Goal: Task Accomplishment & Management: Complete application form

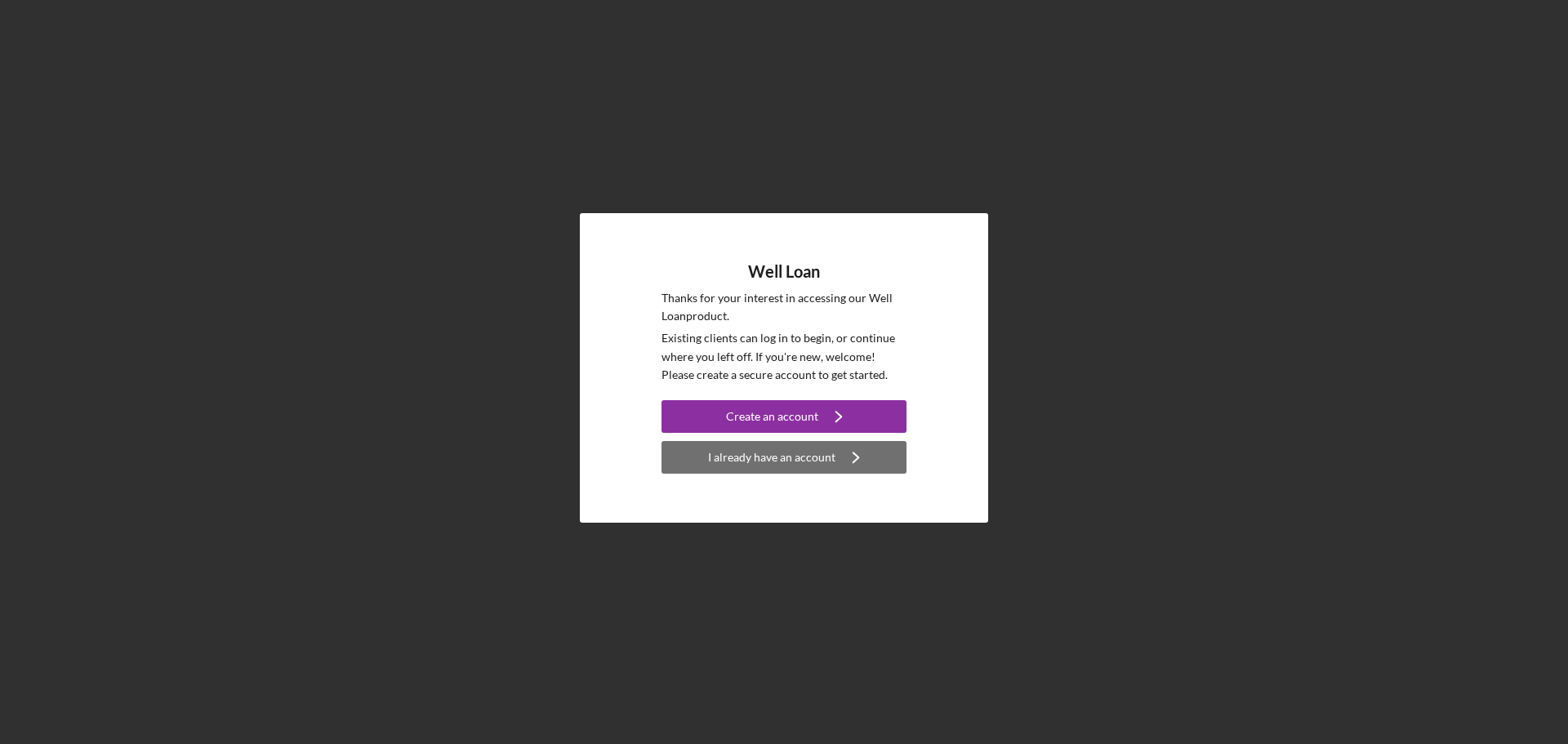
click at [758, 452] on div "I already have an account" at bounding box center [772, 457] width 128 height 33
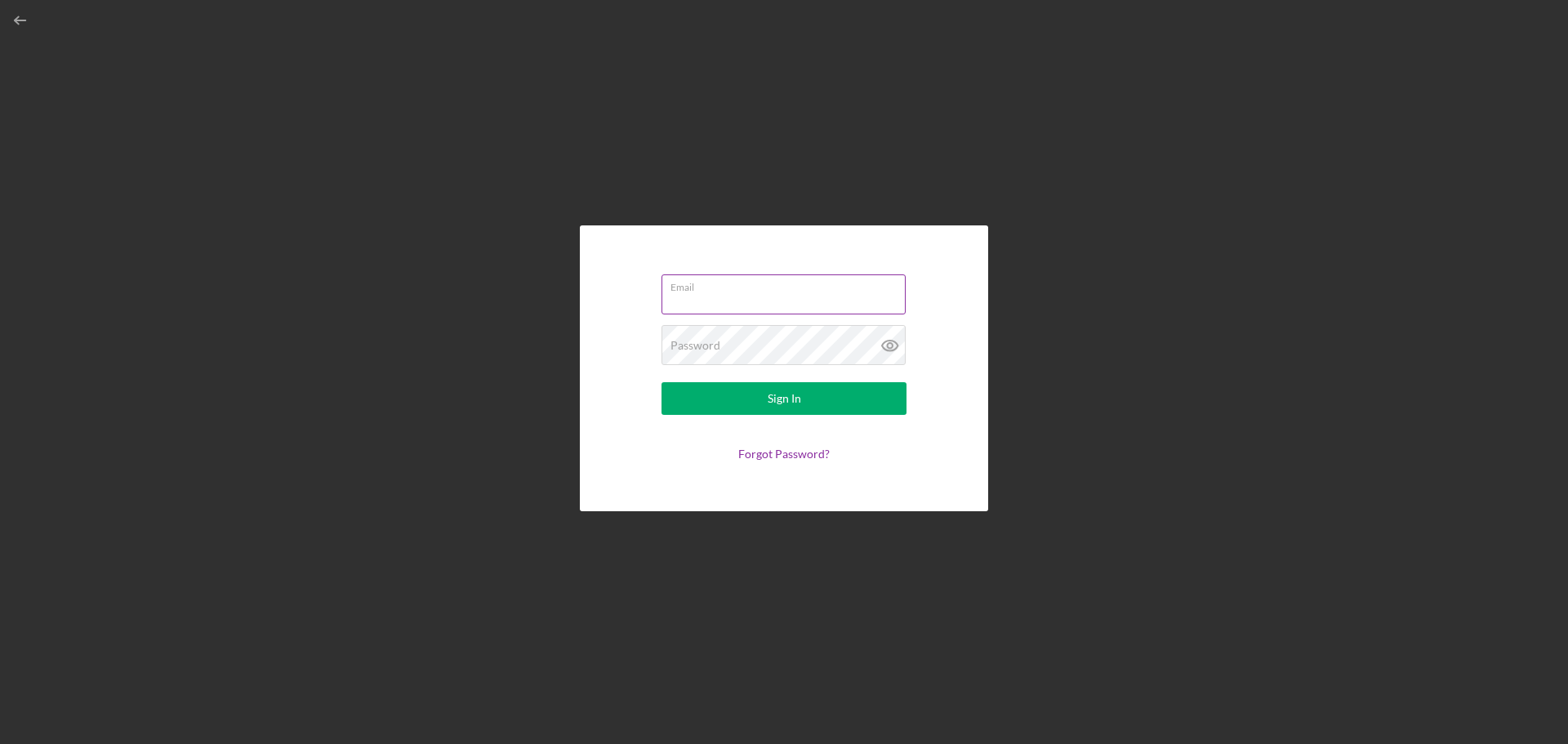
click at [787, 296] on input "Email" at bounding box center [783, 293] width 244 height 39
type input "[PERSON_NAME][EMAIL_ADDRESS][PERSON_NAME][DOMAIN_NAME]"
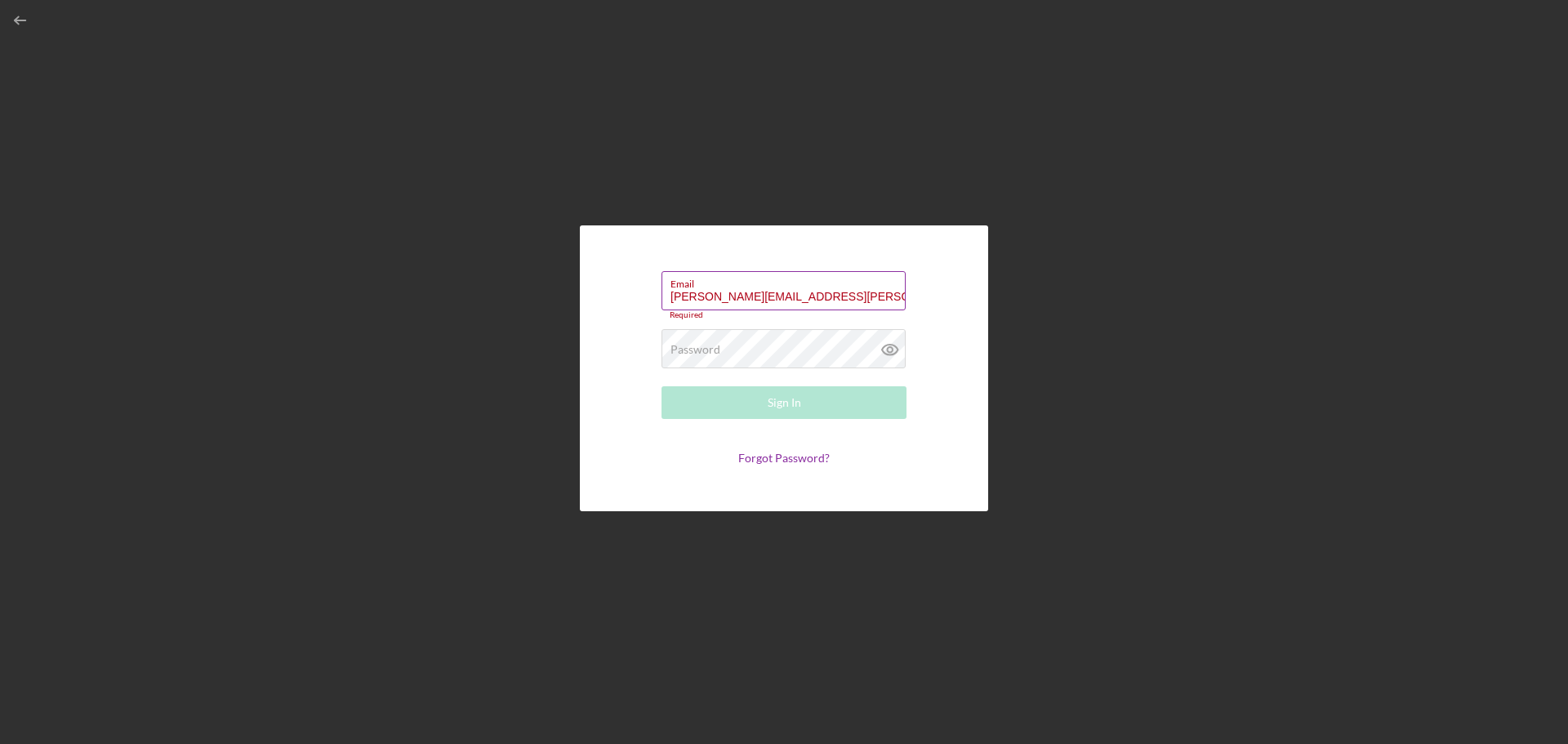
click at [661, 386] on button "Sign In" at bounding box center [783, 402] width 245 height 33
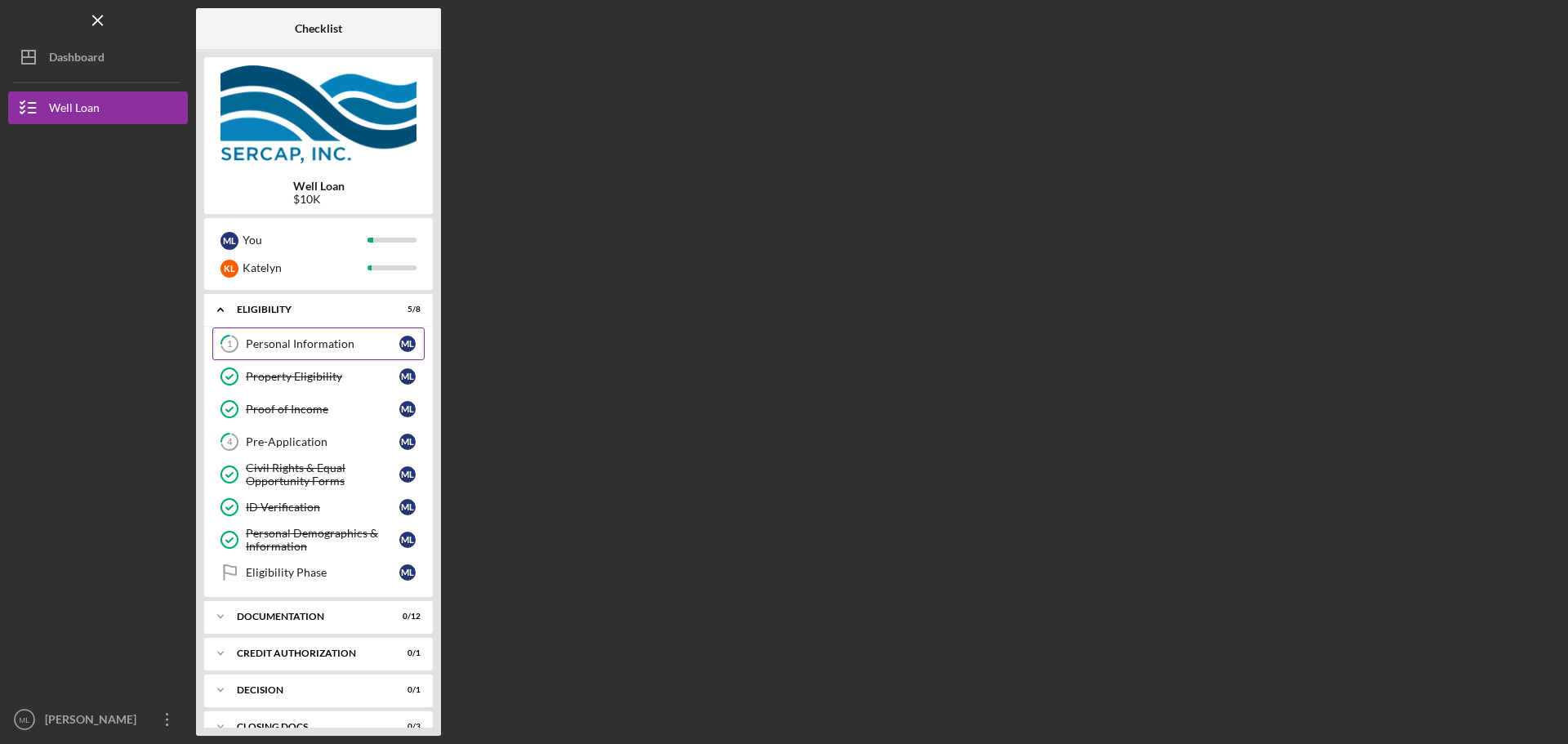
click at [311, 348] on div "Personal Information" at bounding box center [322, 344] width 153 height 13
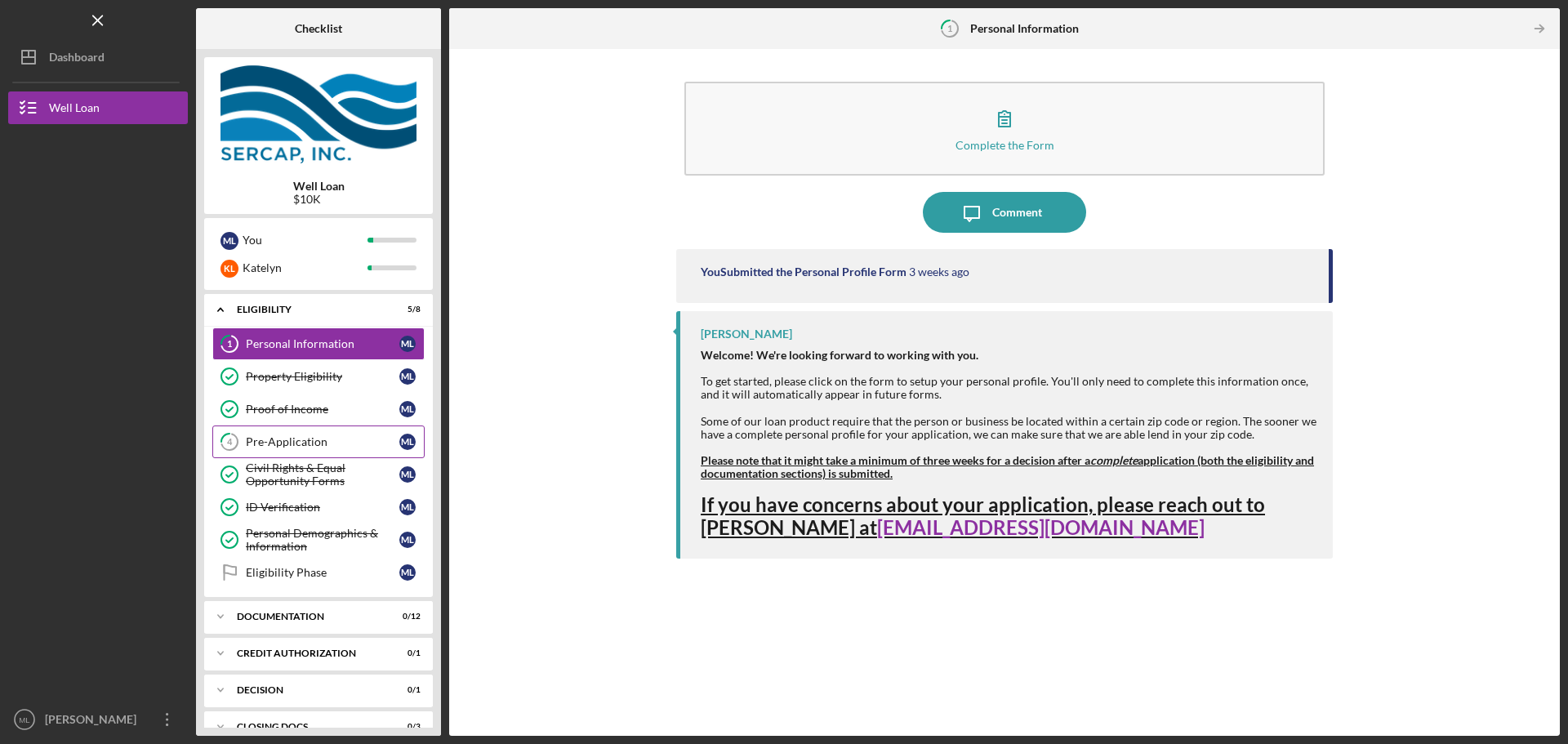
click at [314, 440] on div "Pre-Application" at bounding box center [322, 441] width 153 height 13
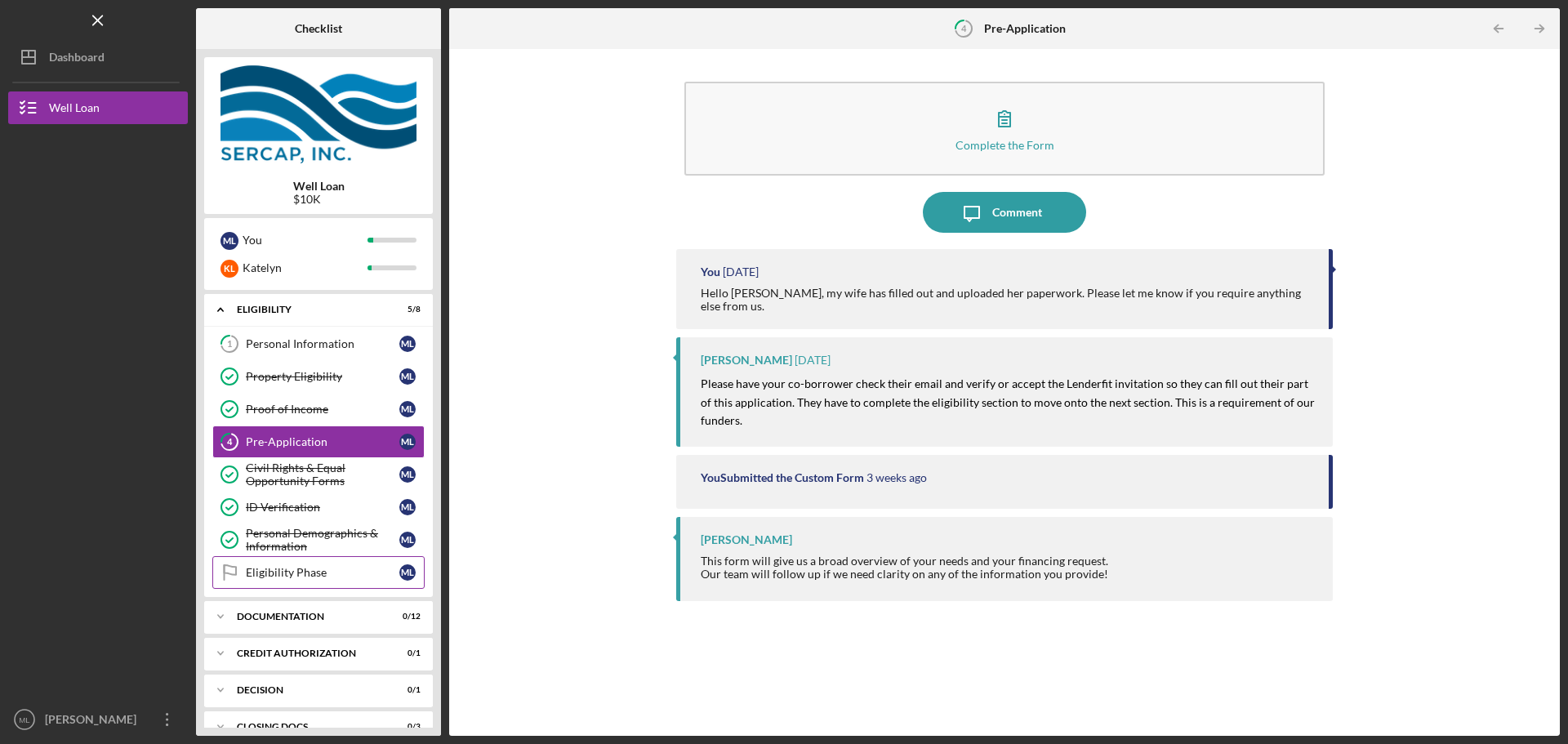
click at [309, 567] on div "Eligibility Phase" at bounding box center [322, 572] width 153 height 13
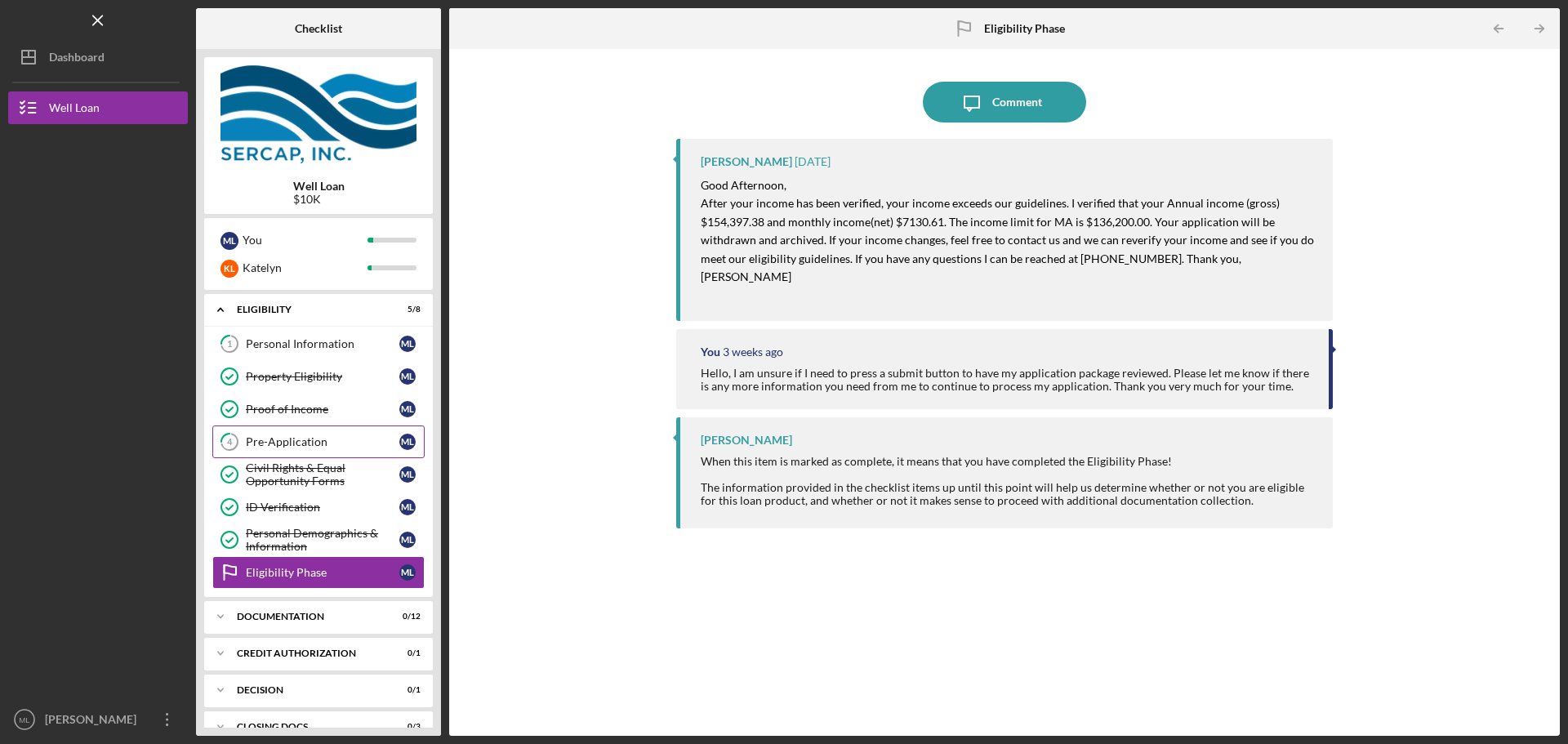
click at [338, 429] on link "4 Pre-Application M L" at bounding box center [319, 441] width 213 height 33
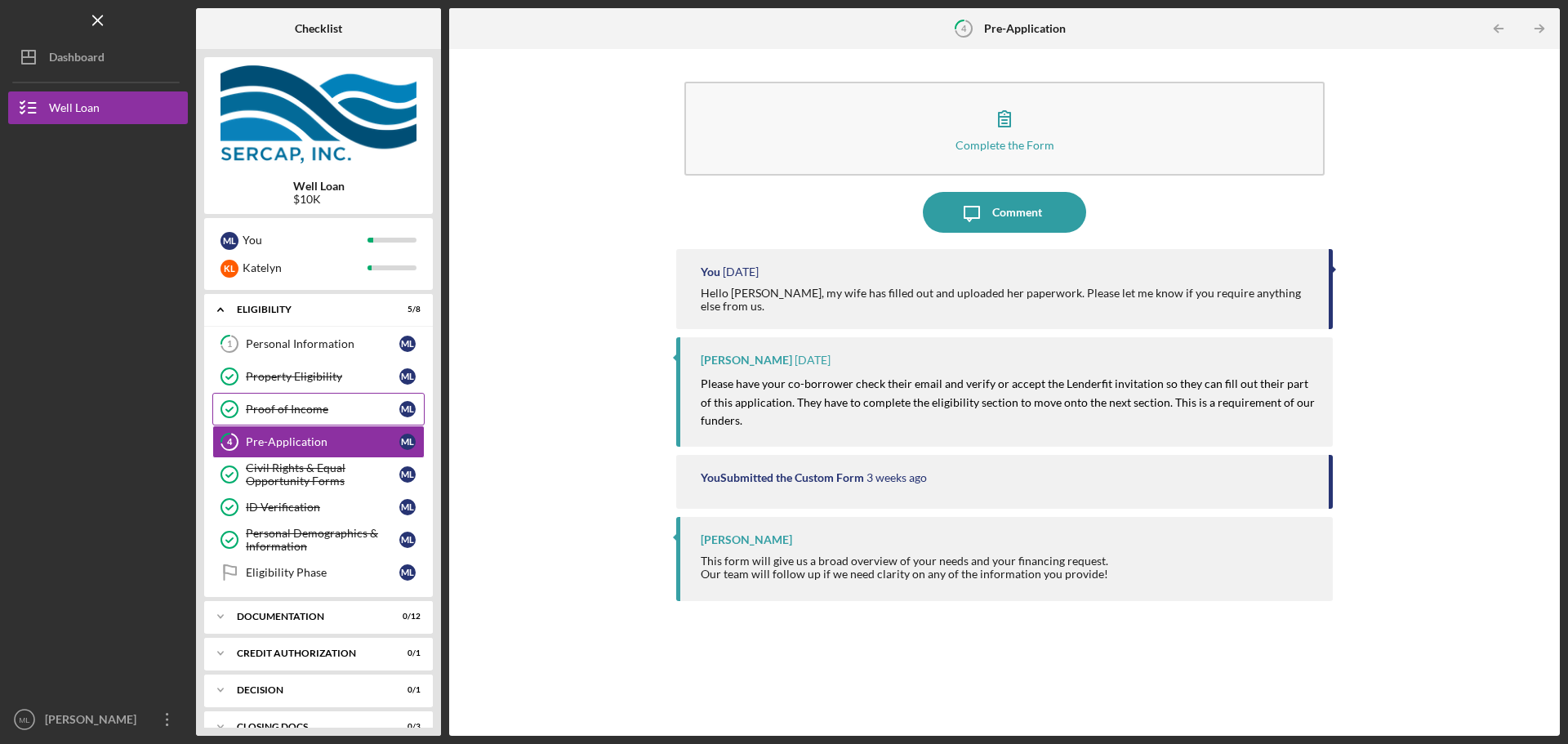
click at [299, 408] on div "Proof of Income" at bounding box center [322, 409] width 153 height 13
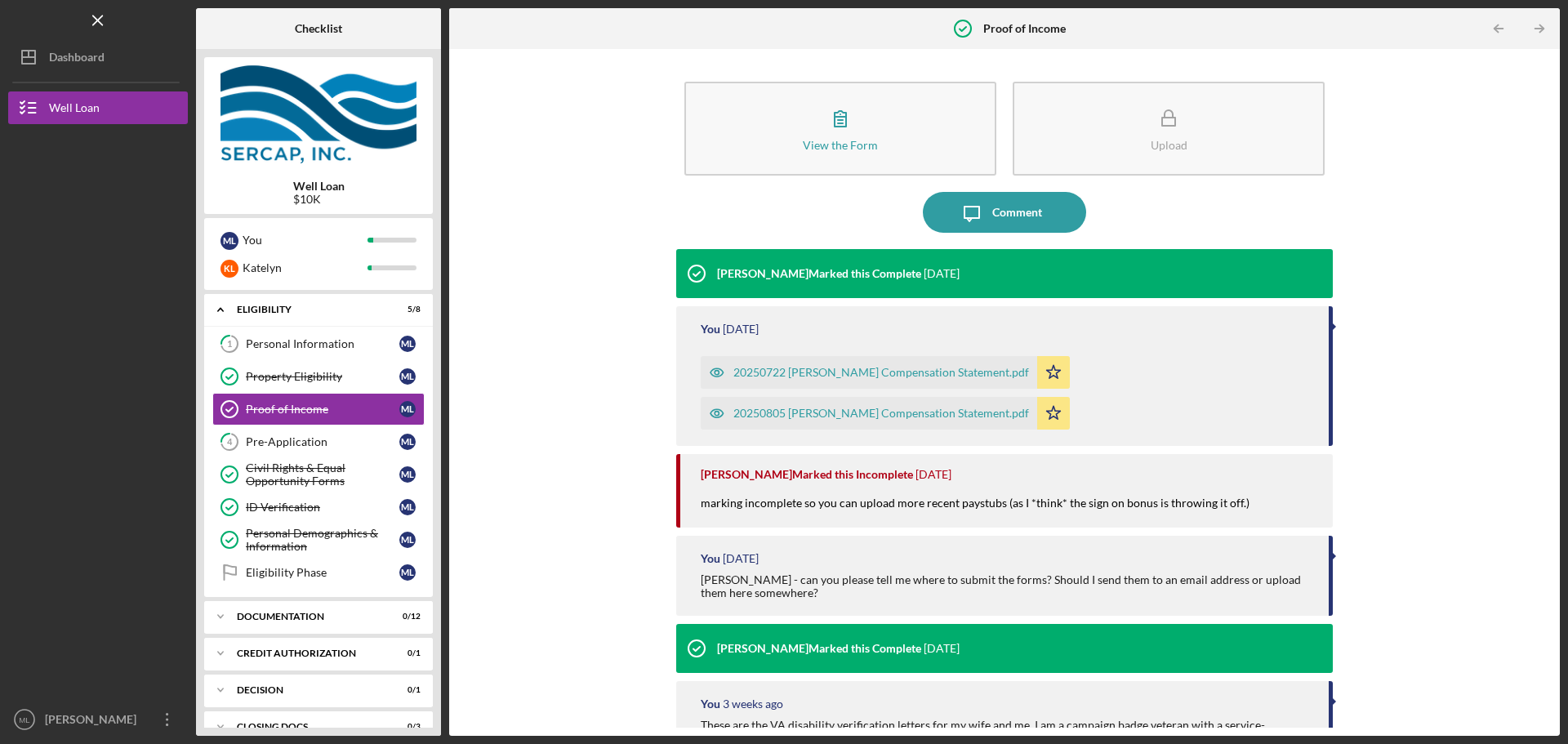
click at [1412, 312] on div "View the Form Form Upload Icon/Message Comment Lois Miller Marked this Complete…" at bounding box center [1004, 391] width 1094 height 670
drag, startPoint x: 809, startPoint y: 266, endPoint x: 769, endPoint y: 272, distance: 40.4
click at [769, 272] on div "Lois Miller Marked this Complete 1 week ago" at bounding box center [818, 273] width 284 height 49
click at [928, 279] on time "1 week ago" at bounding box center [942, 273] width 36 height 13
drag, startPoint x: 972, startPoint y: 275, endPoint x: 674, endPoint y: 269, distance: 298.1
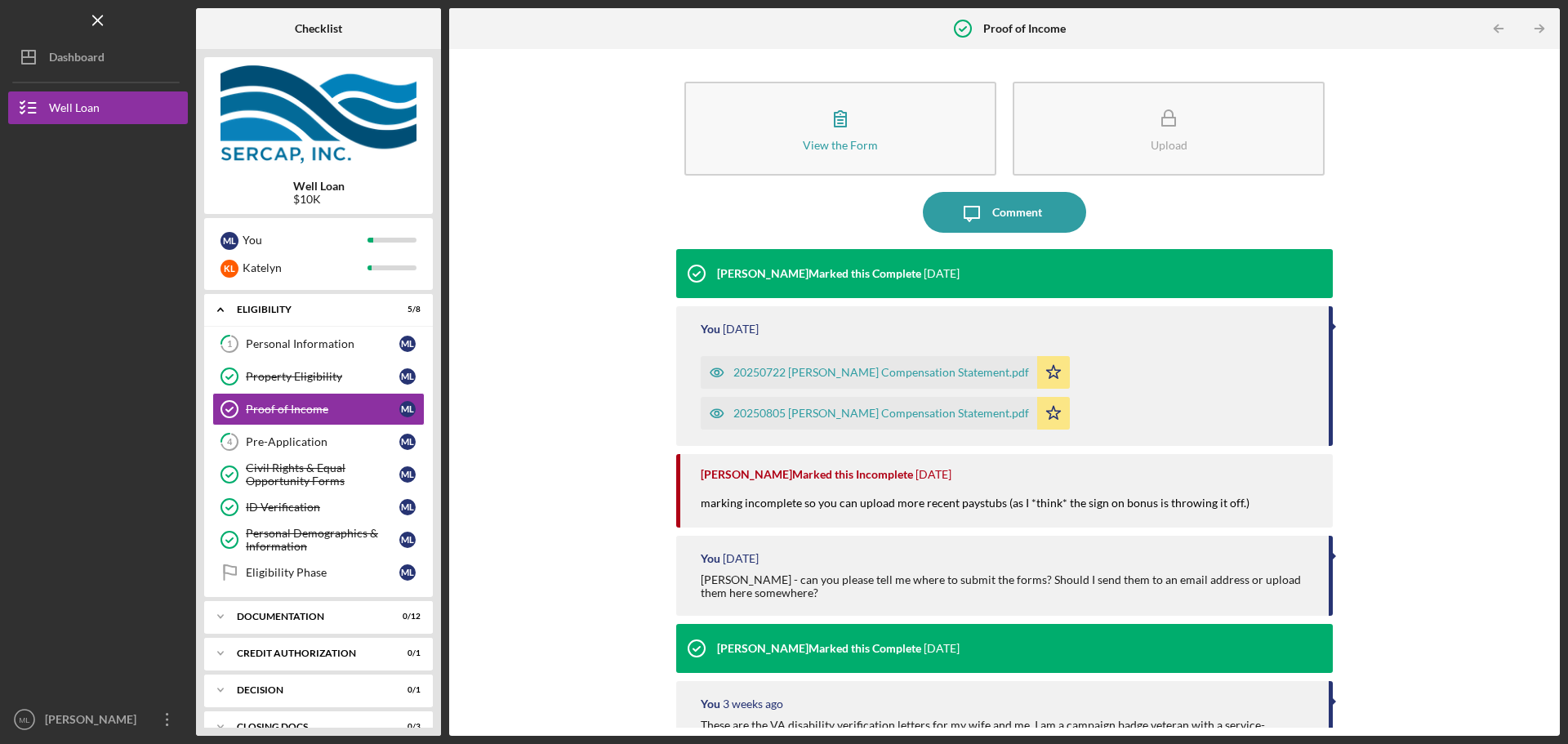
click at [676, 269] on div "Lois Miller Marked this Complete 1 week ago" at bounding box center [1004, 273] width 656 height 49
click at [649, 196] on div "View the Form Form Upload Icon/Message Comment Lois Miller Marked this Complete…" at bounding box center [1004, 391] width 1094 height 670
click at [291, 445] on div "Pre-Application" at bounding box center [322, 441] width 153 height 13
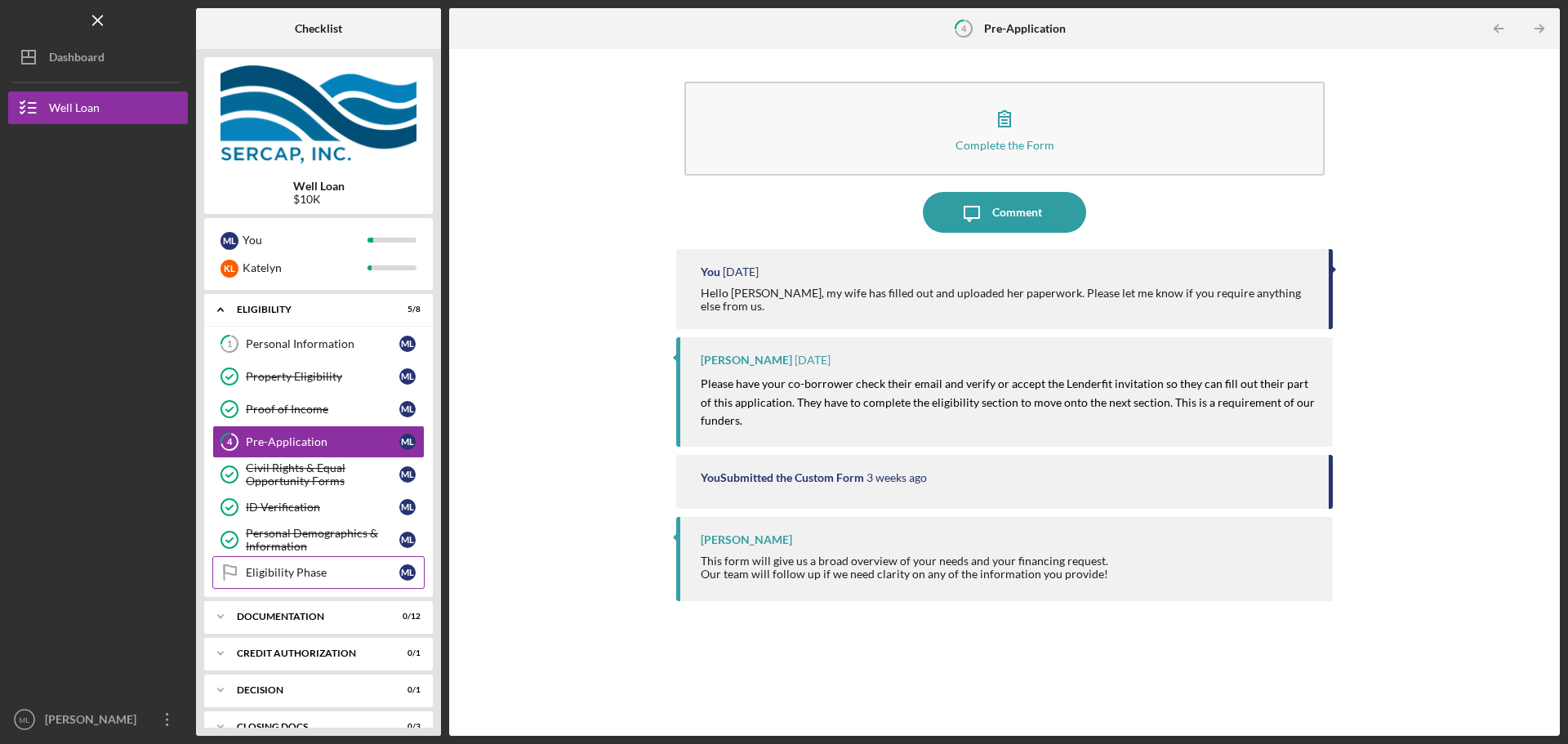
click at [278, 565] on div "Eligibility Phase" at bounding box center [322, 572] width 153 height 13
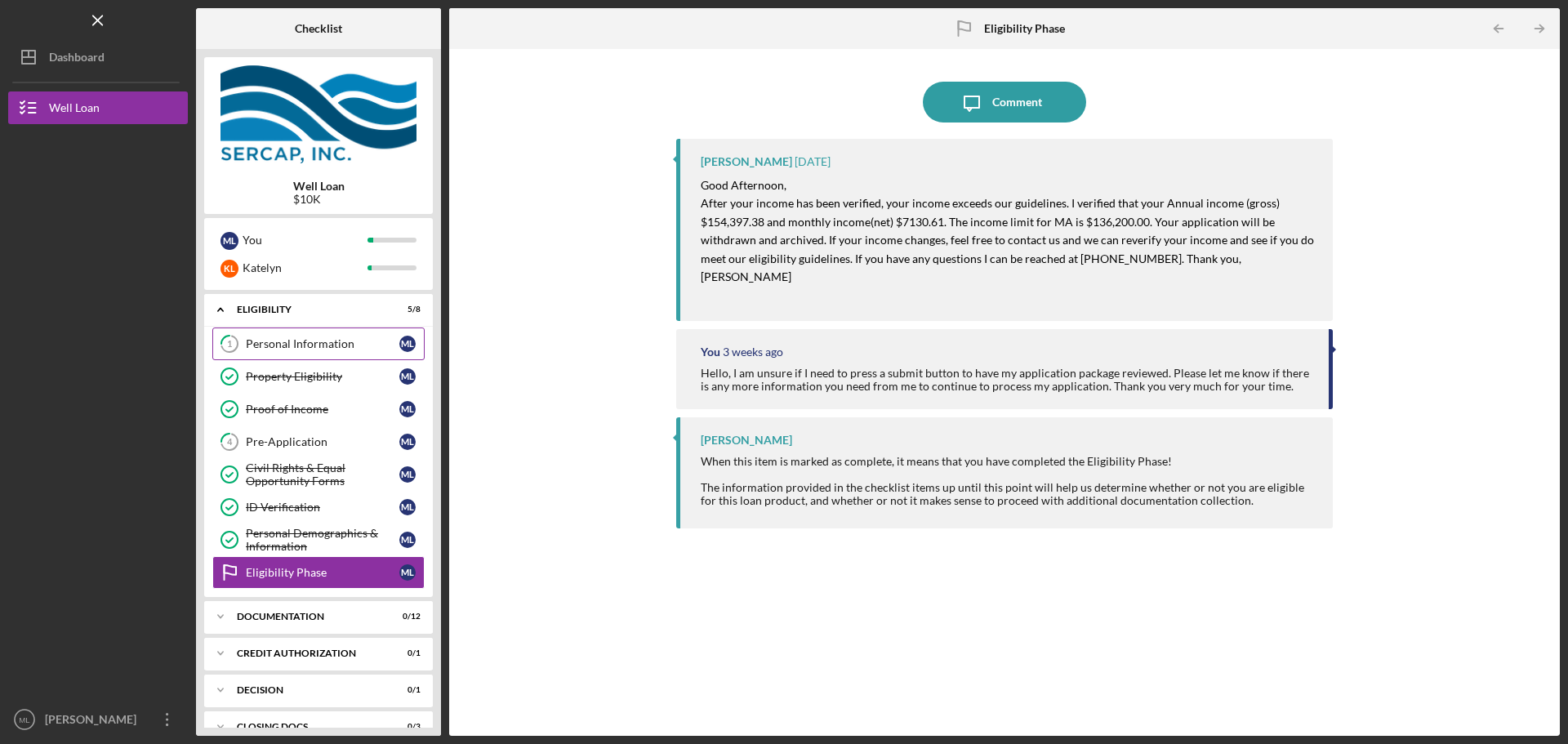
click at [310, 342] on div "Personal Information" at bounding box center [322, 344] width 153 height 13
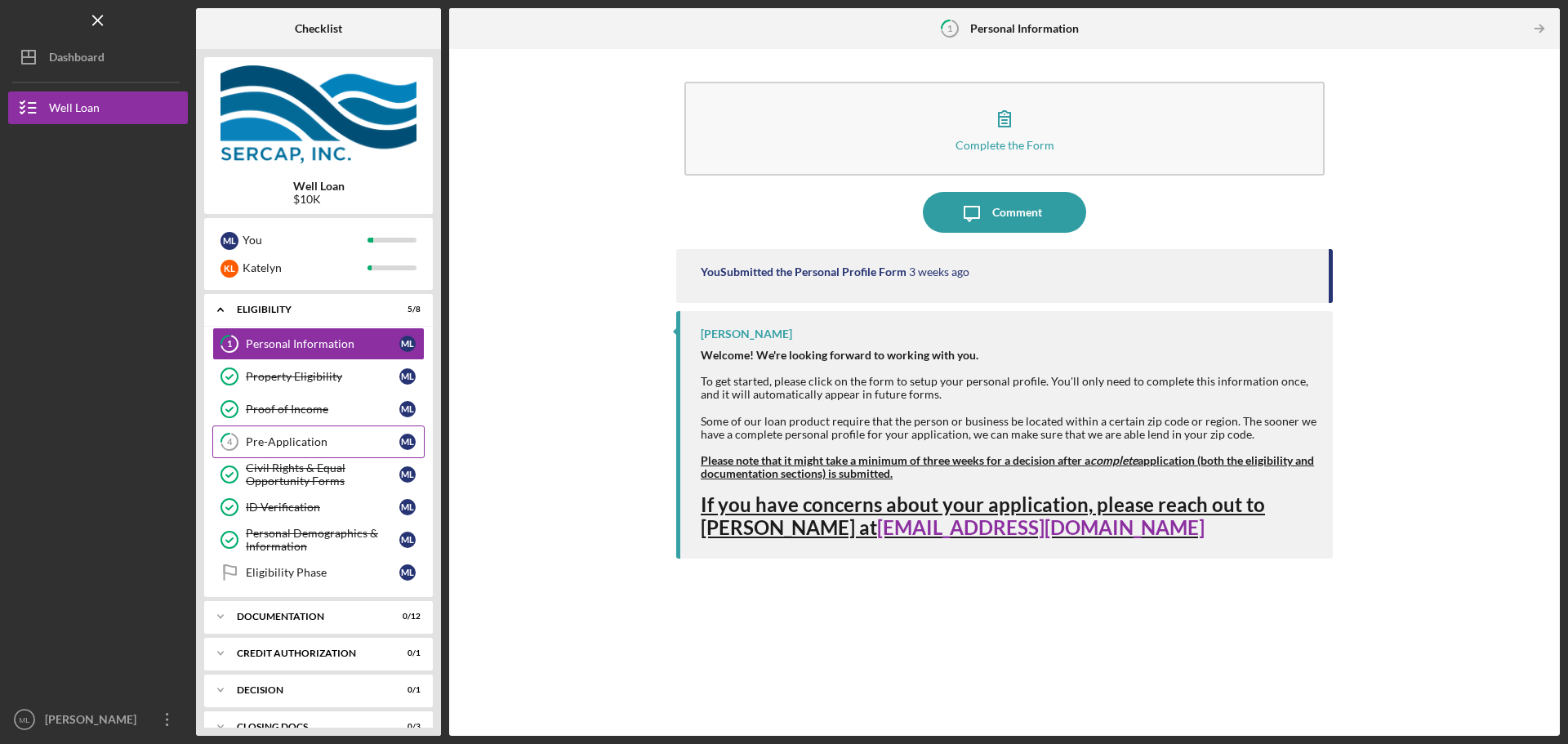
click at [292, 447] on div "Pre-Application" at bounding box center [322, 441] width 153 height 13
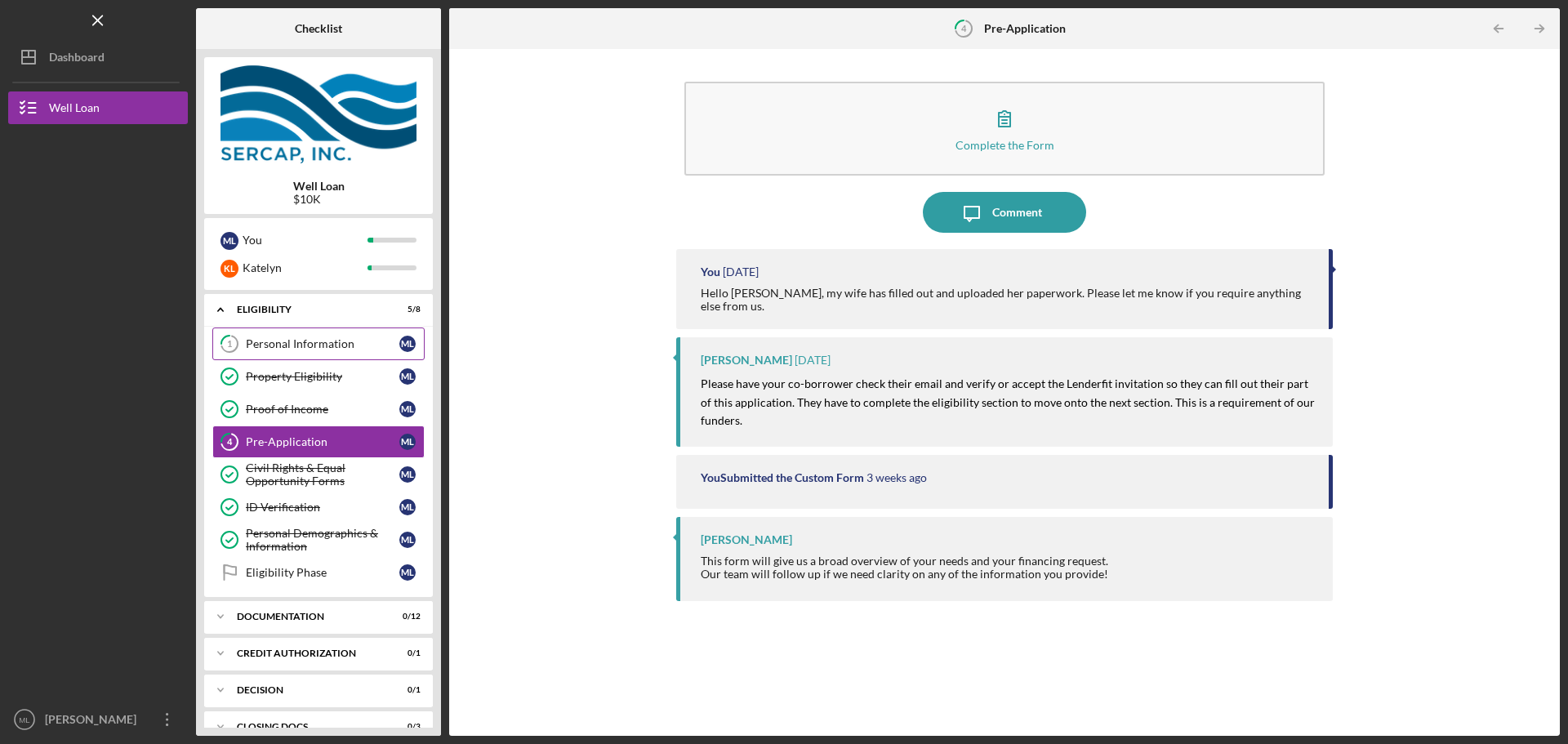
click at [314, 328] on link "1 Personal Information M L" at bounding box center [319, 343] width 213 height 33
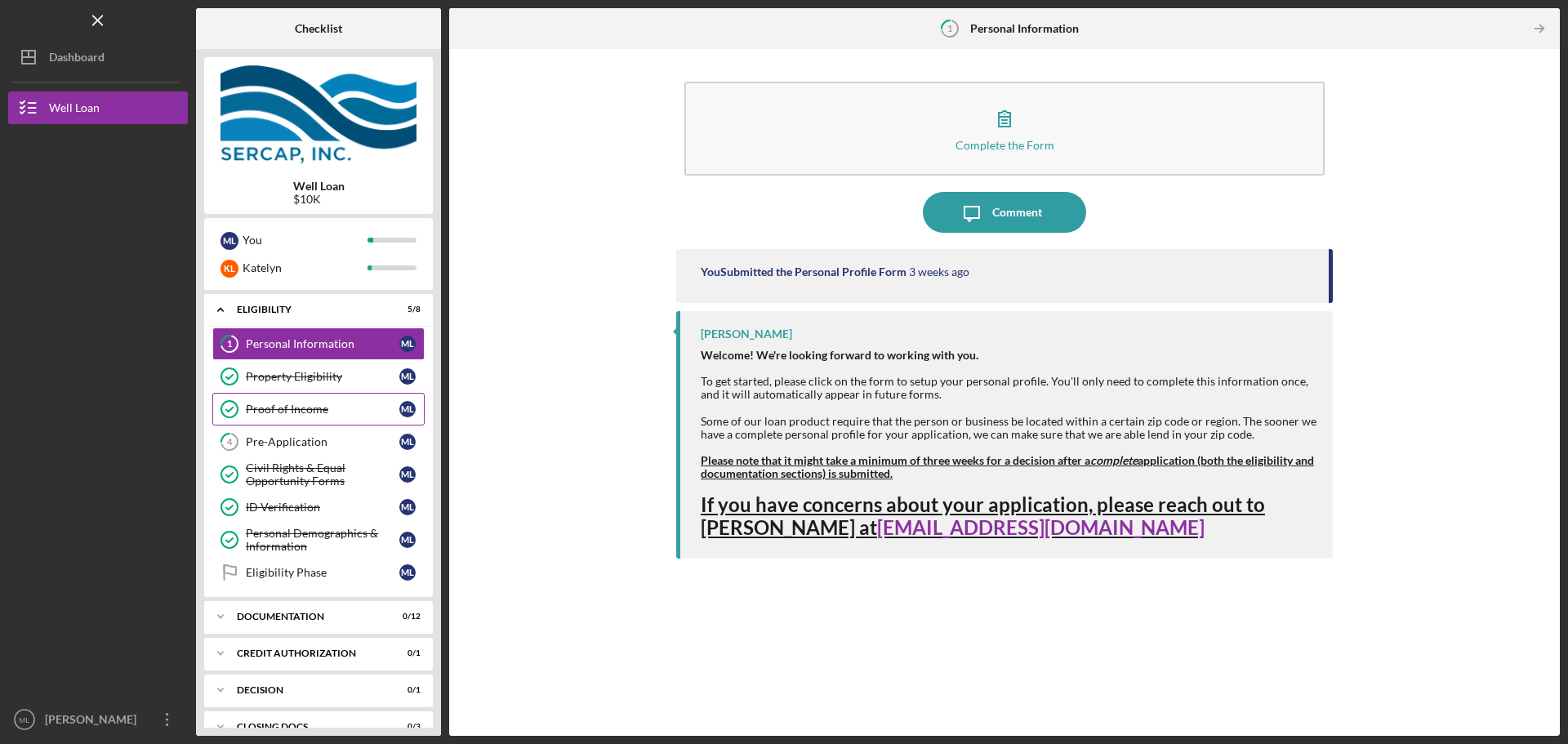
click at [298, 411] on div "Proof of Income" at bounding box center [322, 409] width 153 height 13
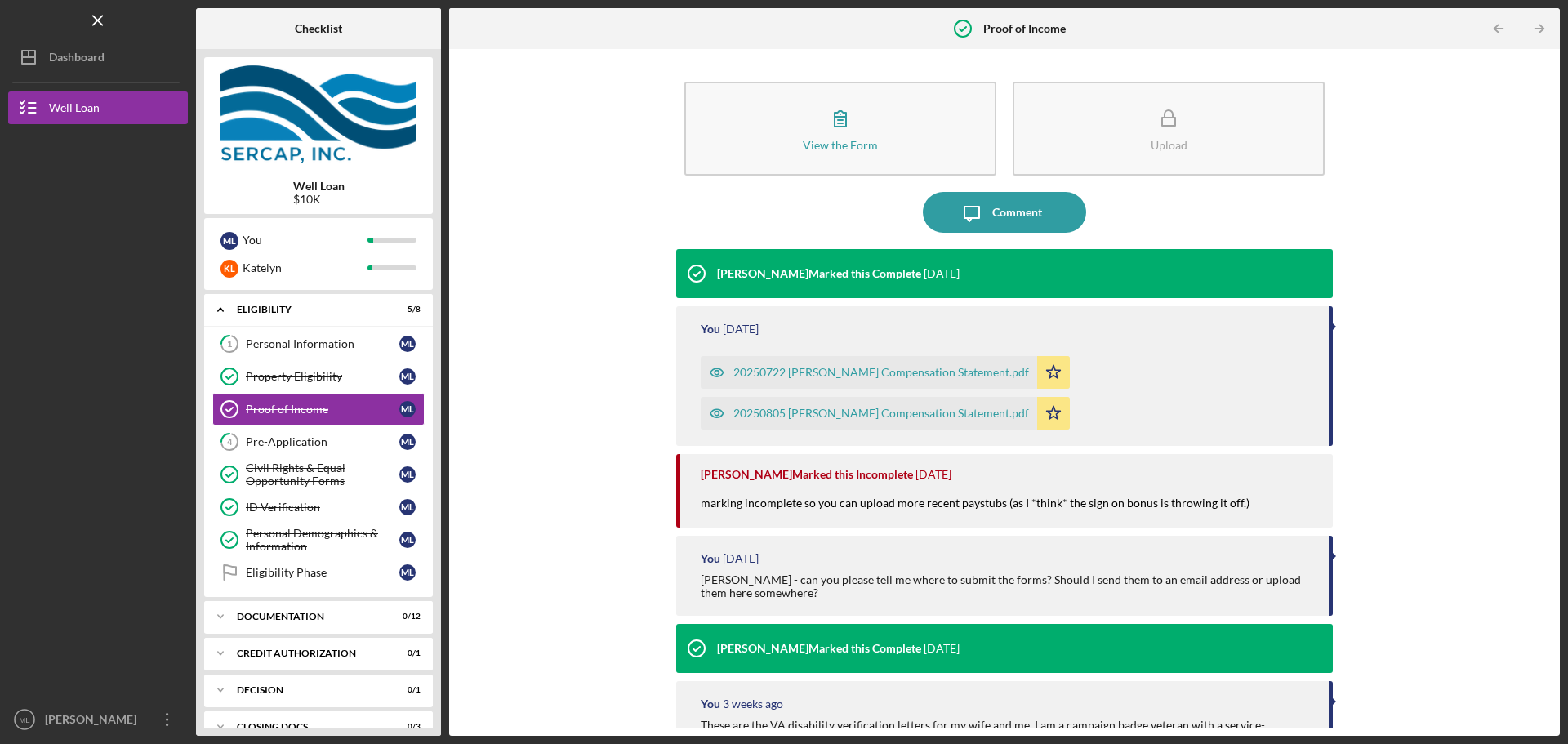
drag, startPoint x: 977, startPoint y: 268, endPoint x: 671, endPoint y: 251, distance: 306.5
click at [671, 251] on div "View the Form Form Upload Icon/Message Comment Lois Miller Marked this Complete…" at bounding box center [1004, 391] width 1094 height 670
click at [600, 236] on div "View the Form Form Upload Icon/Message Comment Lois Miller Marked this Complete…" at bounding box center [1004, 391] width 1094 height 670
click at [326, 443] on div "Pre-Application" at bounding box center [322, 441] width 153 height 13
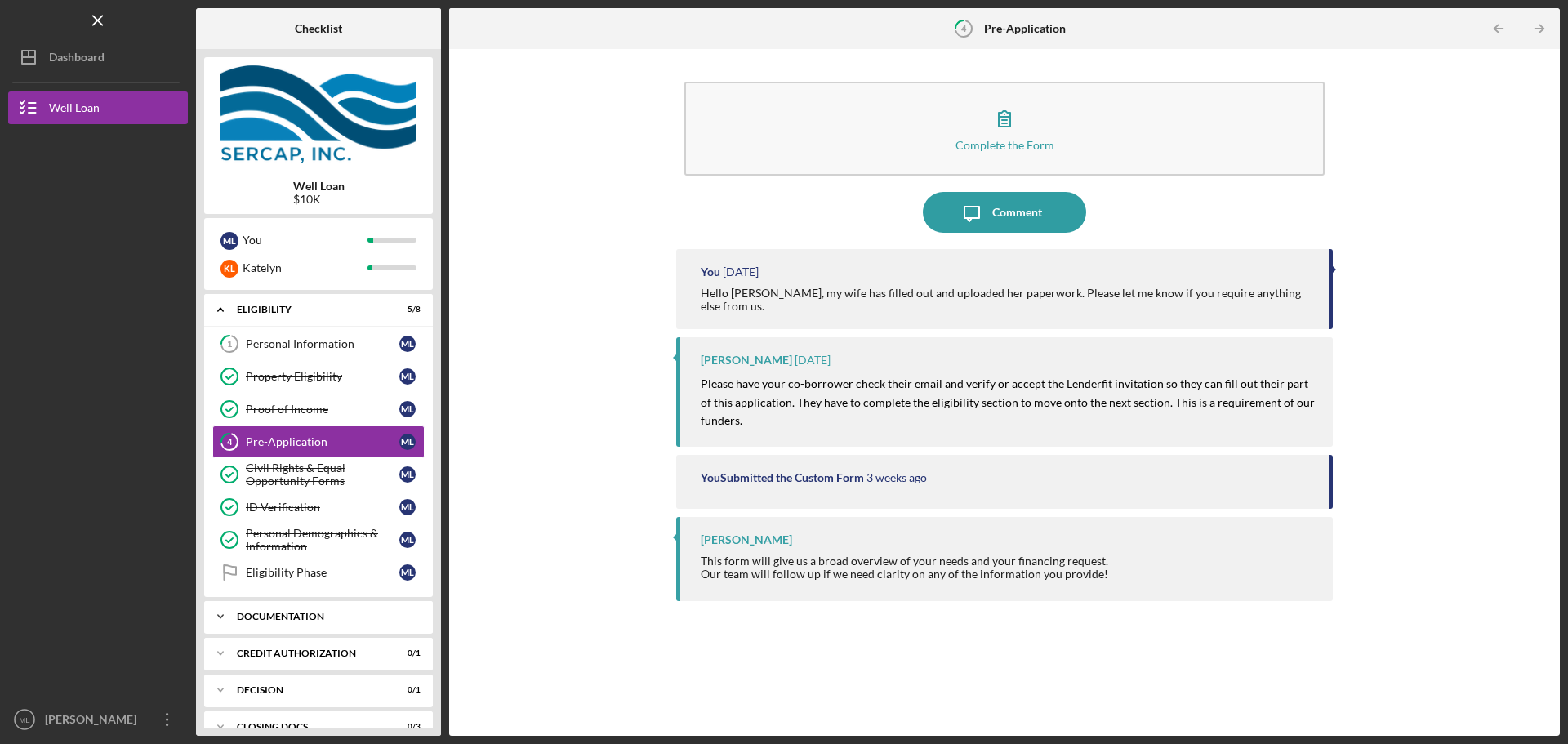
click at [218, 312] on polyline at bounding box center [220, 309] width 5 height 3
click at [309, 406] on div "Proof of Income" at bounding box center [322, 409] width 153 height 13
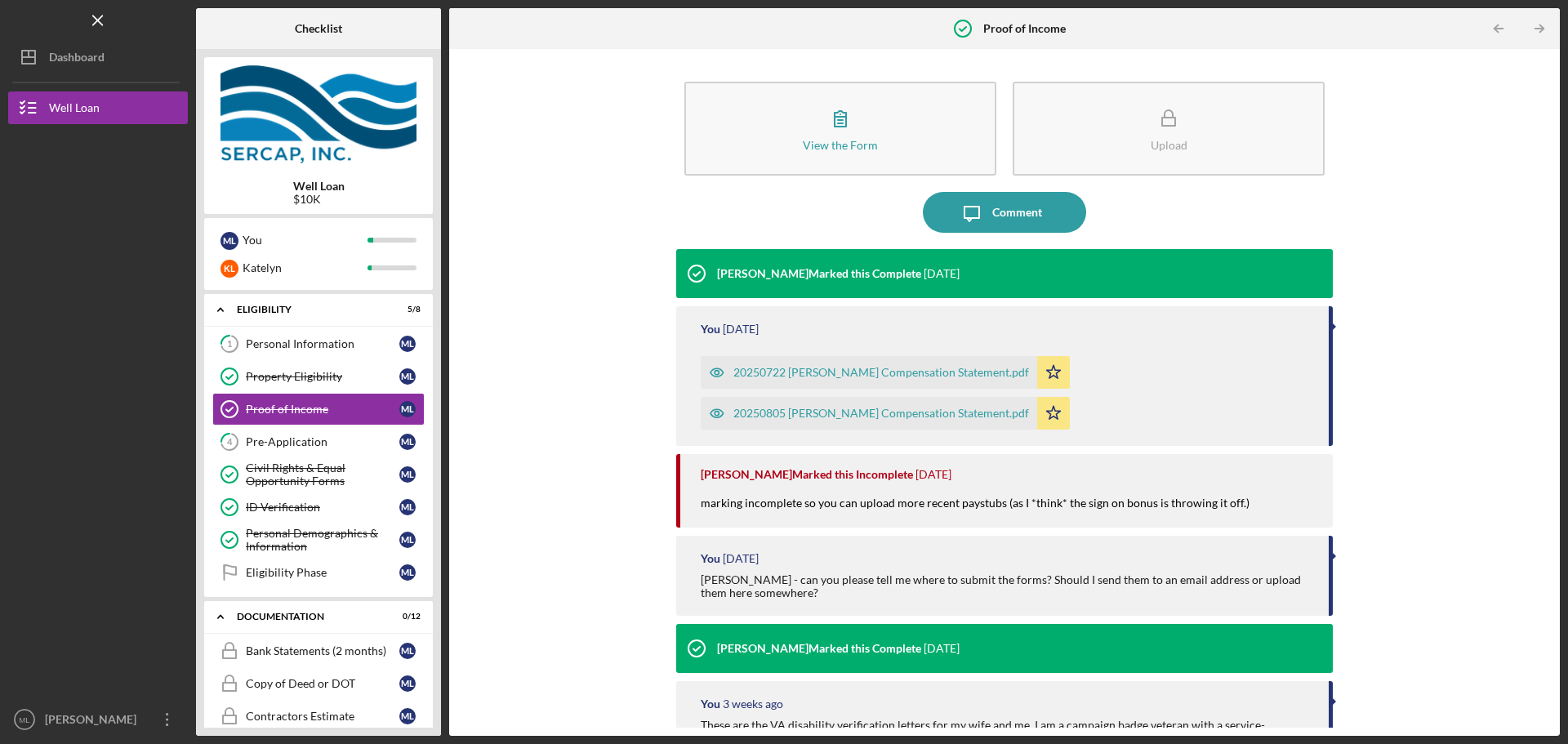
drag, startPoint x: 963, startPoint y: 274, endPoint x: 618, endPoint y: 249, distance: 345.9
click at [618, 249] on div "View the Form Form Upload Icon/Message Comment Lois Miller Marked this Complete…" at bounding box center [1004, 391] width 1094 height 670
click at [654, 244] on div "View the Form Form Upload Icon/Message Comment Lois Miller Marked this Complete…" at bounding box center [1004, 391] width 1094 height 670
click at [941, 269] on time "1 week ago" at bounding box center [942, 273] width 36 height 13
drag, startPoint x: 880, startPoint y: 268, endPoint x: 709, endPoint y: 274, distance: 171.1
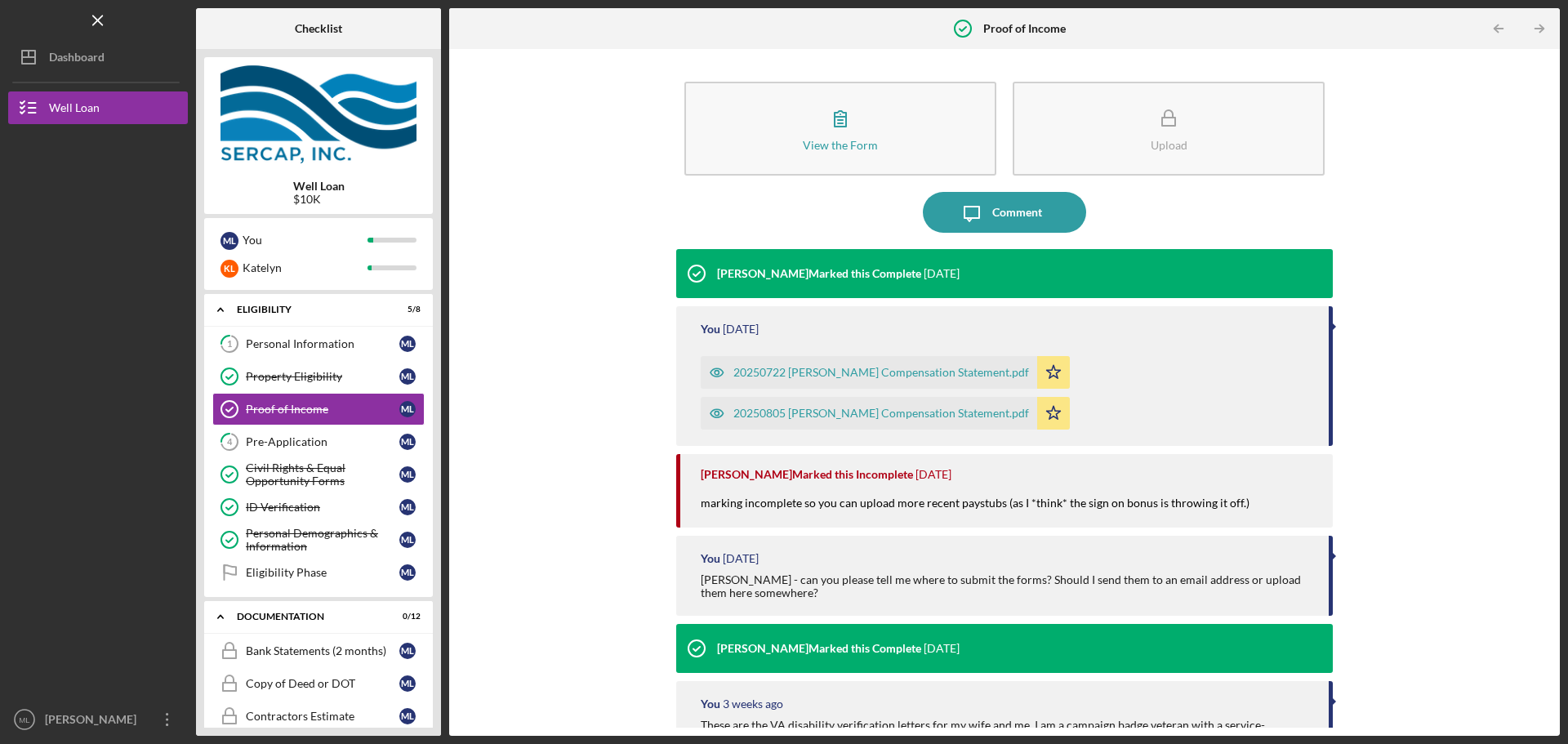
click at [709, 274] on div "Lois Miller Marked this Complete 1 week ago" at bounding box center [1004, 273] width 656 height 49
click at [723, 268] on div "Lois Miller Marked this Complete" at bounding box center [819, 273] width 204 height 13
drag, startPoint x: 714, startPoint y: 276, endPoint x: 954, endPoint y: 266, distance: 240.2
click at [956, 264] on div "Lois Miller Marked this Complete 1 week ago" at bounding box center [1004, 273] width 656 height 49
click at [954, 266] on div "Lois Miller Marked this Complete 1 week ago" at bounding box center [1004, 273] width 656 height 49
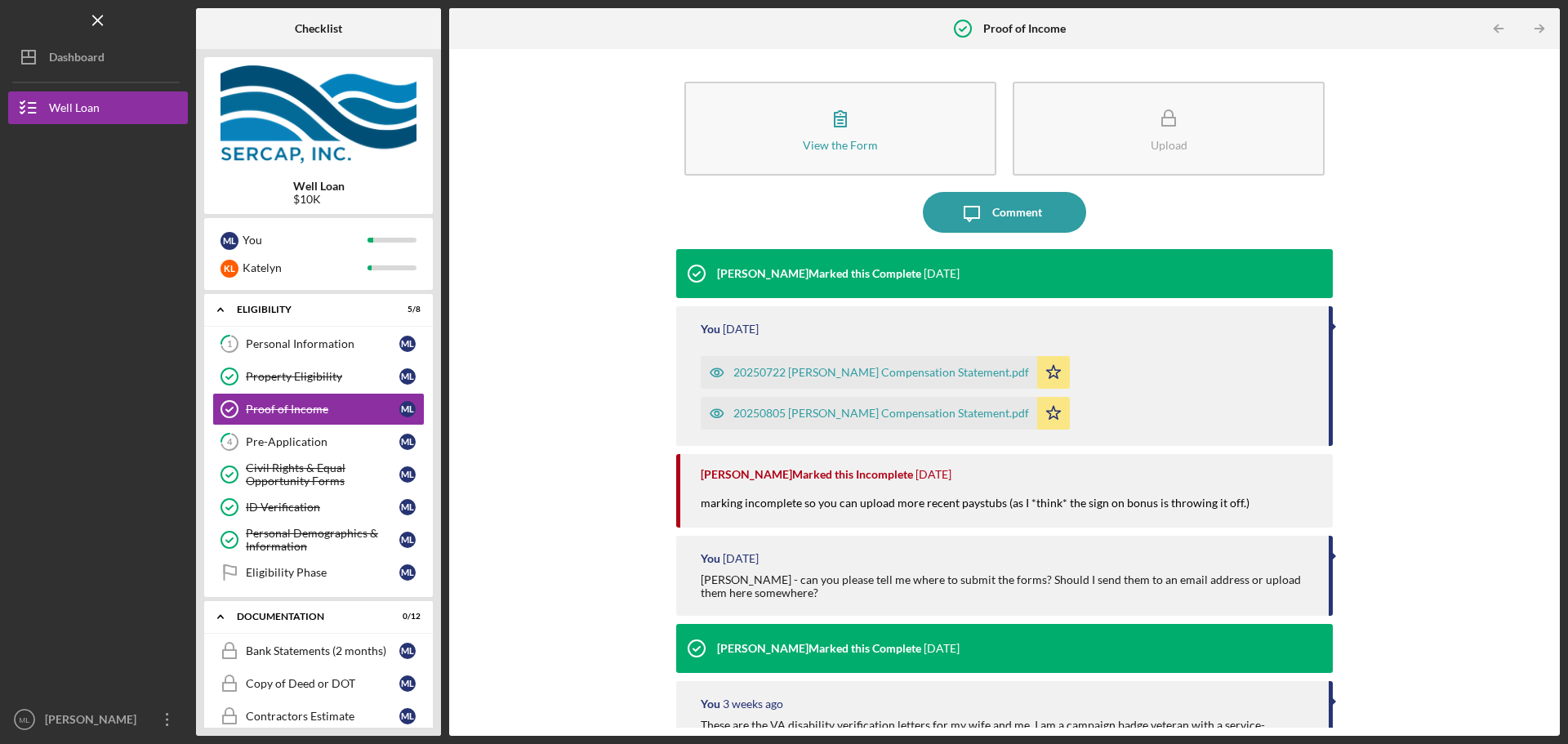
click at [953, 271] on div "Lois Miller Marked this Complete 1 week ago" at bounding box center [1004, 273] width 656 height 49
drag, startPoint x: 962, startPoint y: 274, endPoint x: 712, endPoint y: 253, distance: 250.9
click at [712, 253] on div "Lois Miller Marked this Complete 1 week ago" at bounding box center [1004, 273] width 656 height 49
click at [616, 224] on div "View the Form Form Upload Icon/Message Comment Lois Miller Marked this Complete…" at bounding box center [1004, 391] width 1094 height 670
drag, startPoint x: 946, startPoint y: 280, endPoint x: 600, endPoint y: 224, distance: 350.5
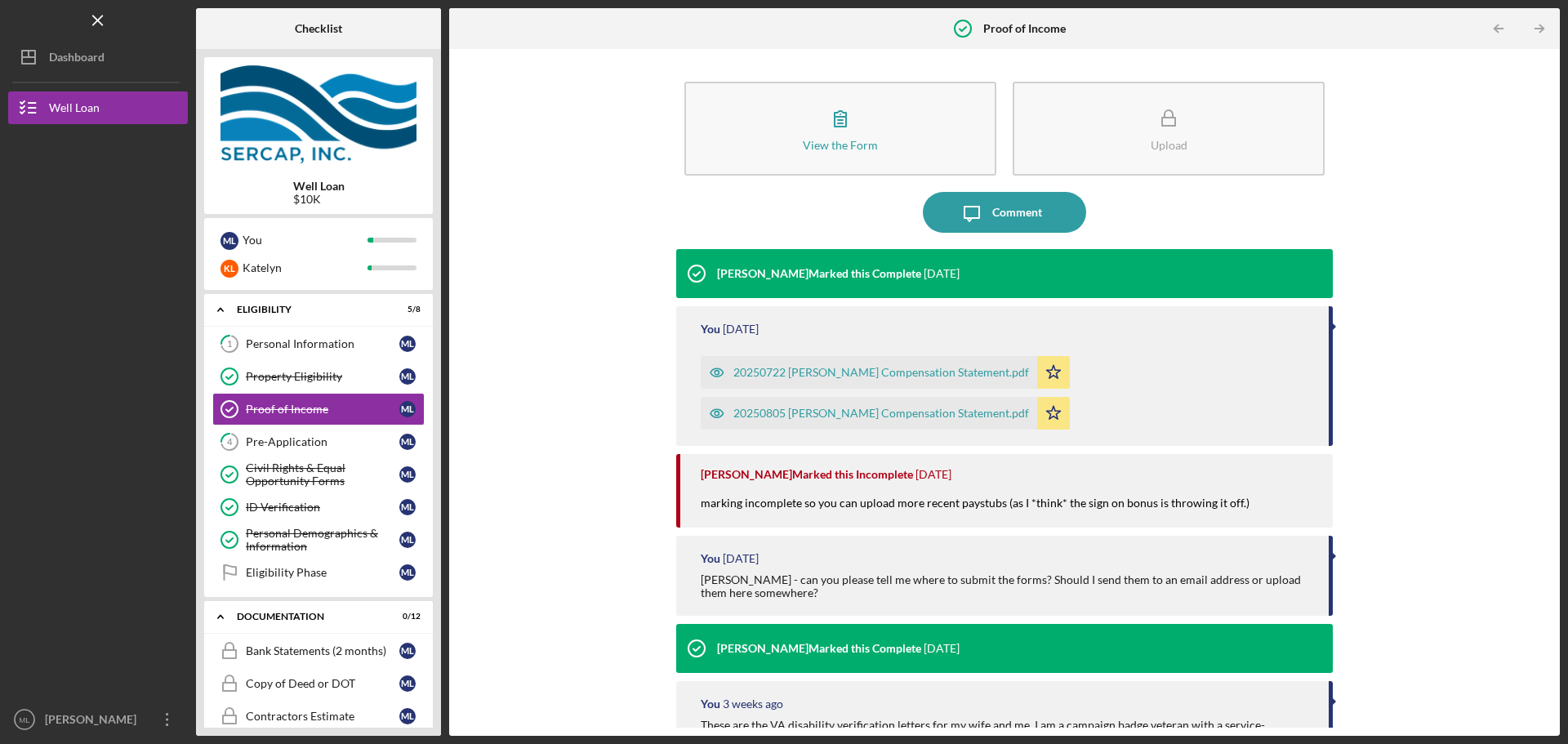
click at [596, 223] on div "View the Form Form Upload Icon/Message Comment Lois Miller Marked this Complete…" at bounding box center [1004, 391] width 1094 height 670
click at [724, 245] on div "View the Form Form Upload Icon/Message Comment Lois Miller Marked this Complete…" at bounding box center [1004, 391] width 656 height 670
click at [266, 558] on link "Eligibility Phase Eligibility Phase M L" at bounding box center [319, 572] width 213 height 33
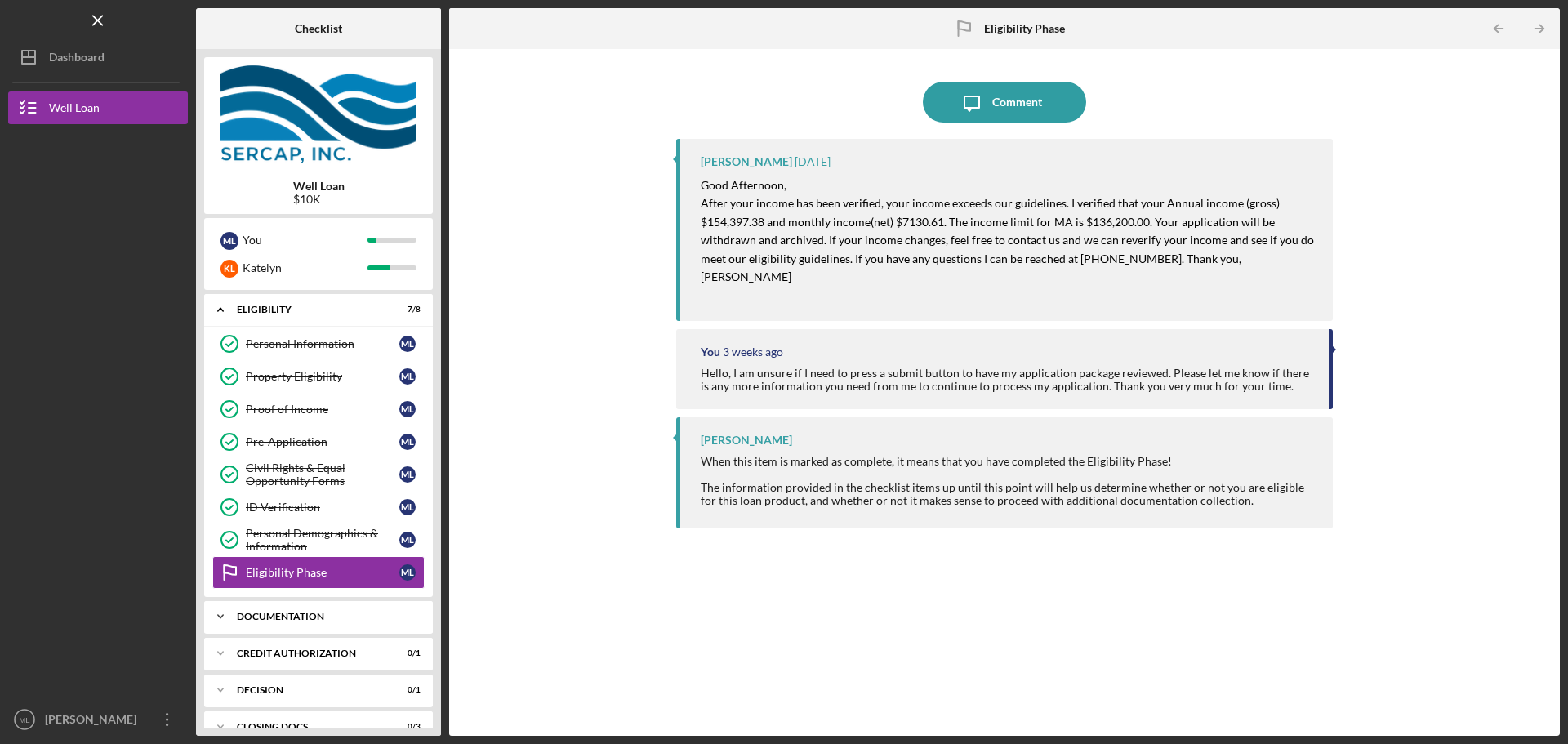
click at [350, 605] on div "Icon/Expander Documentation 0 / 12" at bounding box center [319, 616] width 229 height 33
click at [336, 642] on link "Bank Statements (2 months) Bank Statements (2 months) M L" at bounding box center [319, 650] width 213 height 33
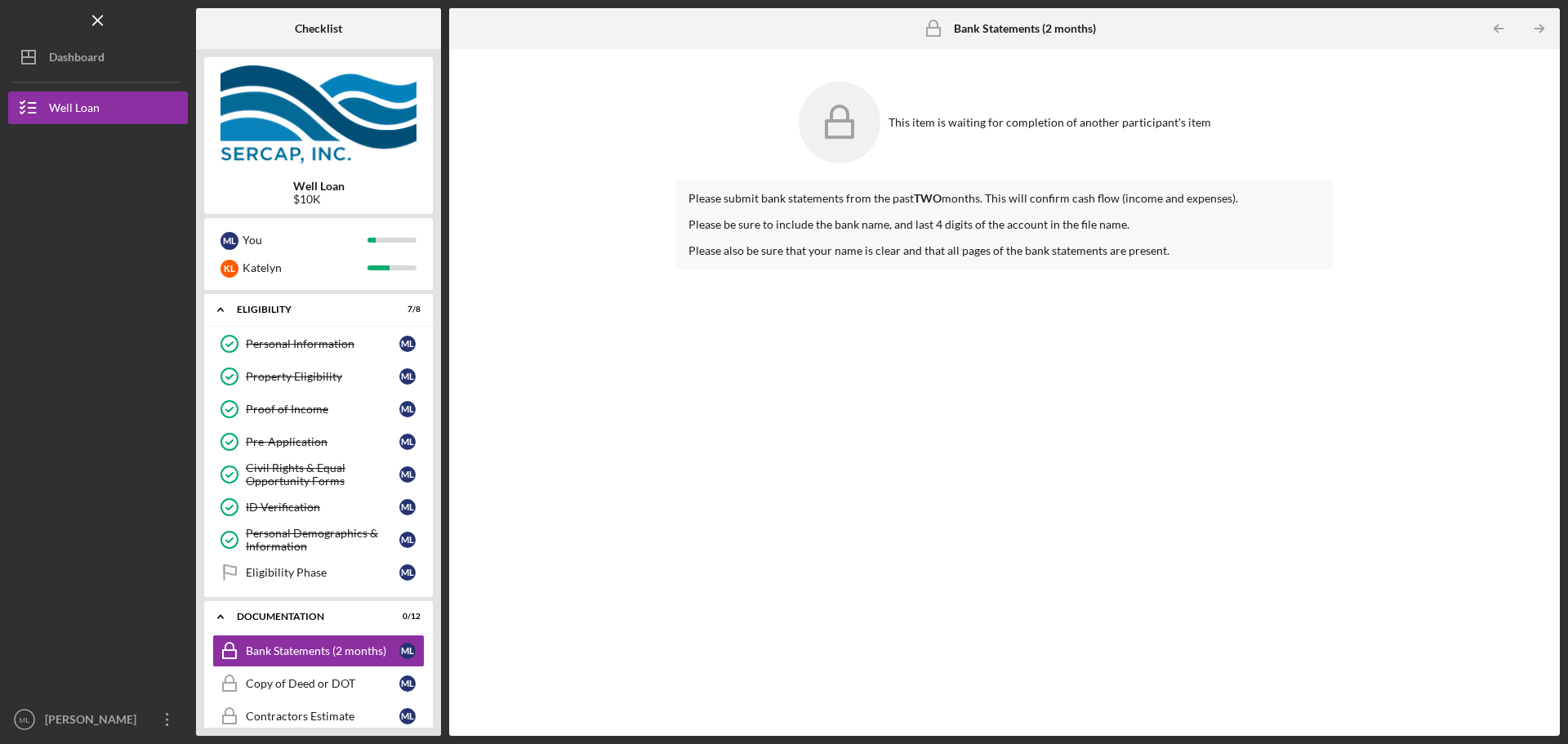
click at [866, 129] on icon at bounding box center [839, 122] width 81 height 81
click at [318, 574] on div "Eligibility Phase" at bounding box center [322, 572] width 153 height 13
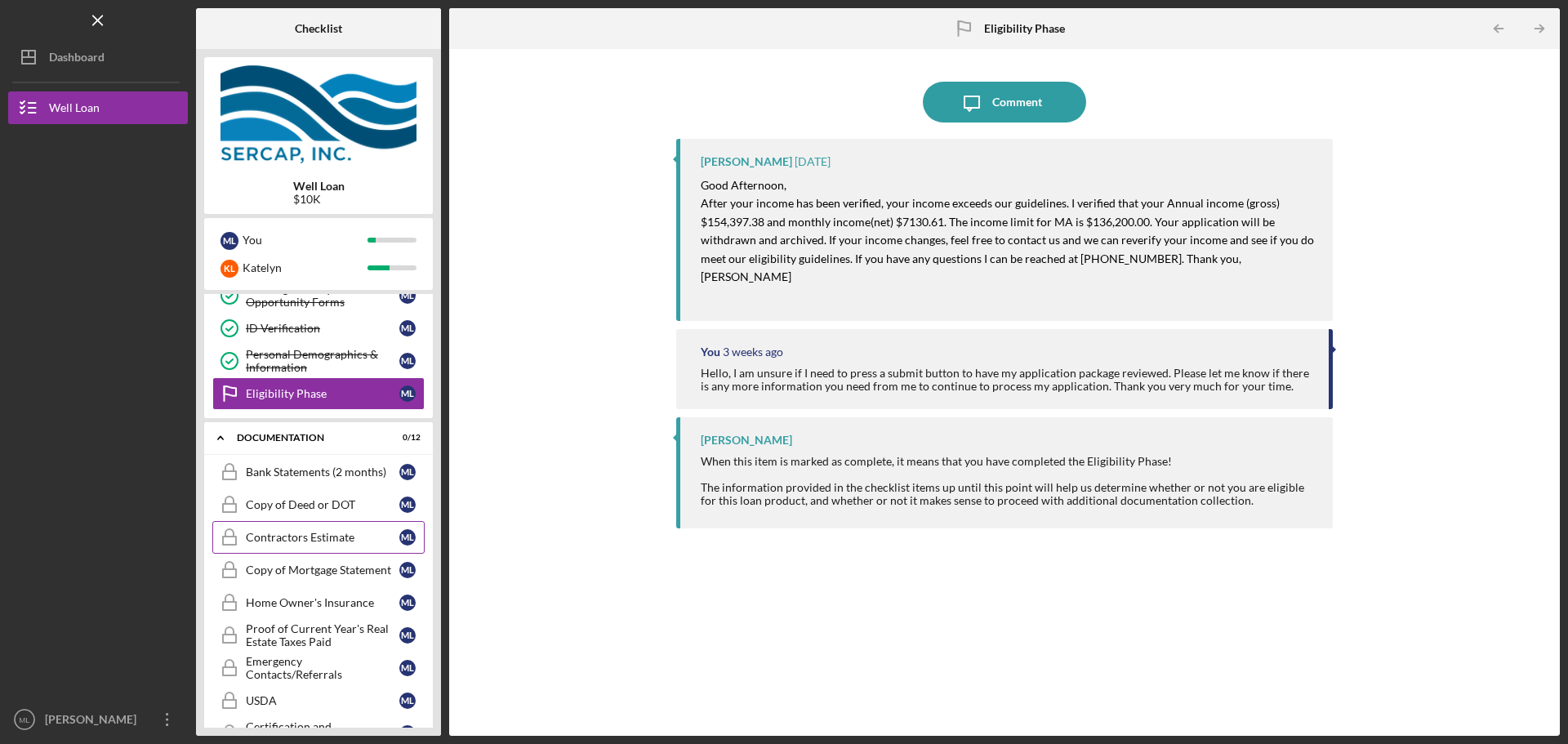
scroll to position [245, 0]
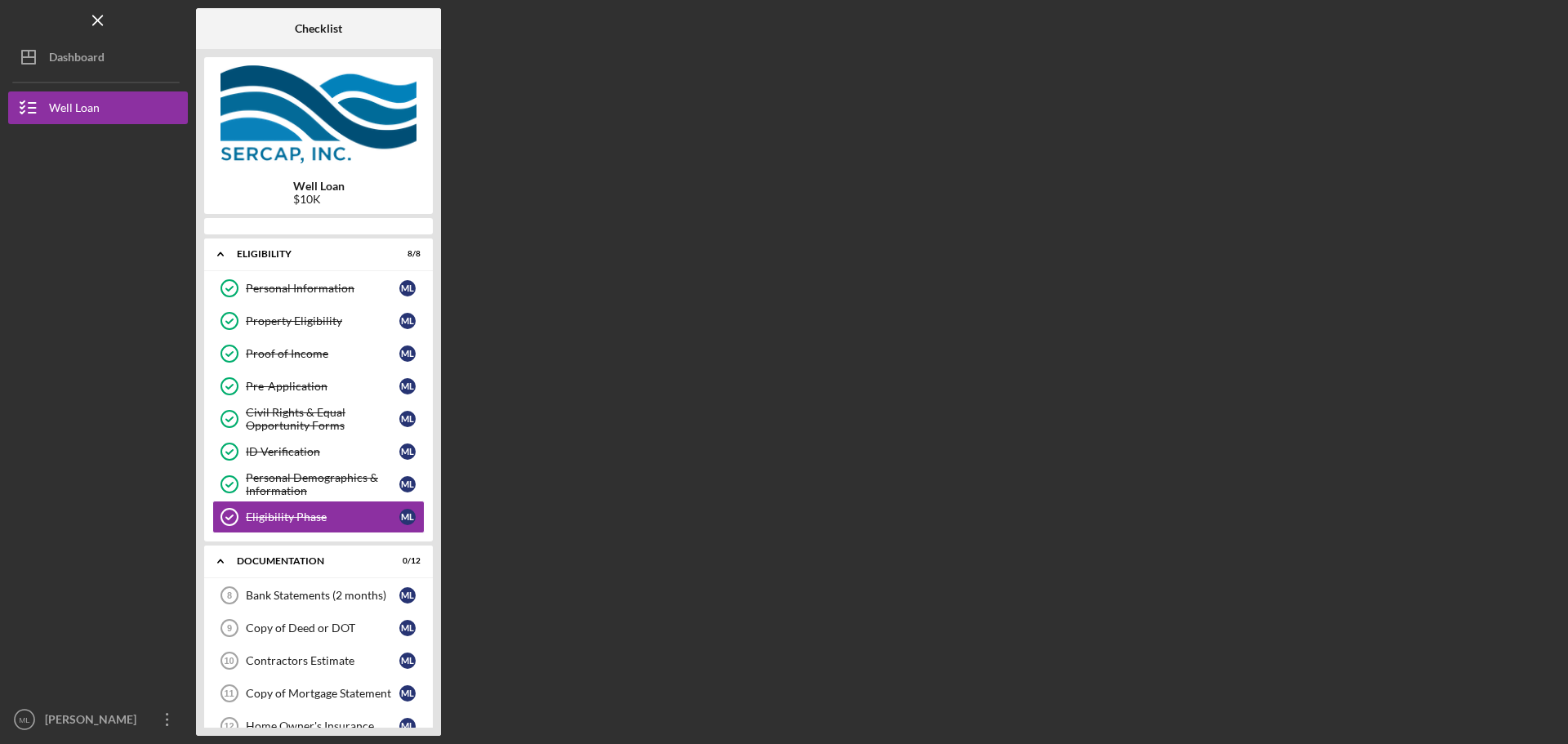
scroll to position [34, 0]
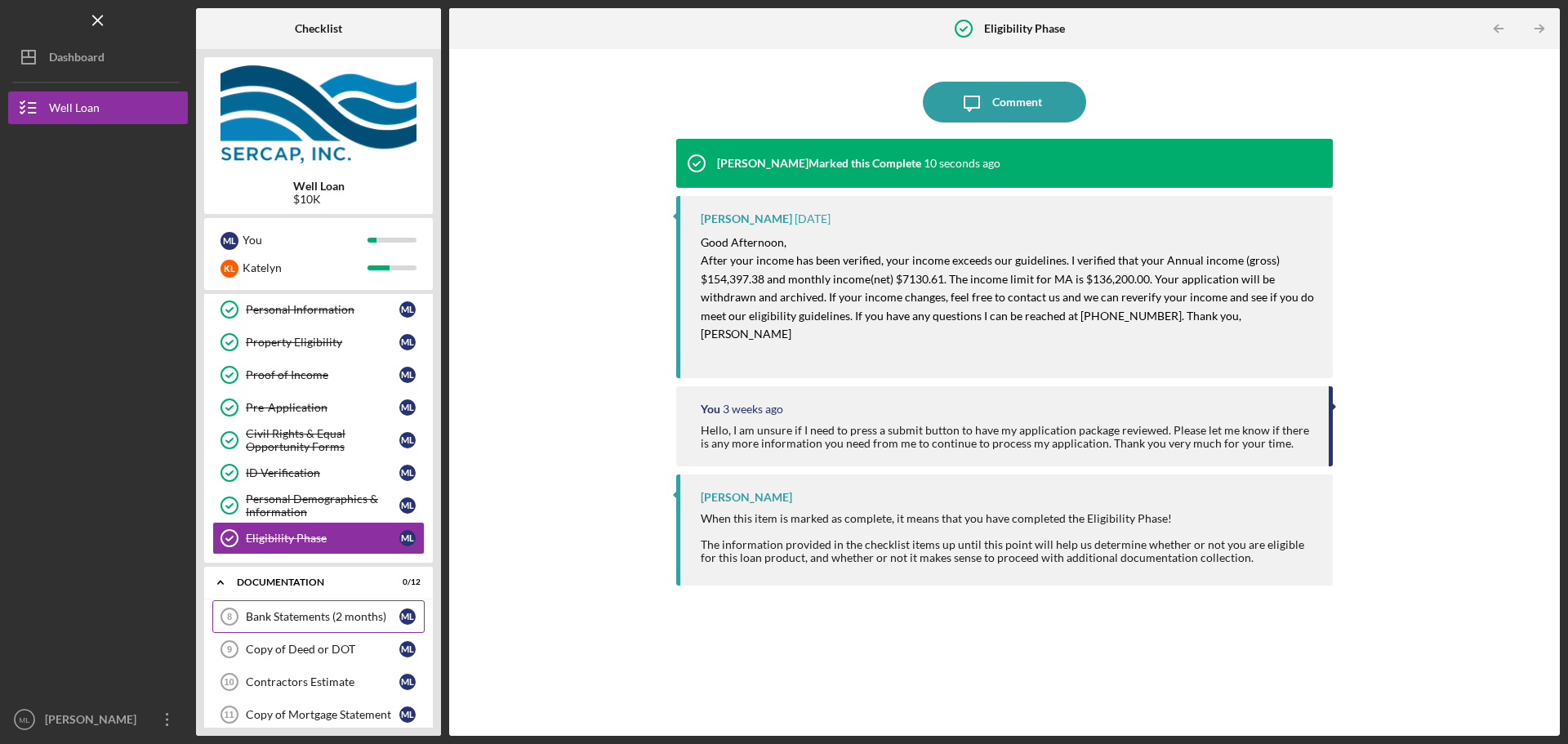
click at [326, 616] on div "Bank Statements (2 months)" at bounding box center [322, 616] width 153 height 13
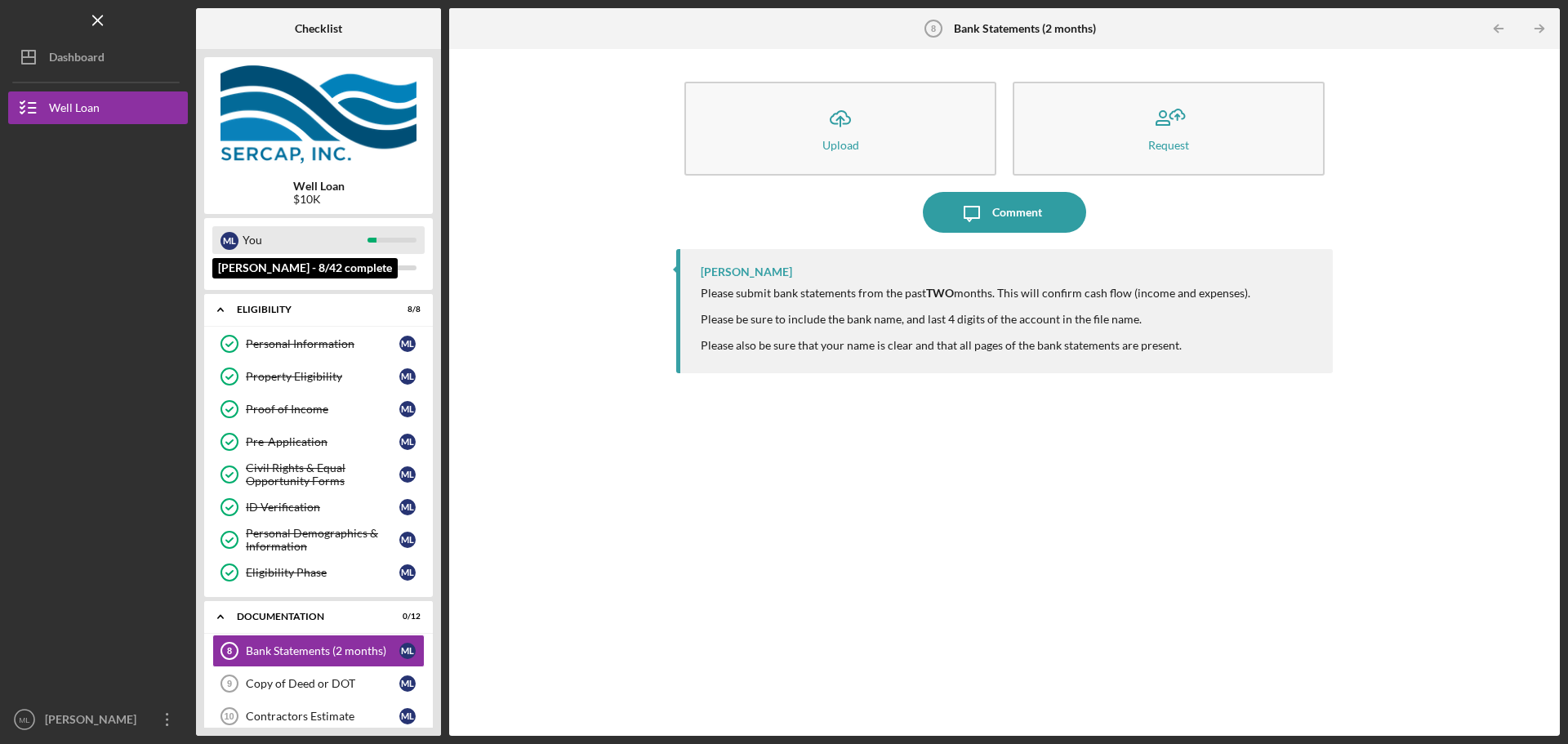
click at [309, 236] on div "You" at bounding box center [305, 239] width 125 height 27
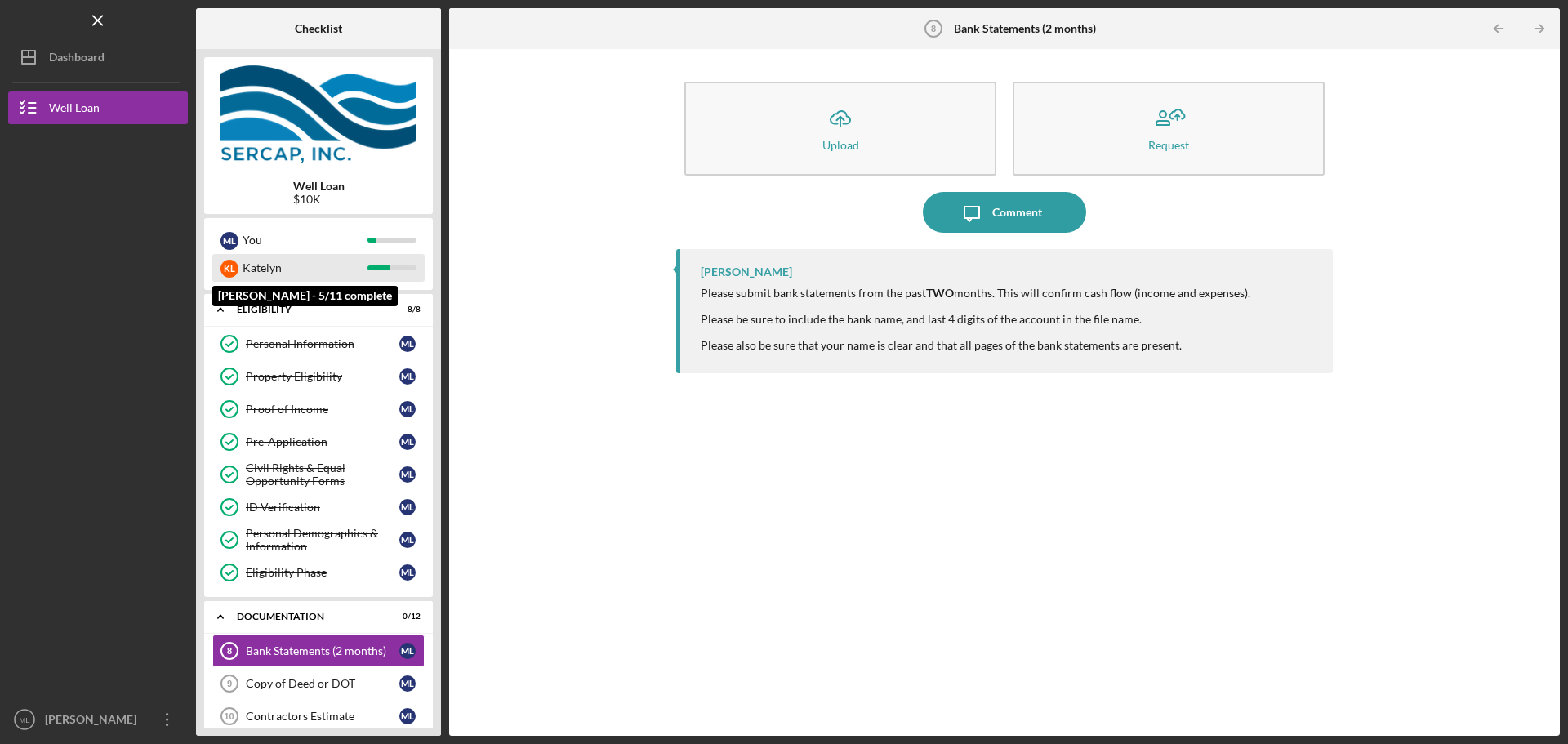
click at [333, 260] on div "Katelyn" at bounding box center [305, 268] width 125 height 27
click at [332, 261] on div "Katelyn" at bounding box center [305, 268] width 125 height 27
click at [333, 268] on div "Katelyn" at bounding box center [305, 268] width 125 height 27
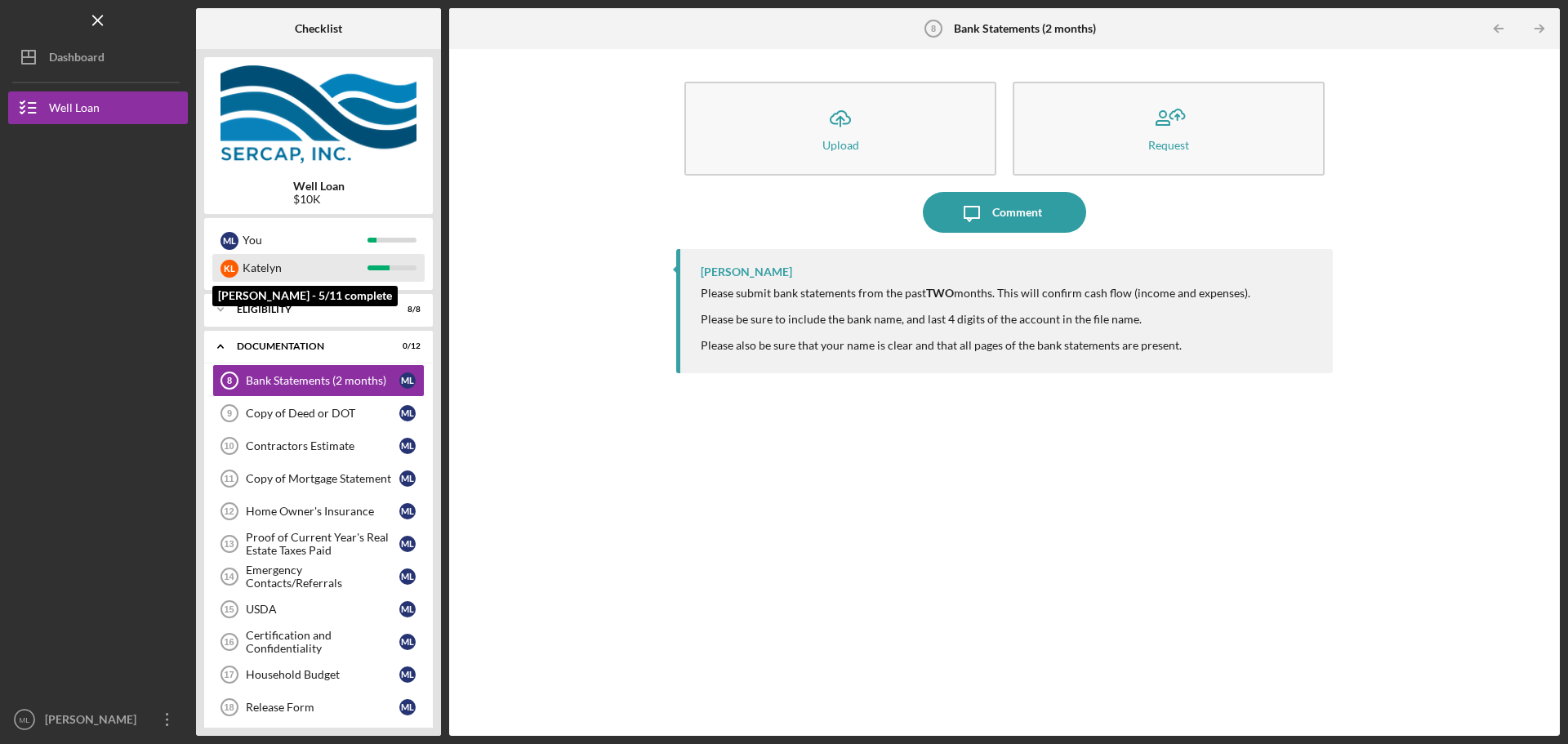
click at [340, 264] on div "Katelyn" at bounding box center [305, 268] width 125 height 27
click at [323, 254] on div "Katelyn" at bounding box center [305, 268] width 125 height 27
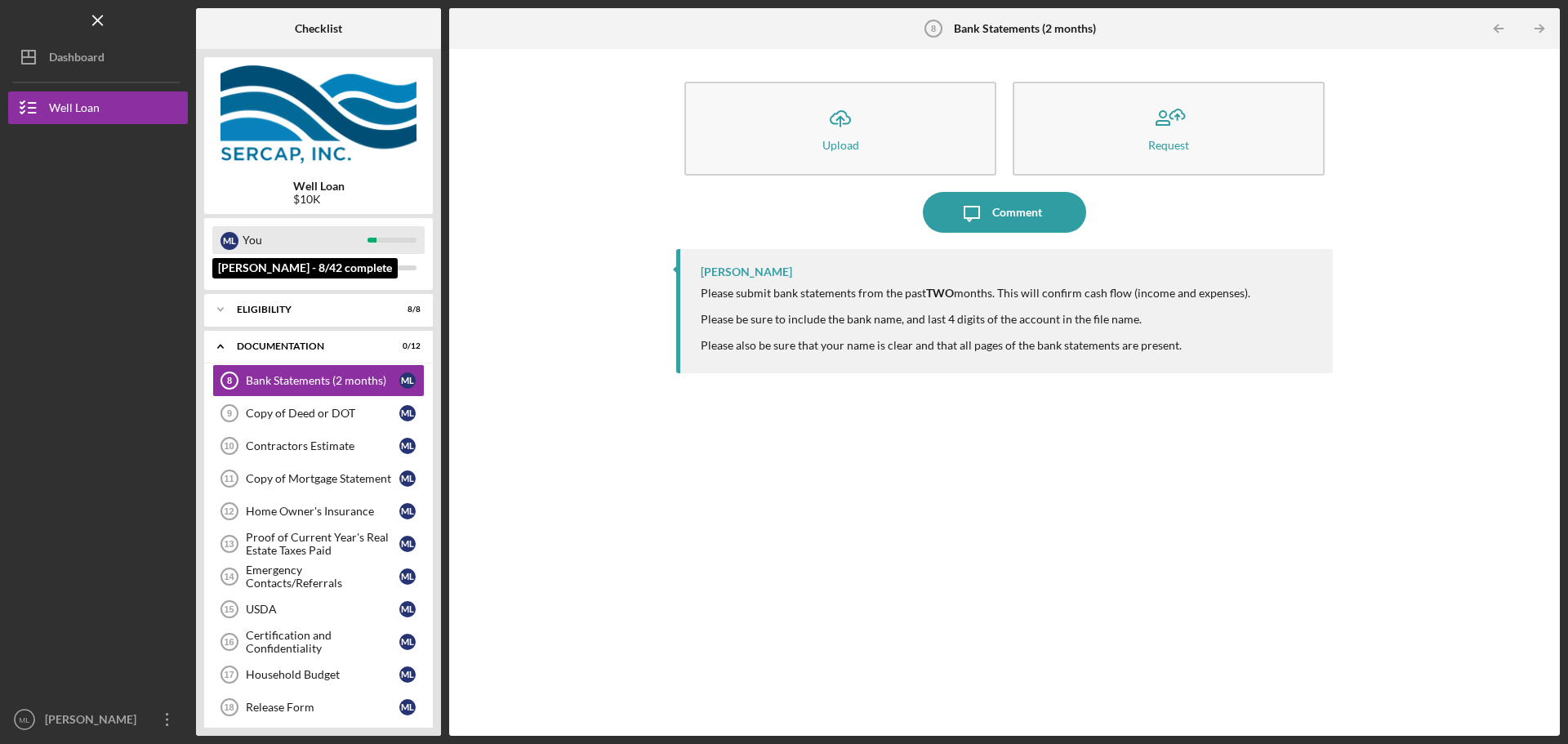
click at [325, 239] on div "You" at bounding box center [305, 239] width 125 height 27
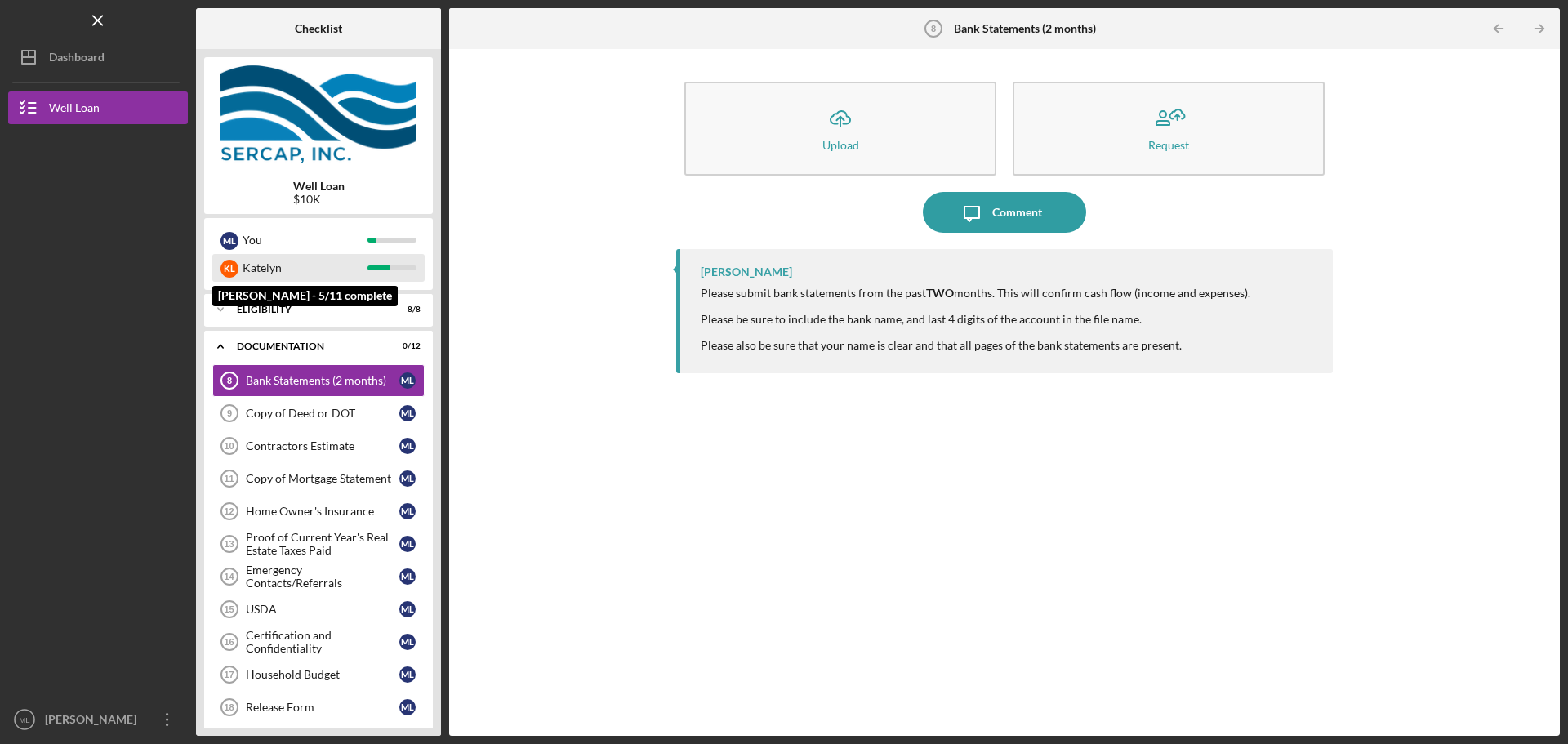
click at [325, 266] on div "Katelyn" at bounding box center [305, 268] width 125 height 27
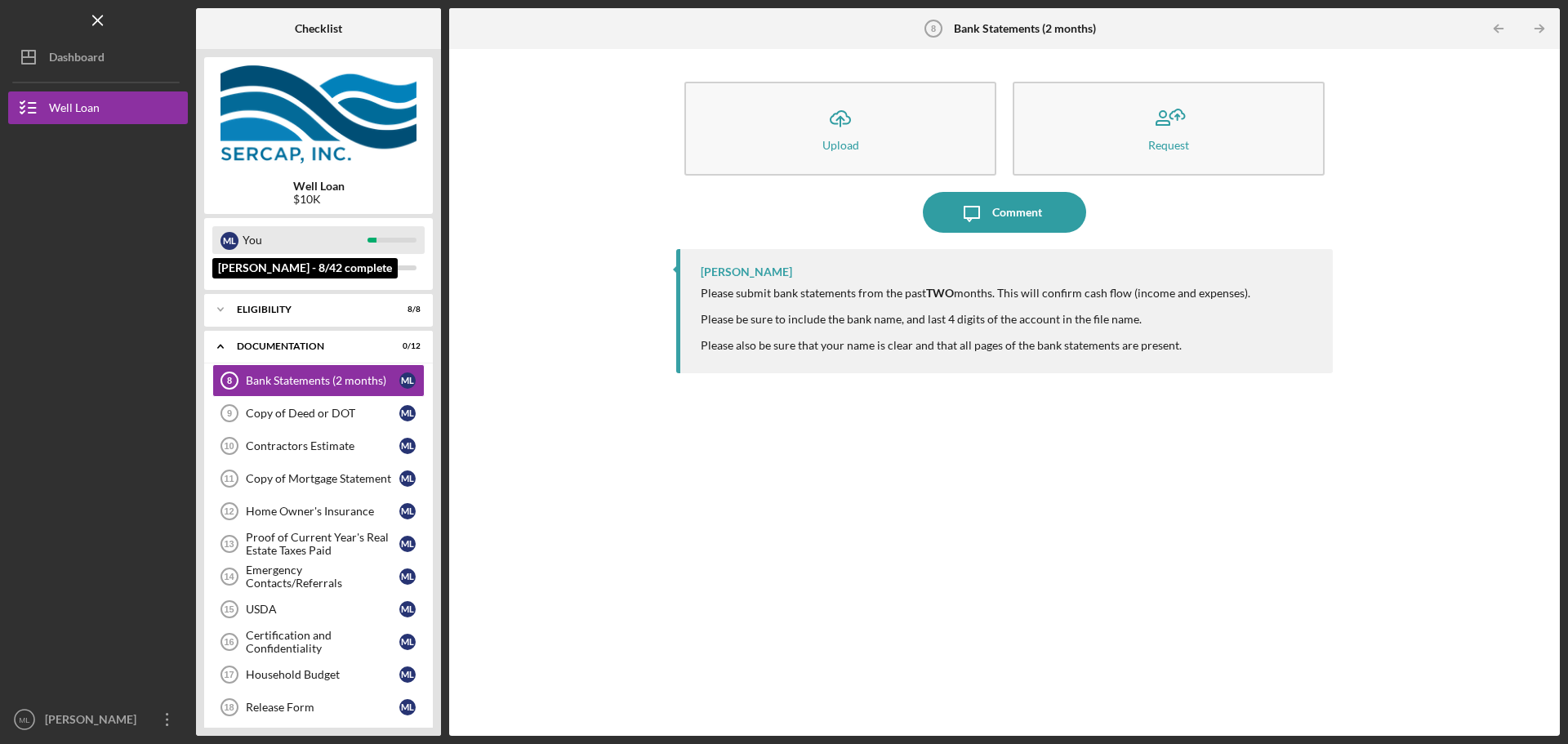
click at [295, 247] on div "You" at bounding box center [305, 239] width 125 height 27
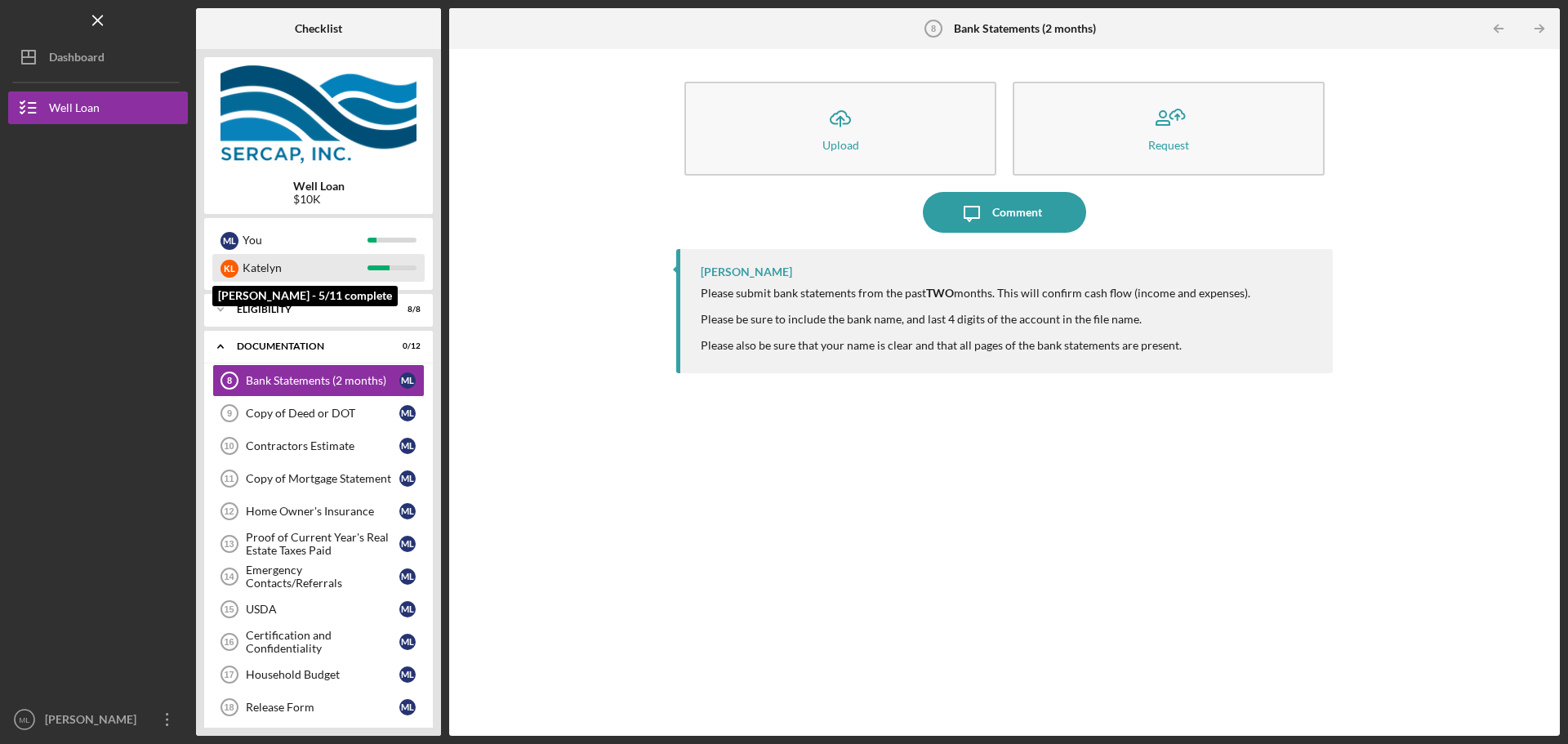
click at [290, 270] on div "Katelyn" at bounding box center [305, 268] width 125 height 27
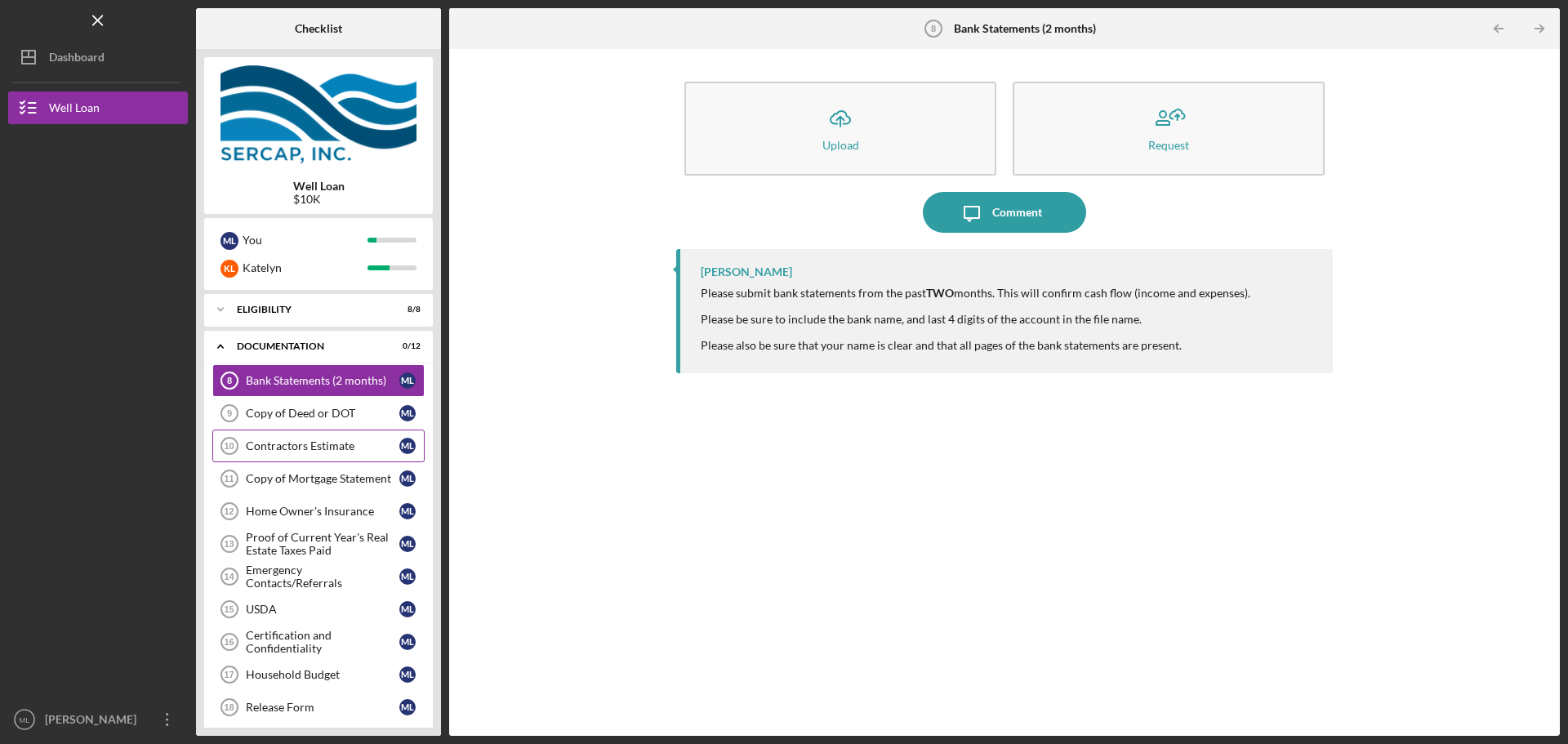
click at [320, 448] on div "Contractors Estimate" at bounding box center [322, 446] width 153 height 13
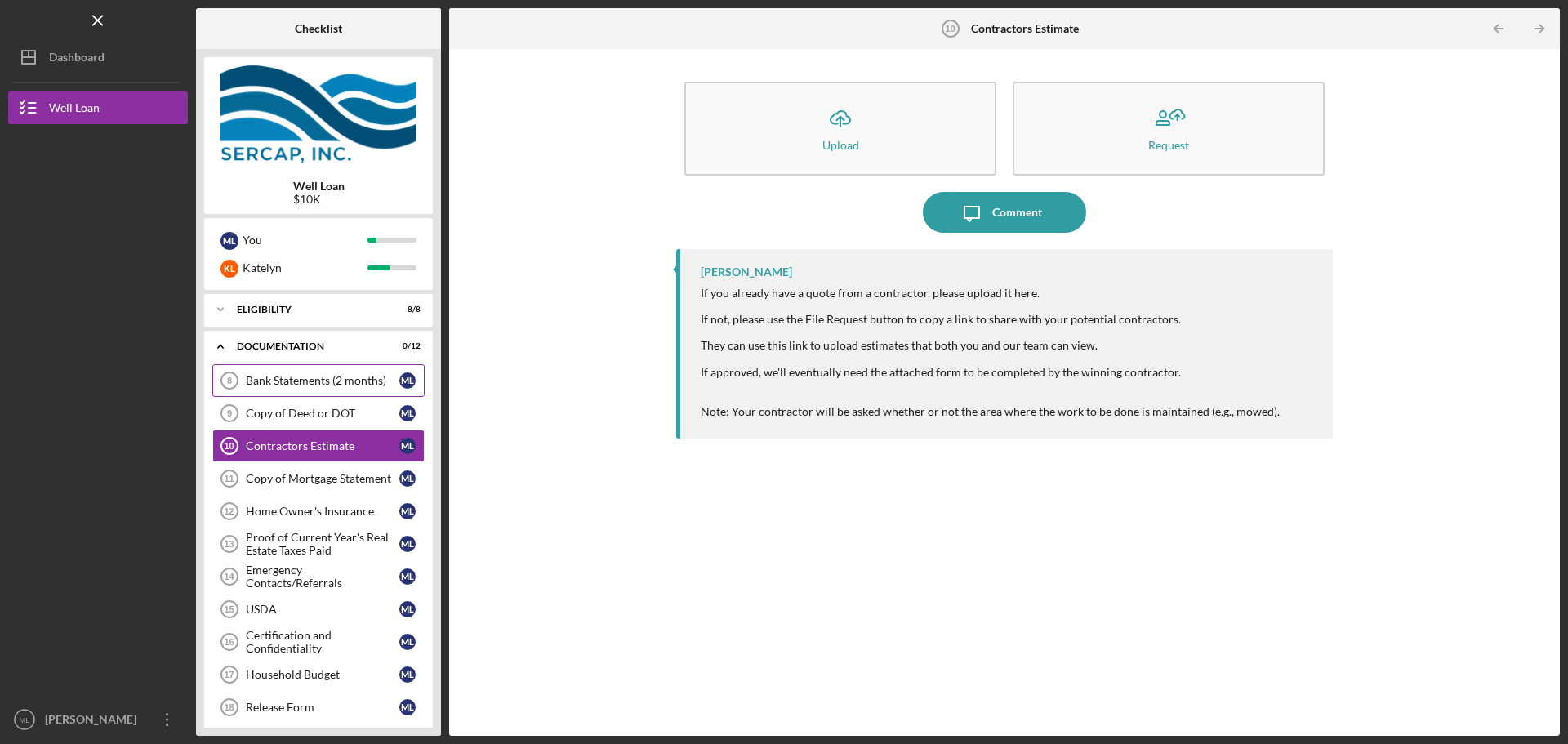
click at [333, 389] on link "Bank Statements (2 months) 8 Bank Statements (2 months) M L" at bounding box center [319, 380] width 213 height 33
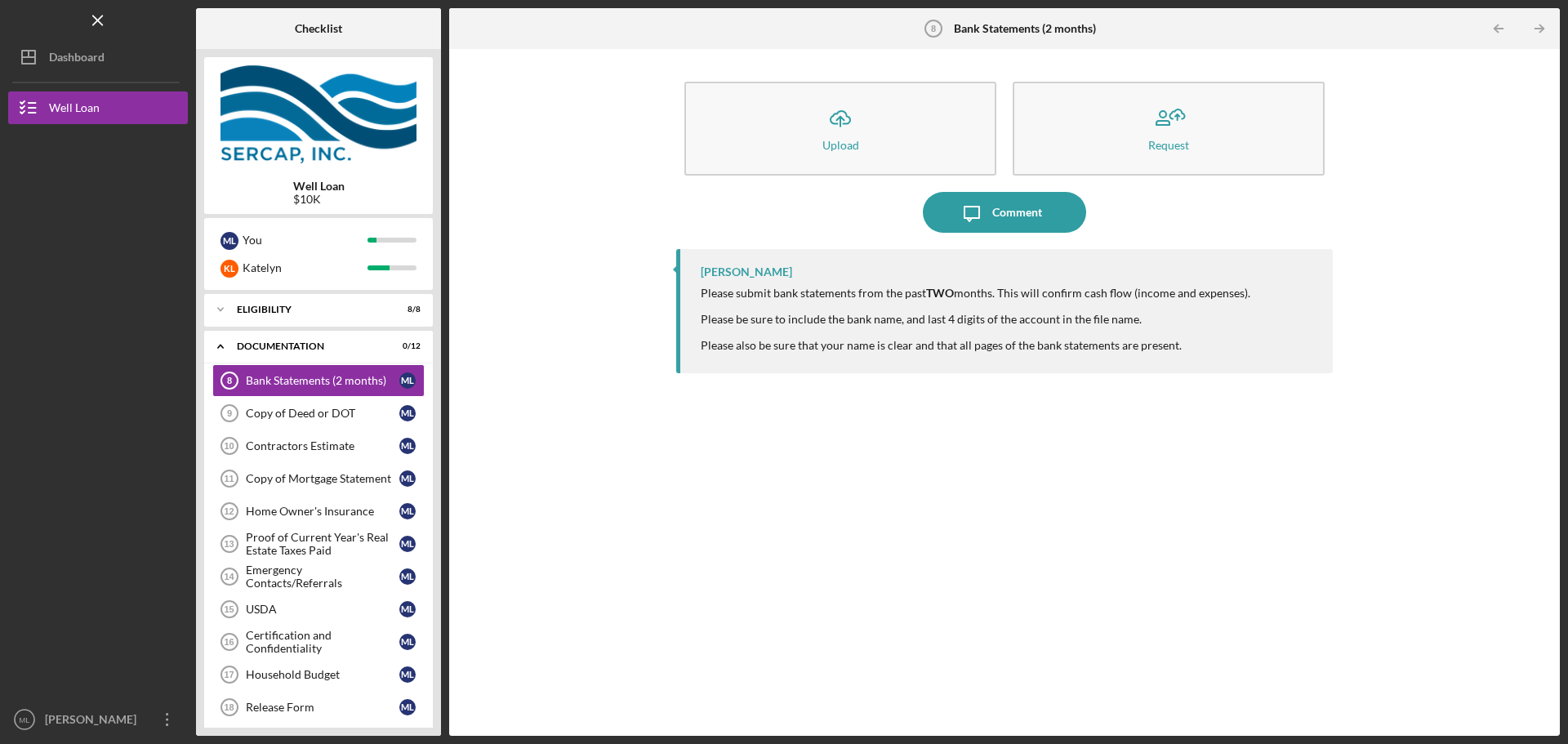
click at [540, 129] on div "Icon/Upload Upload Request Icon/Message Comment Erica Jenkins Please submit ban…" at bounding box center [1004, 391] width 1094 height 670
click at [593, 357] on div "Icon/Upload Upload Request Icon/Message Comment Erica Jenkins Please submit ban…" at bounding box center [1004, 391] width 1094 height 670
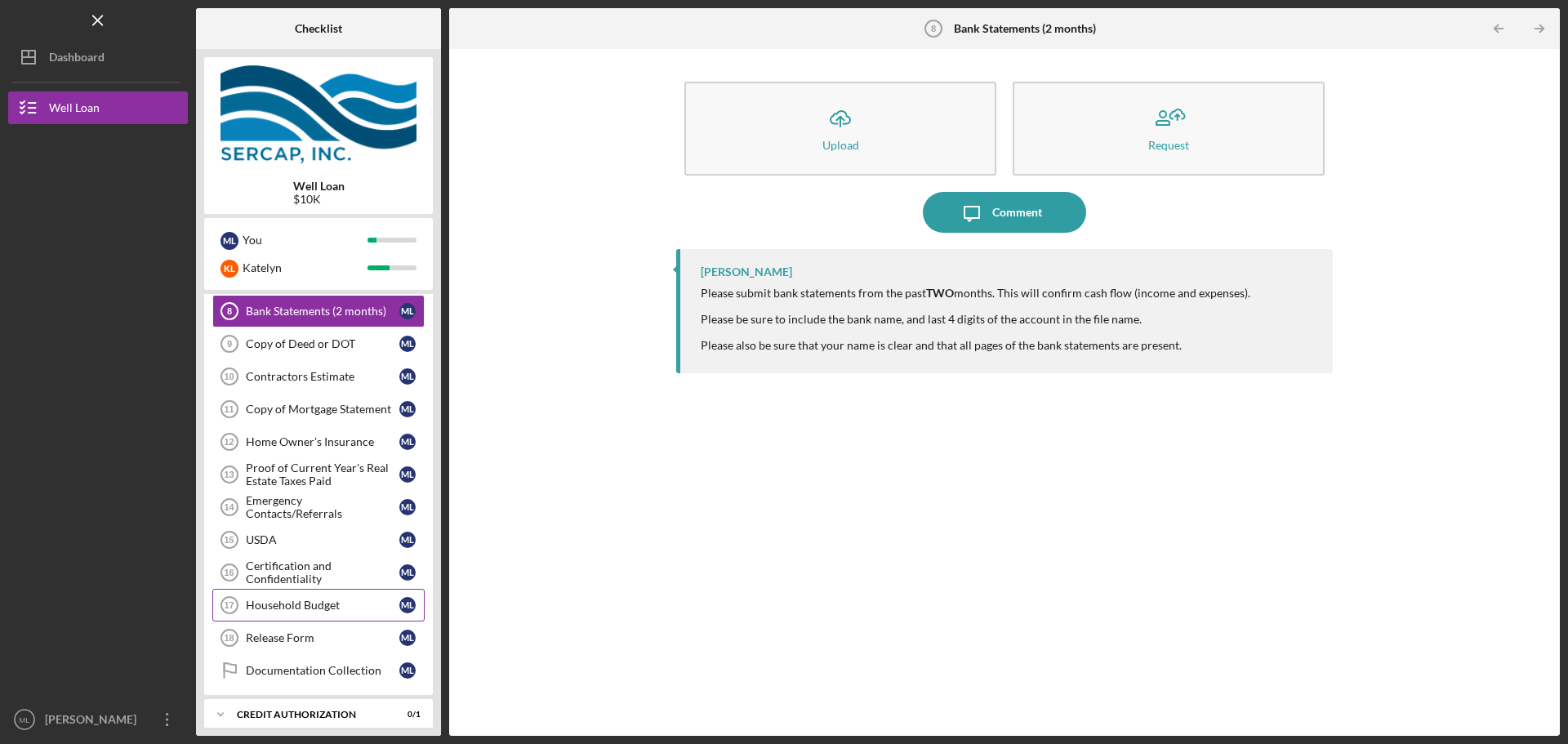
scroll to position [164, 0]
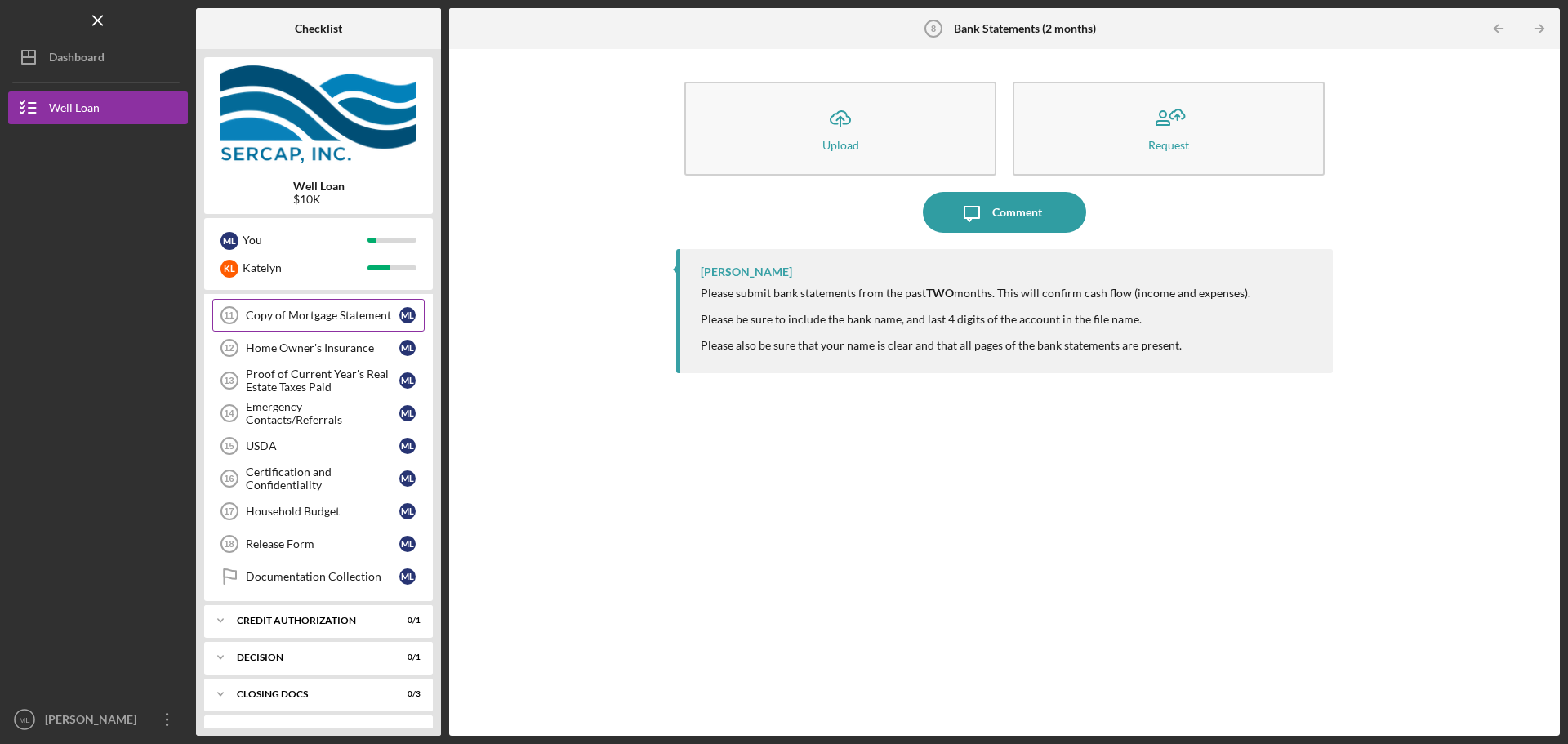
click at [348, 318] on div "Copy of Mortgage Statement" at bounding box center [322, 315] width 153 height 13
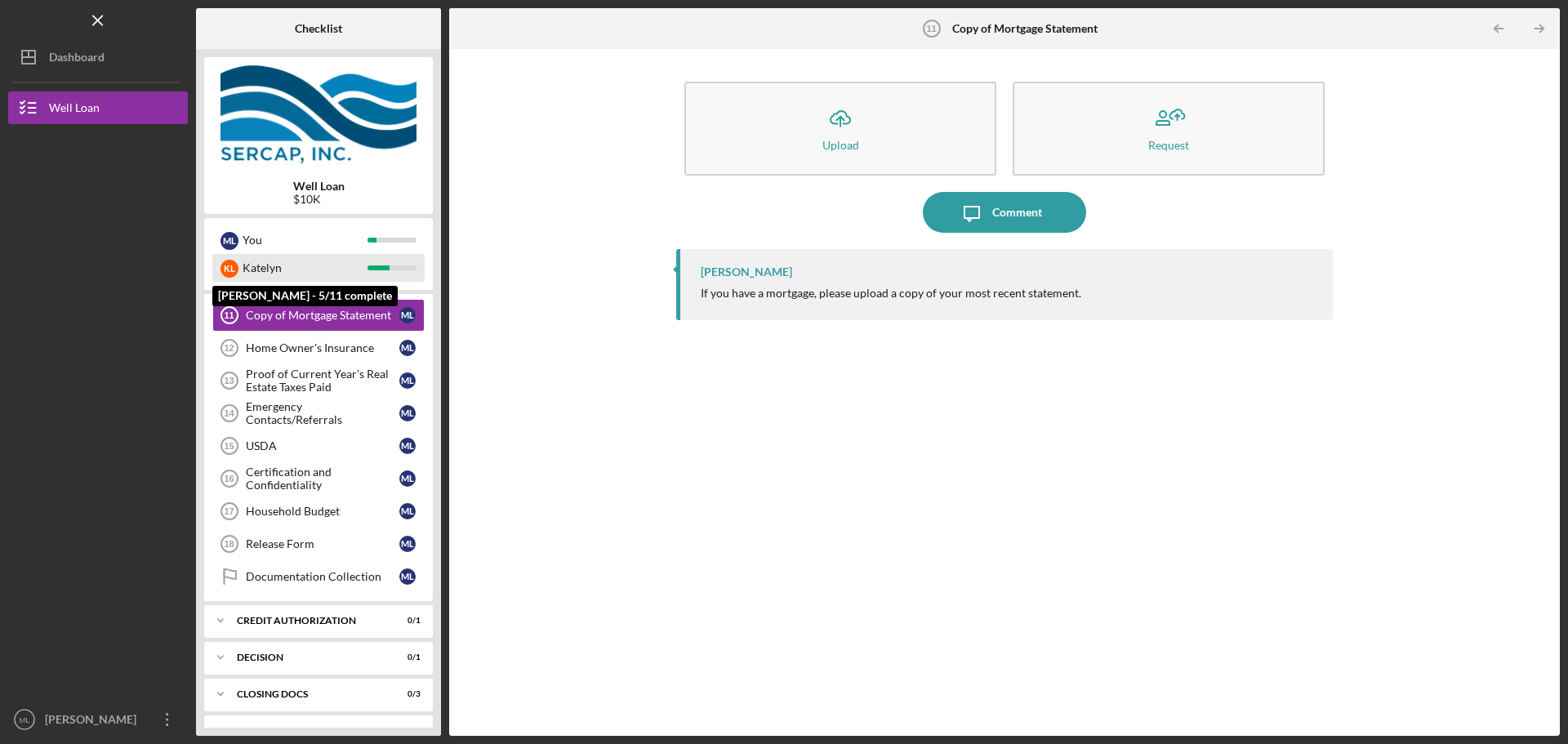
click at [329, 257] on div "Katelyn" at bounding box center [305, 268] width 125 height 27
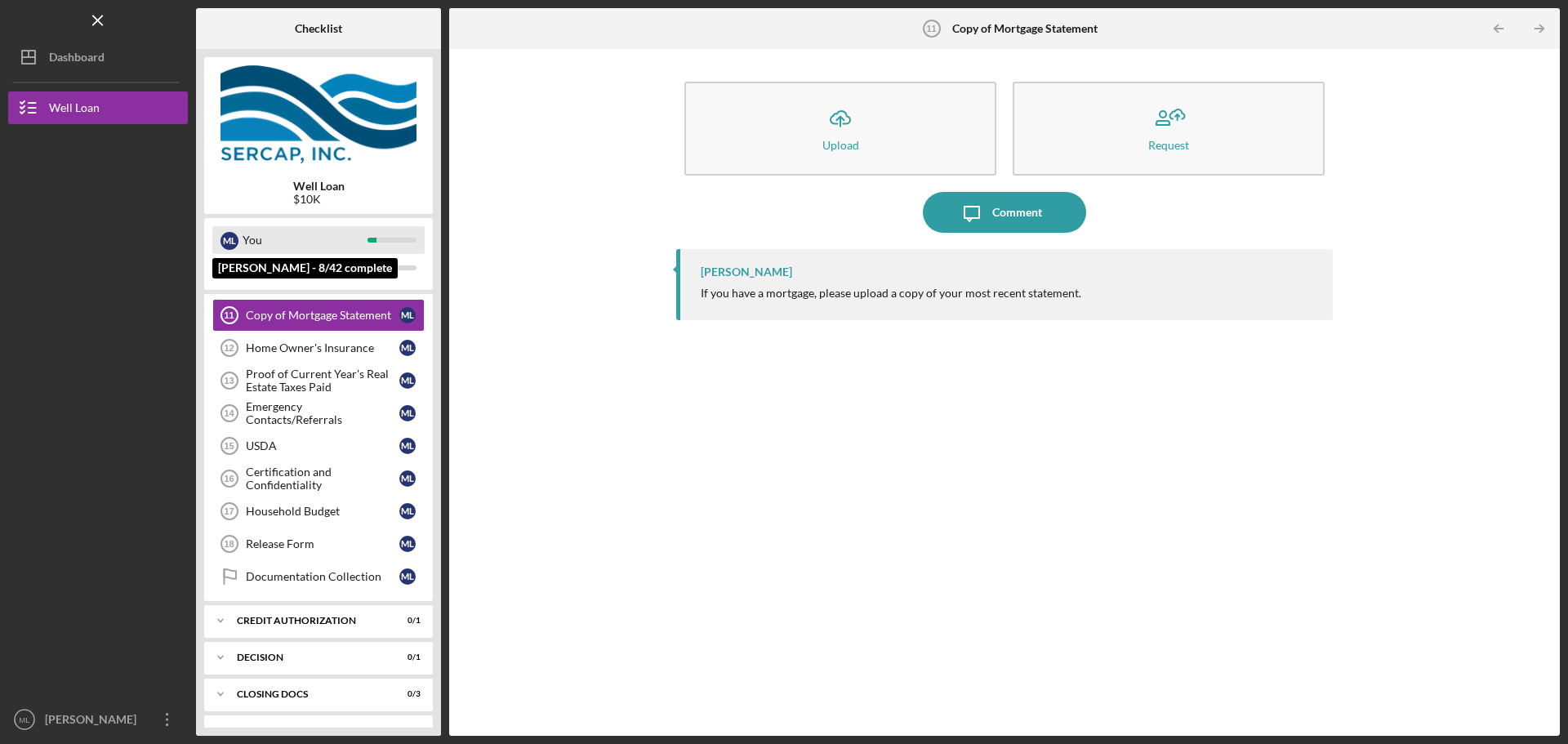
click at [317, 234] on div "You" at bounding box center [305, 239] width 125 height 27
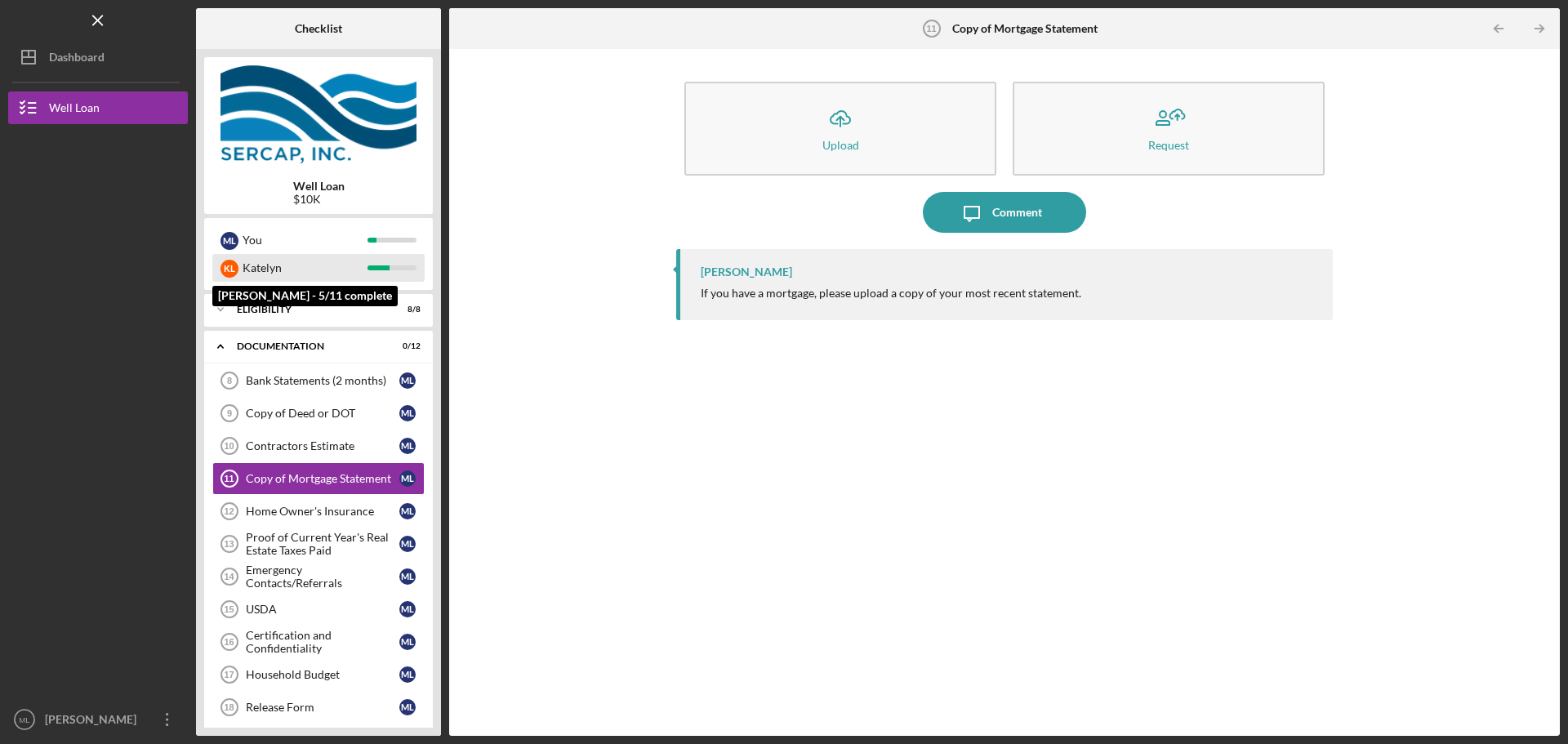
click at [355, 272] on div "Katelyn" at bounding box center [305, 268] width 125 height 27
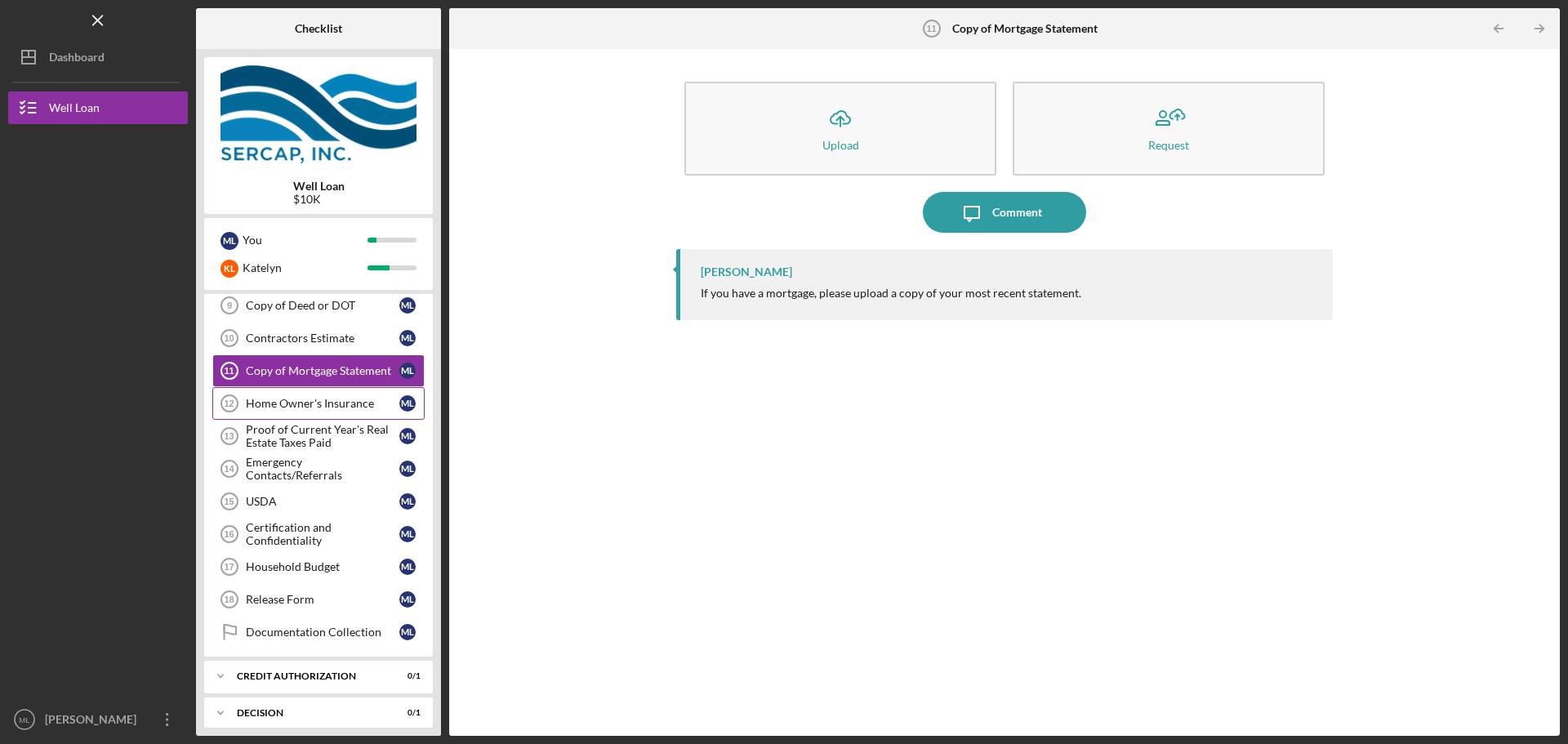
scroll to position [229, 0]
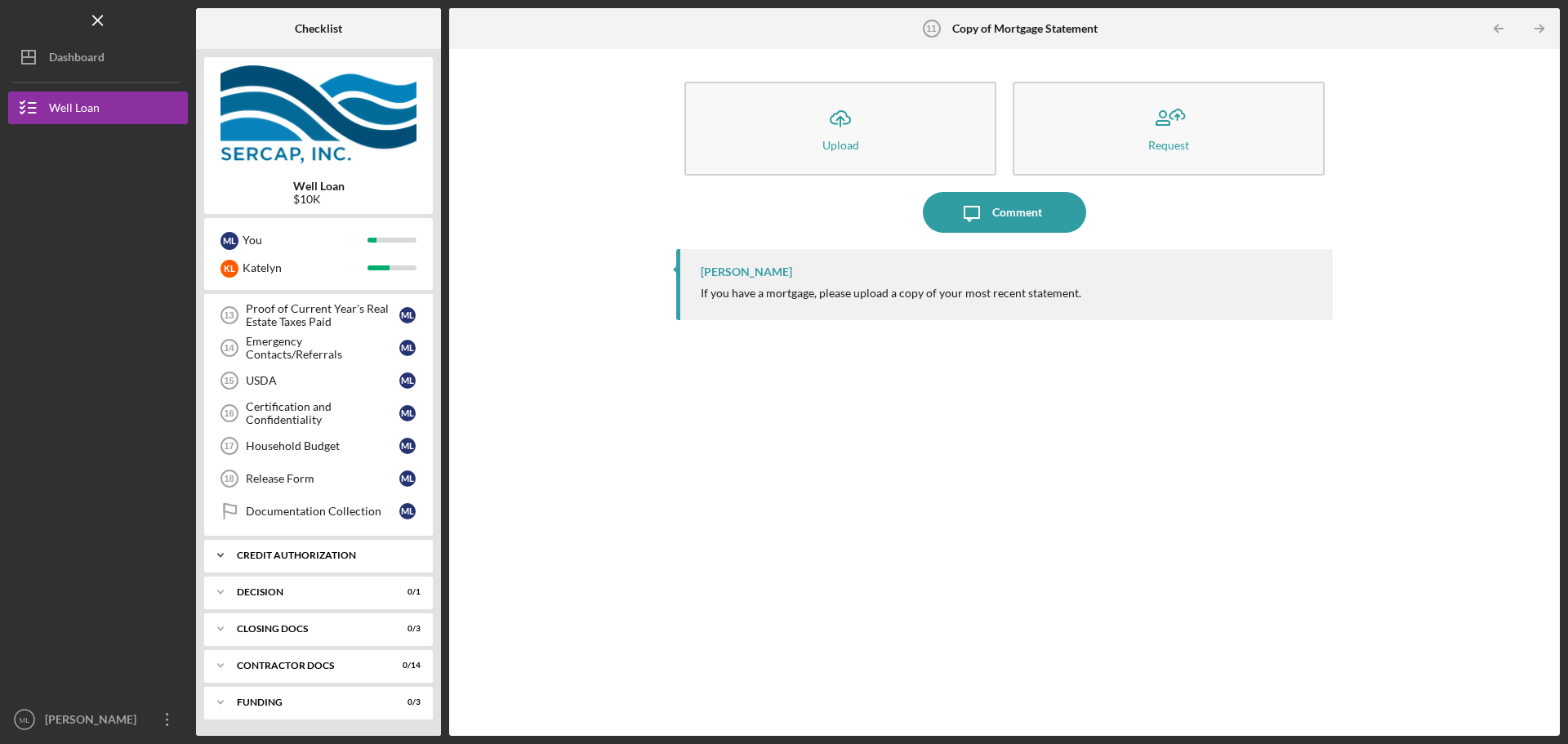
click at [224, 556] on icon "Icon/Expander" at bounding box center [220, 555] width 33 height 33
click at [221, 82] on polyline at bounding box center [220, 80] width 5 height 3
click at [221, 556] on icon "Icon/Expander" at bounding box center [220, 555] width 33 height 33
click at [218, 82] on polyline at bounding box center [220, 80] width 5 height 3
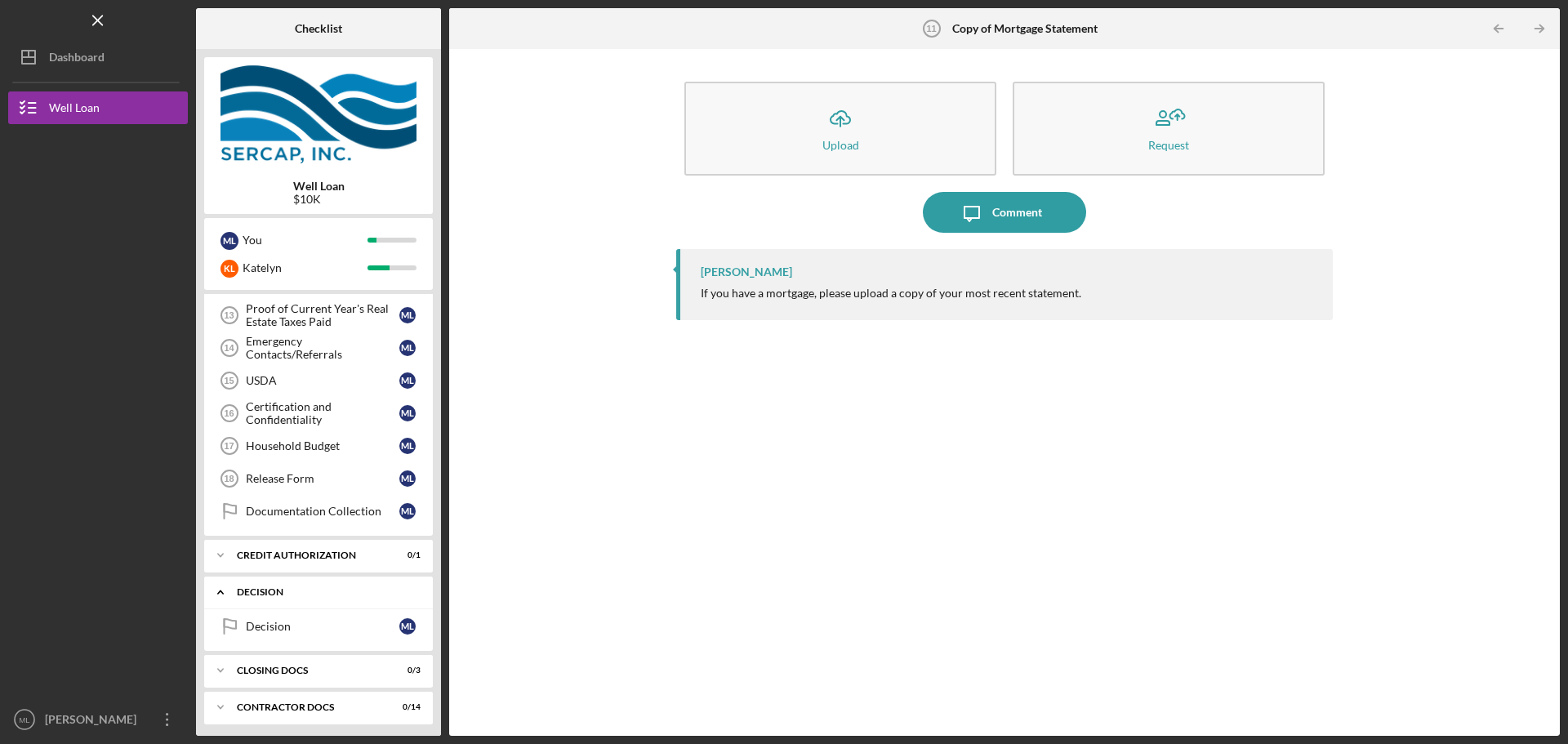
click at [218, 120] on polyline at bounding box center [220, 117] width 5 height 3
click at [217, 561] on icon "Icon/Expander" at bounding box center [220, 555] width 33 height 33
click at [220, 558] on icon "Icon/Expander" at bounding box center [220, 555] width 33 height 33
click at [221, 595] on icon "Icon/Expander" at bounding box center [220, 592] width 33 height 33
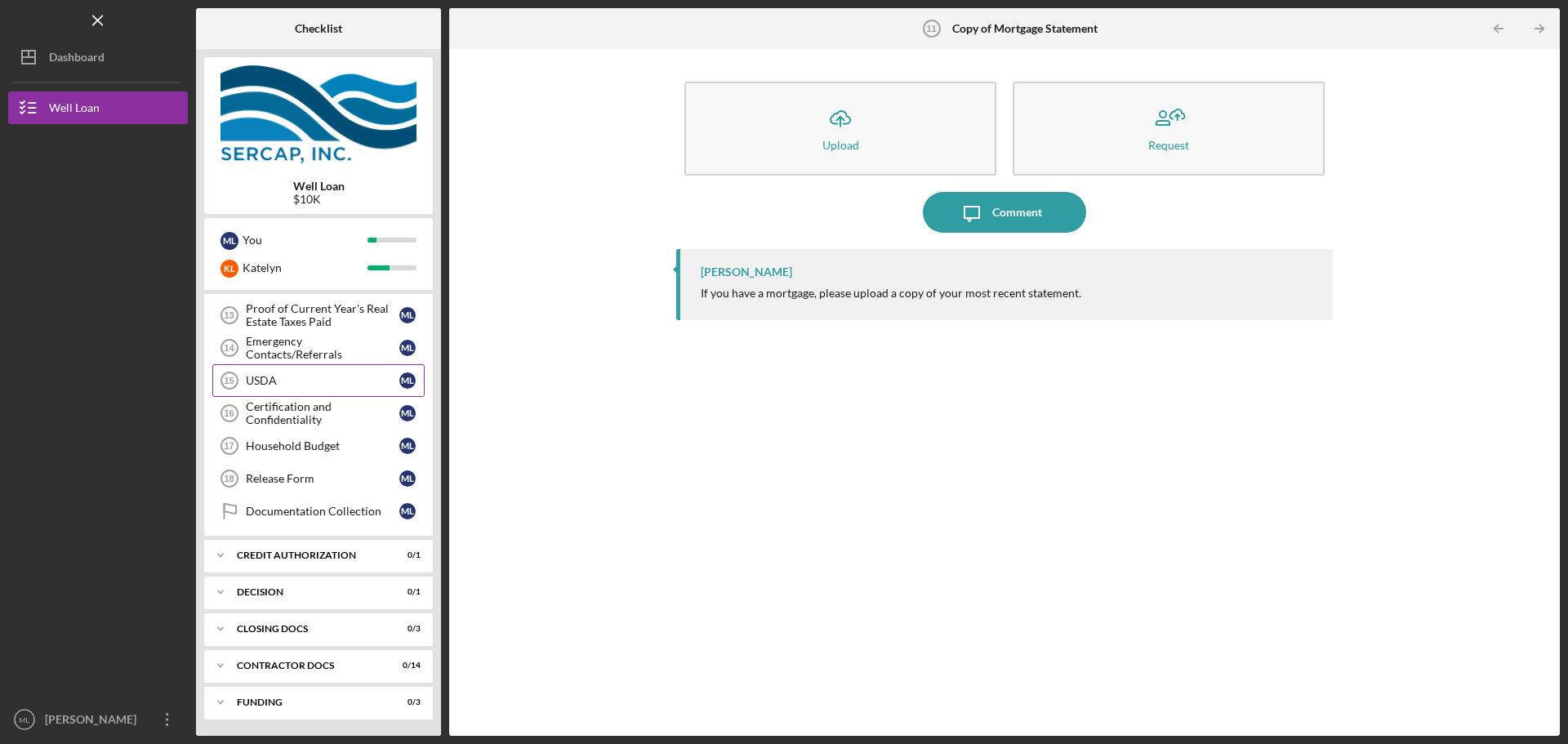
scroll to position [0, 0]
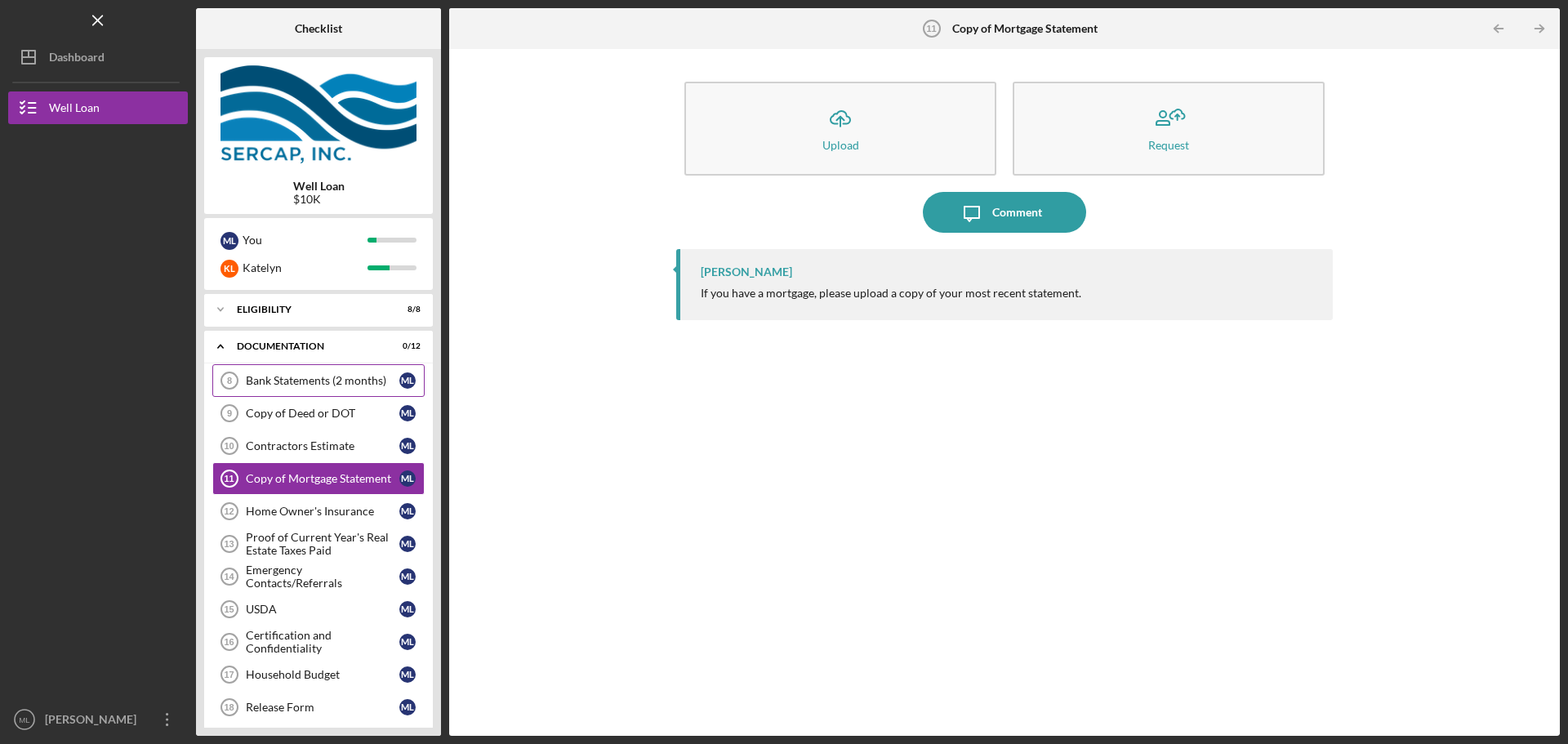
click at [302, 387] on div "Bank Statements (2 months)" at bounding box center [322, 380] width 153 height 13
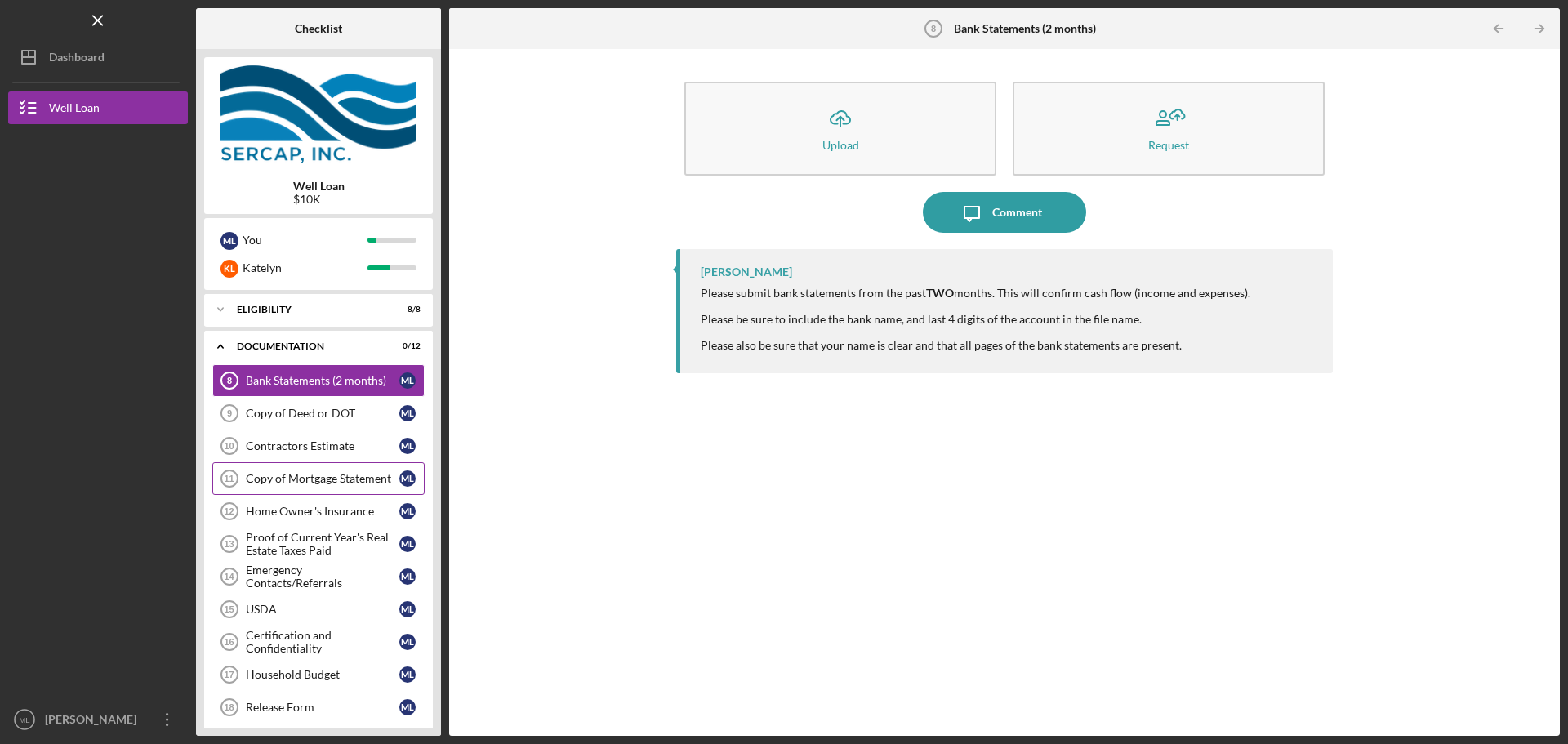
click at [342, 480] on div "Copy of Mortgage Statement" at bounding box center [322, 478] width 153 height 13
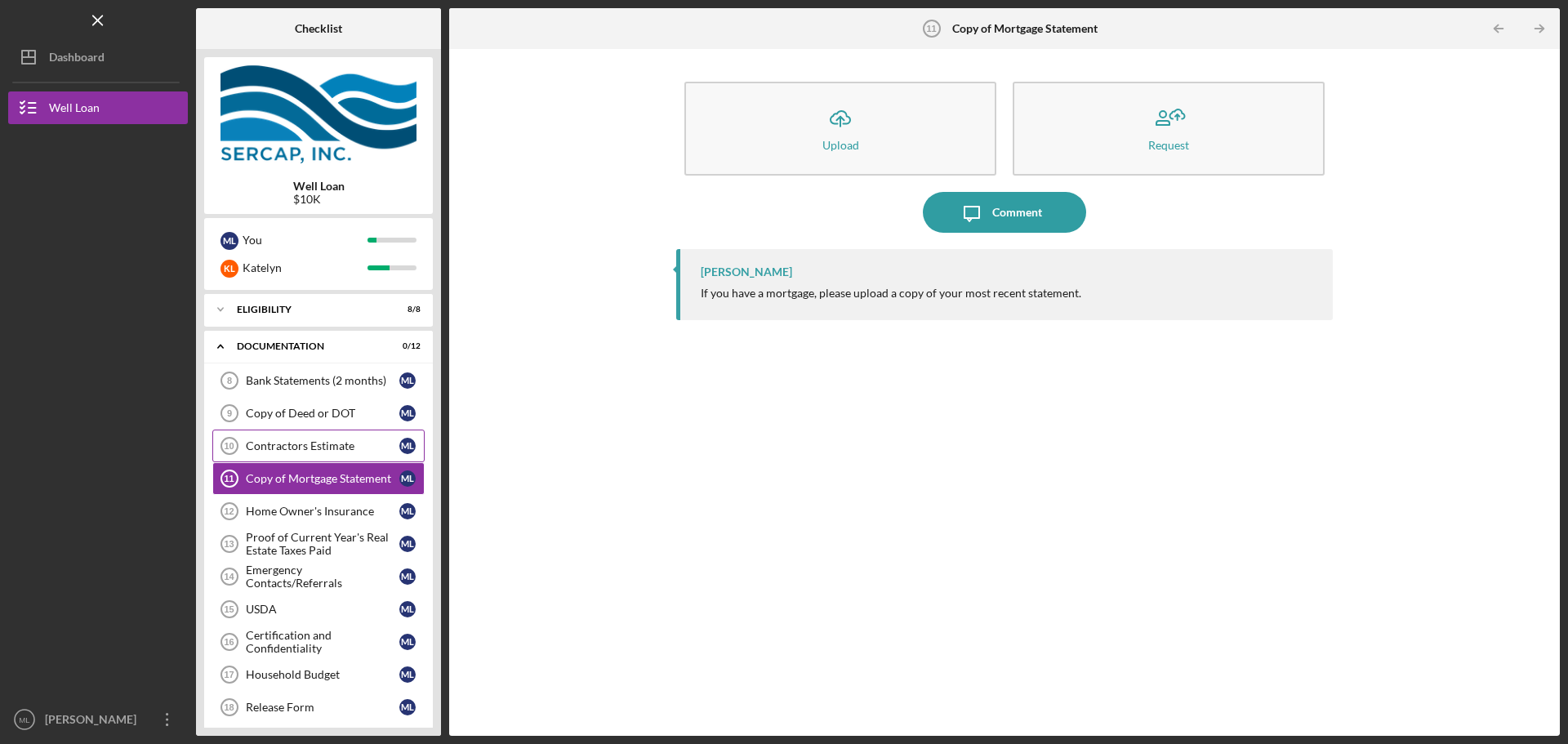
click at [325, 436] on link "Contractors Estimate 10 Contractors Estimate M L" at bounding box center [319, 445] width 213 height 33
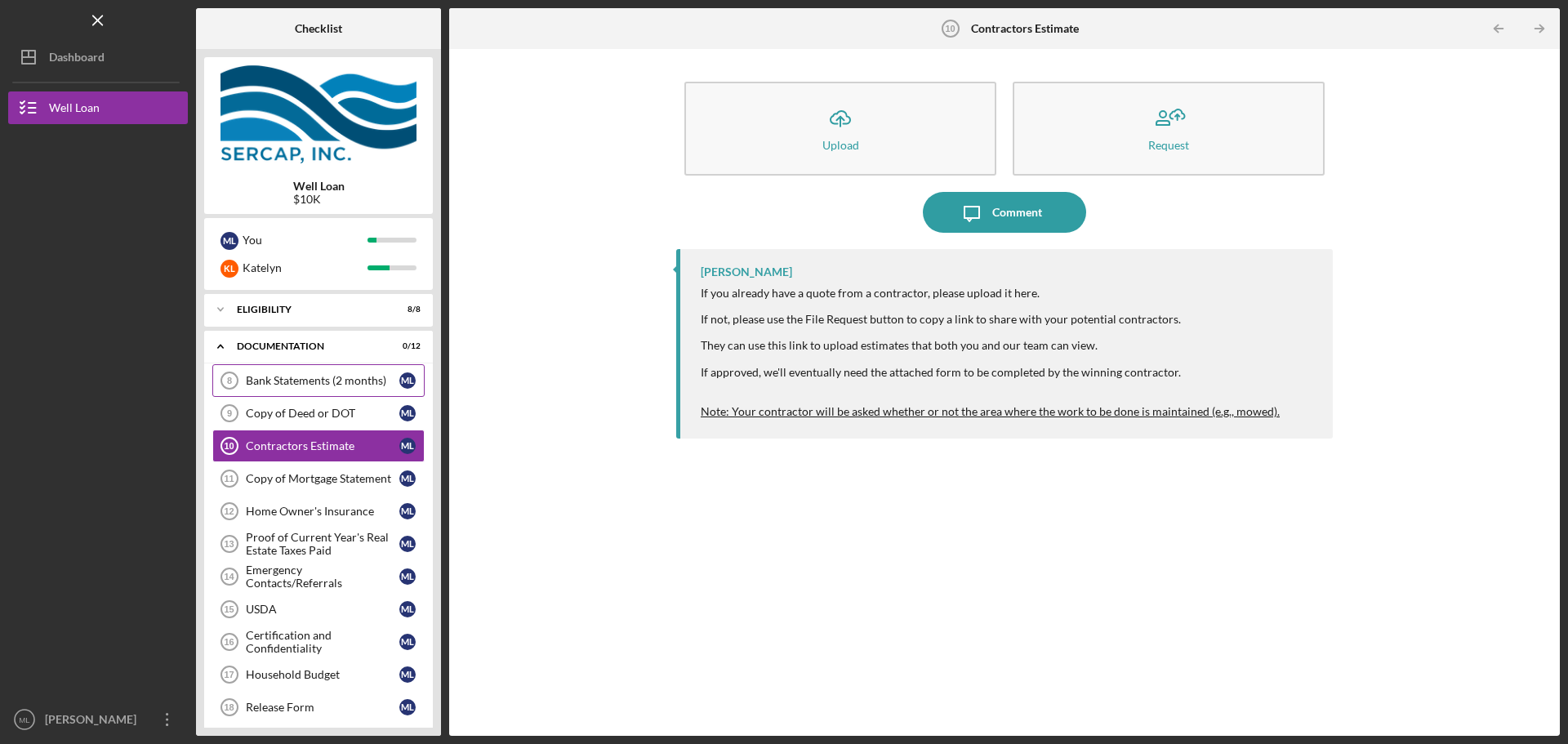
click at [348, 390] on link "Bank Statements (2 months) 8 Bank Statements (2 months) M L" at bounding box center [319, 380] width 213 height 33
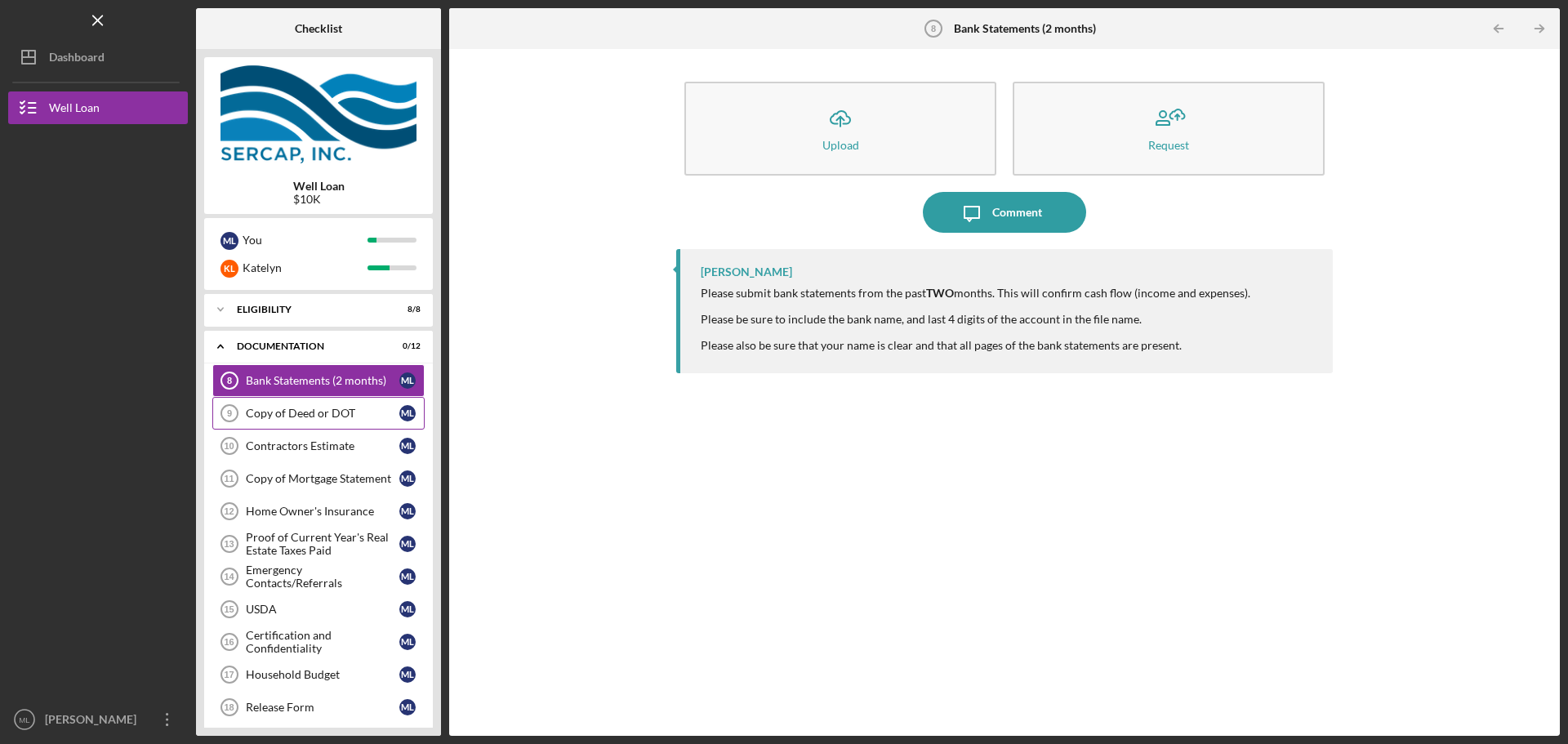
click at [330, 419] on div "Copy of Deed or DOT" at bounding box center [322, 413] width 153 height 13
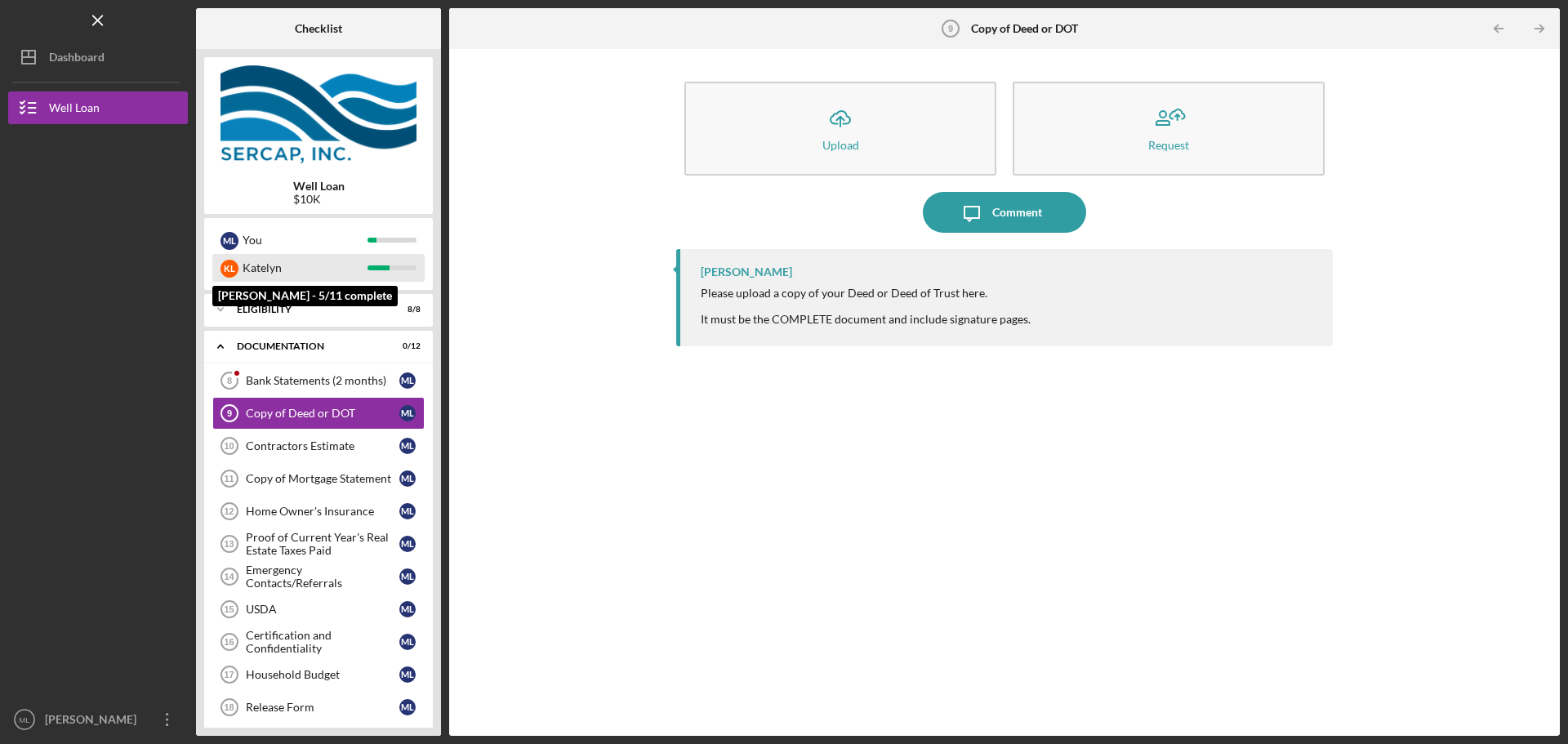
click at [340, 274] on div "Katelyn" at bounding box center [305, 268] width 125 height 27
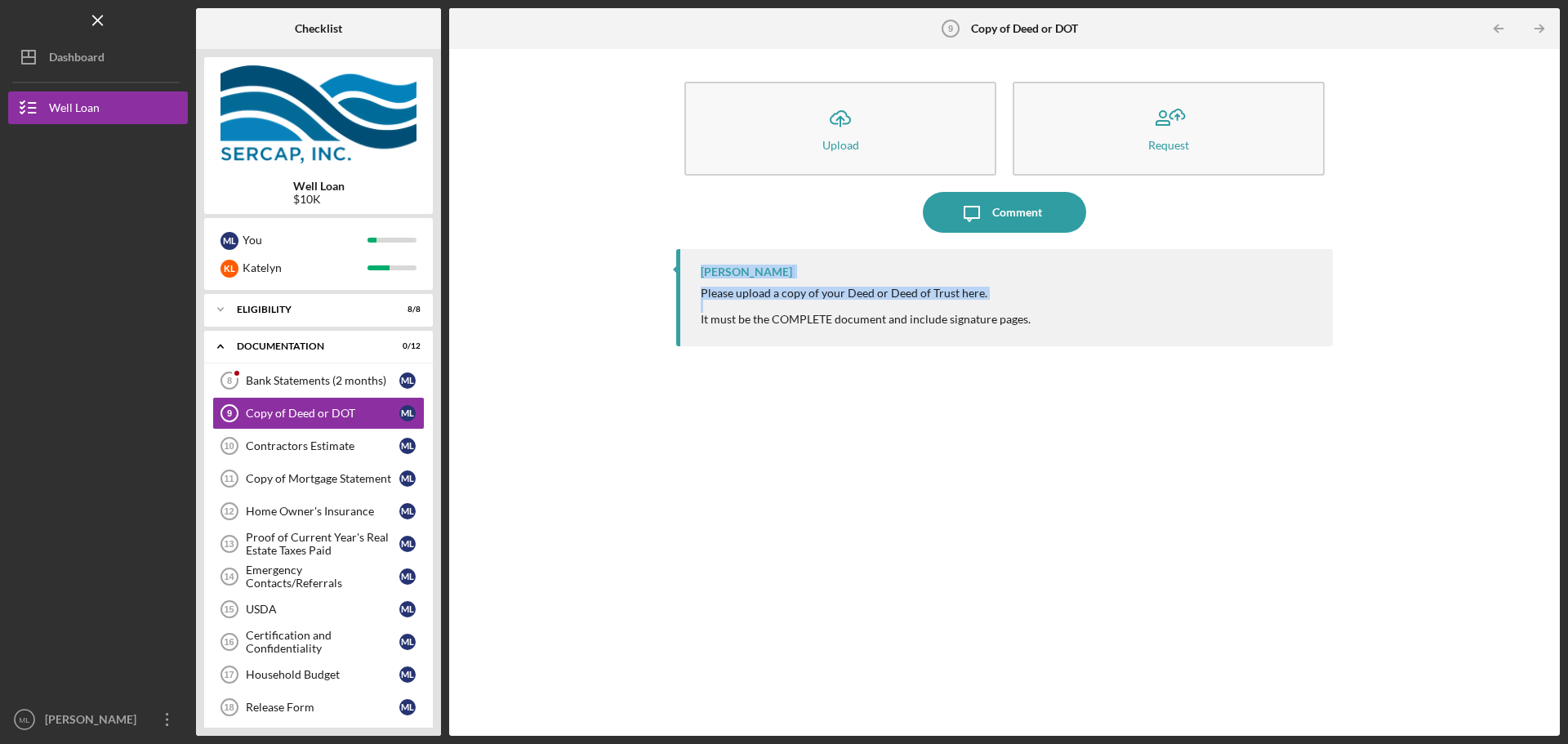
drag, startPoint x: 1031, startPoint y: 313, endPoint x: 662, endPoint y: 259, distance: 372.9
click at [662, 259] on div "Icon/Upload Upload Request Icon/Message Comment [PERSON_NAME] Please upload a c…" at bounding box center [1004, 391] width 1094 height 670
click at [733, 280] on div "[PERSON_NAME] Please upload a copy of your Deed or Deed of Trust here. It must …" at bounding box center [1004, 297] width 656 height 97
drag, startPoint x: 716, startPoint y: 284, endPoint x: 808, endPoint y: 308, distance: 95.1
click at [808, 308] on div "[PERSON_NAME] Please upload a copy of your Deed or Deed of Trust here. It must …" at bounding box center [1004, 297] width 656 height 97
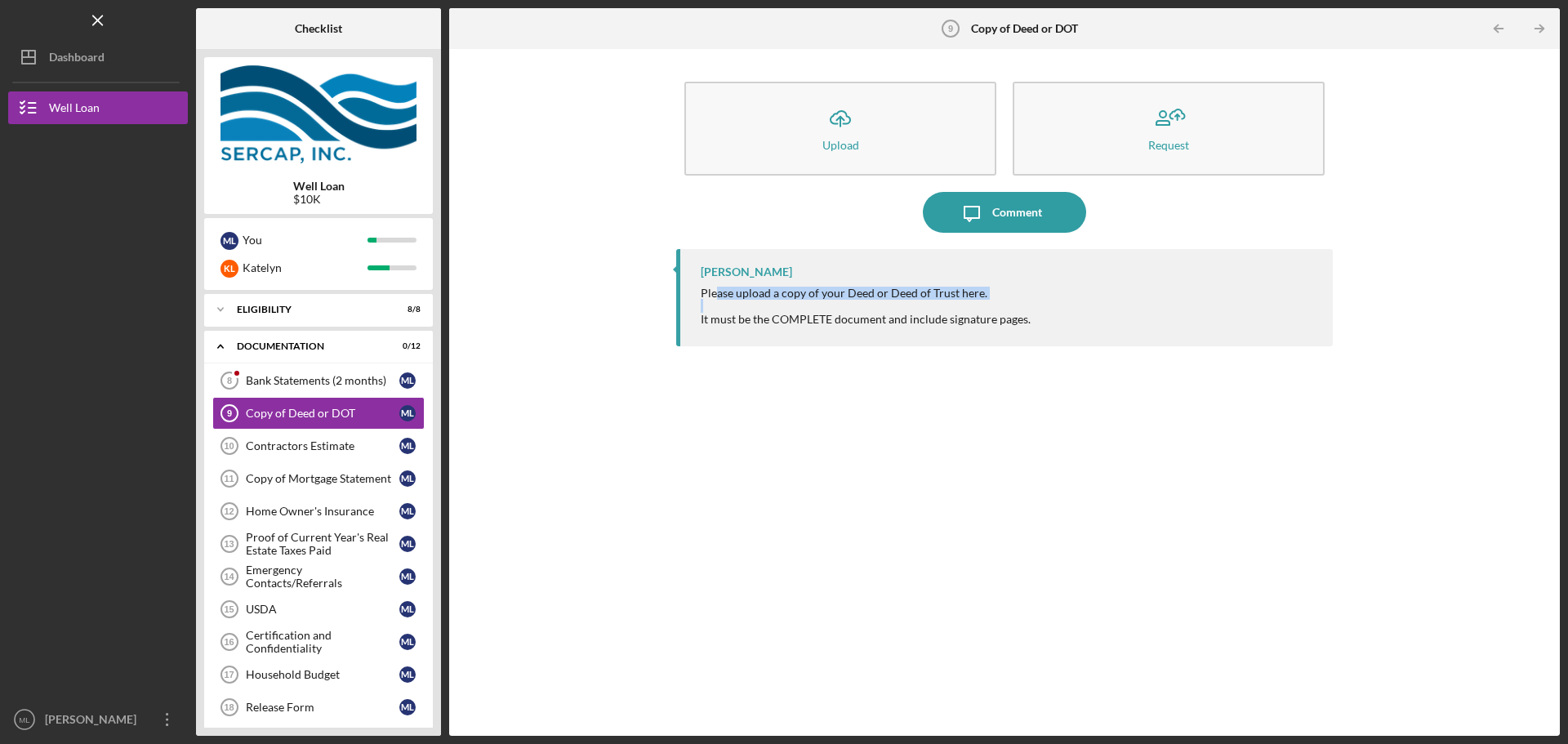
click at [809, 308] on div at bounding box center [865, 306] width 330 height 13
drag, startPoint x: 1046, startPoint y: 326, endPoint x: 798, endPoint y: 293, distance: 250.2
click at [769, 279] on div "[PERSON_NAME] Please upload a copy of your Deed or Deed of Trust here. It must …" at bounding box center [1004, 297] width 656 height 97
click at [823, 304] on div at bounding box center [865, 306] width 330 height 13
drag, startPoint x: 806, startPoint y: 295, endPoint x: 889, endPoint y: 322, distance: 87.3
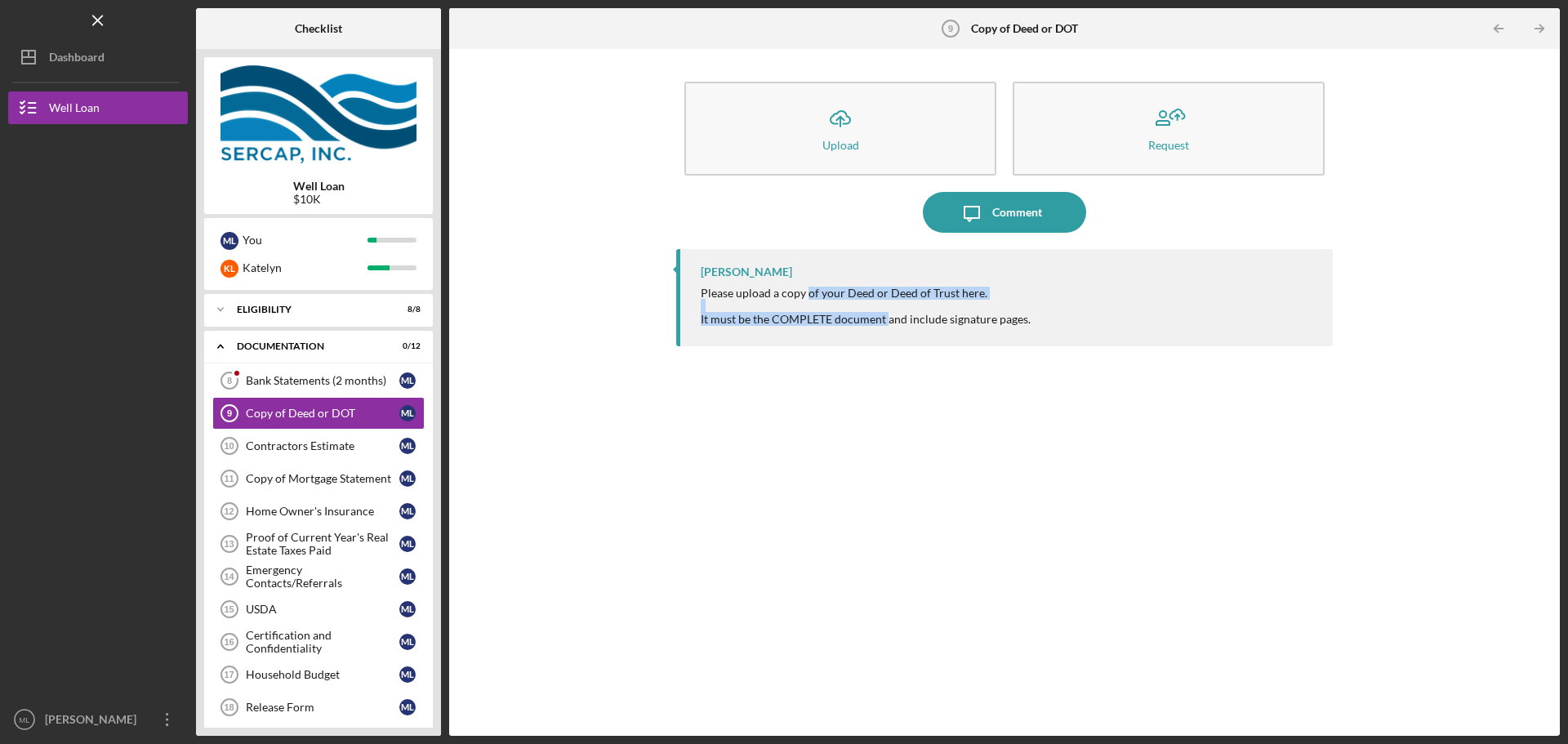
click at [889, 322] on div "Please upload a copy of your Deed or Deed of Trust here. It must be the COMPLET…" at bounding box center [865, 305] width 330 height 39
click at [889, 322] on div "It must be the COMPLETE document and include signature pages." at bounding box center [865, 320] width 330 height 13
drag, startPoint x: 868, startPoint y: 310, endPoint x: 808, endPoint y: 298, distance: 61.2
click at [808, 298] on div "Please upload a copy of your Deed or Deed of Trust here. It must be the COMPLET…" at bounding box center [865, 305] width 330 height 39
click at [808, 298] on div "Please upload a copy of your Deed or Deed of Trust here." at bounding box center [865, 293] width 330 height 13
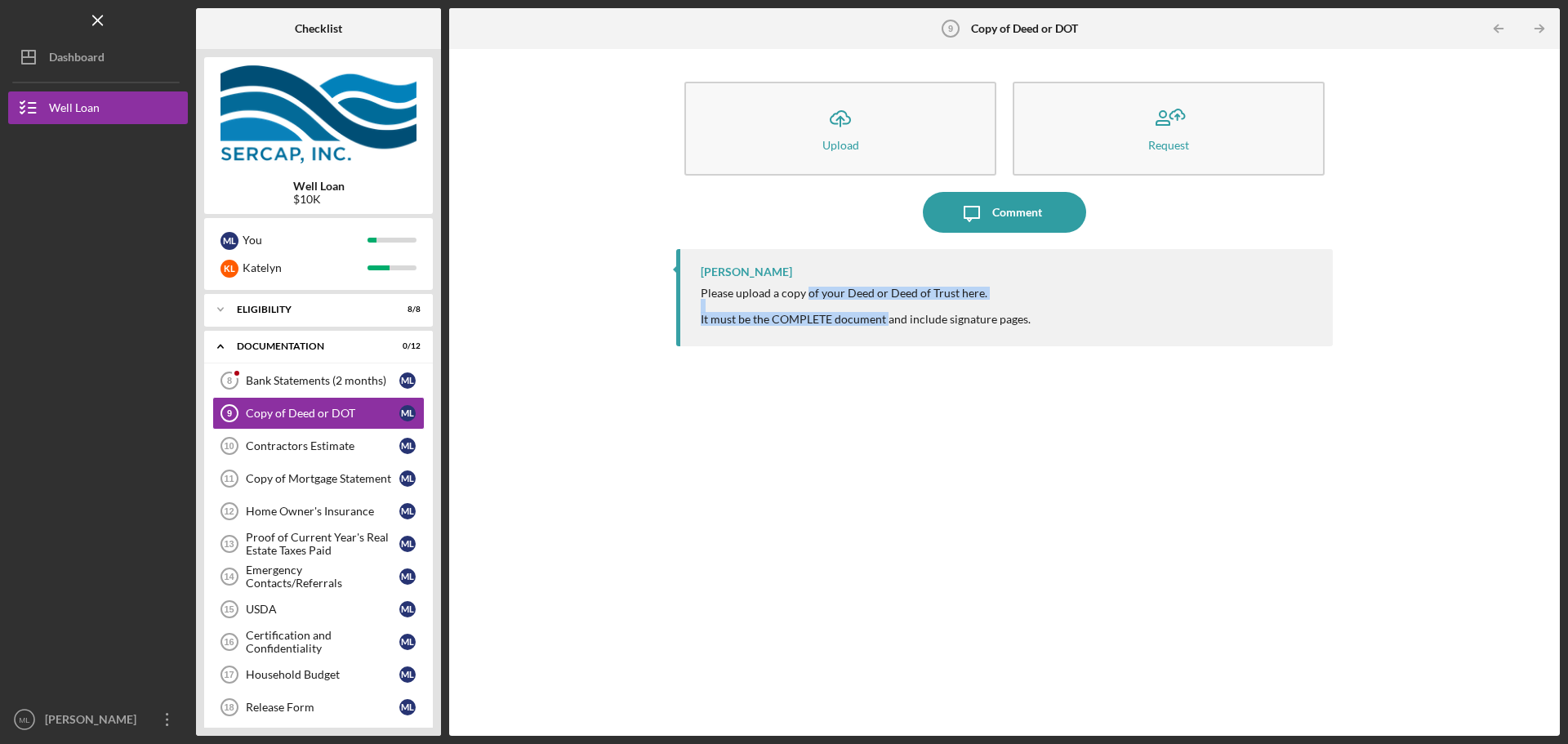
drag, startPoint x: 808, startPoint y: 292, endPoint x: 889, endPoint y: 324, distance: 87.1
click at [889, 324] on div "Please upload a copy of your Deed or Deed of Trust here. It must be the COMPLET…" at bounding box center [865, 305] width 330 height 39
click at [879, 319] on div "It must be the COMPLETE document and include signature pages." at bounding box center [865, 320] width 330 height 13
drag, startPoint x: 885, startPoint y: 320, endPoint x: 805, endPoint y: 295, distance: 83.8
click at [805, 295] on div "Please upload a copy of your Deed or Deed of Trust here. It must be the COMPLET…" at bounding box center [865, 305] width 330 height 39
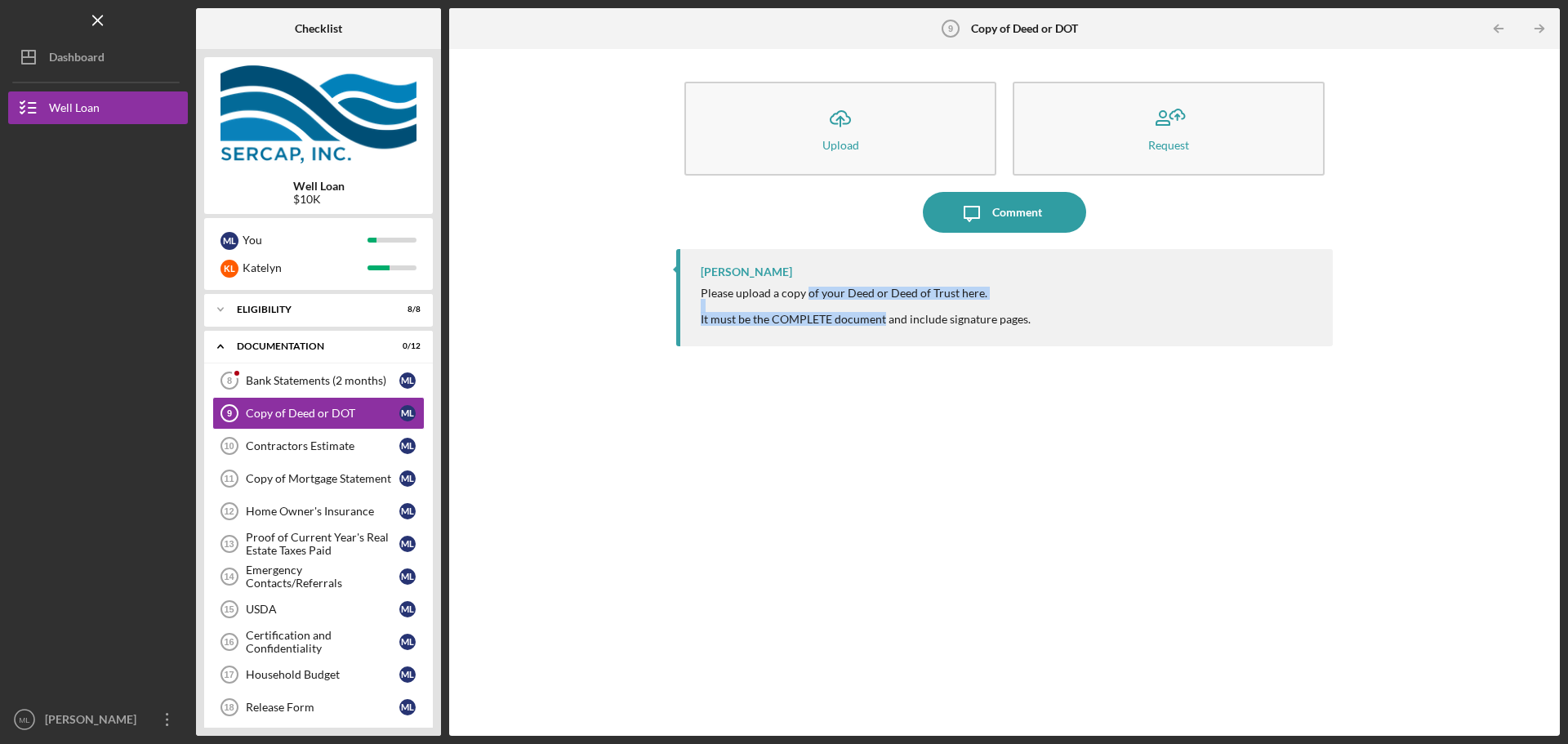
click at [806, 294] on div "Please upload a copy of your Deed or Deed of Trust here." at bounding box center [865, 293] width 330 height 13
drag, startPoint x: 808, startPoint y: 293, endPoint x: 877, endPoint y: 320, distance: 74.1
click at [877, 320] on div "Please upload a copy of your Deed or Deed of Trust here. It must be the COMPLET…" at bounding box center [865, 305] width 330 height 39
click at [877, 320] on div "It must be the COMPLETE document and include signature pages." at bounding box center [865, 320] width 330 height 13
drag, startPoint x: 881, startPoint y: 319, endPoint x: 815, endPoint y: 293, distance: 70.9
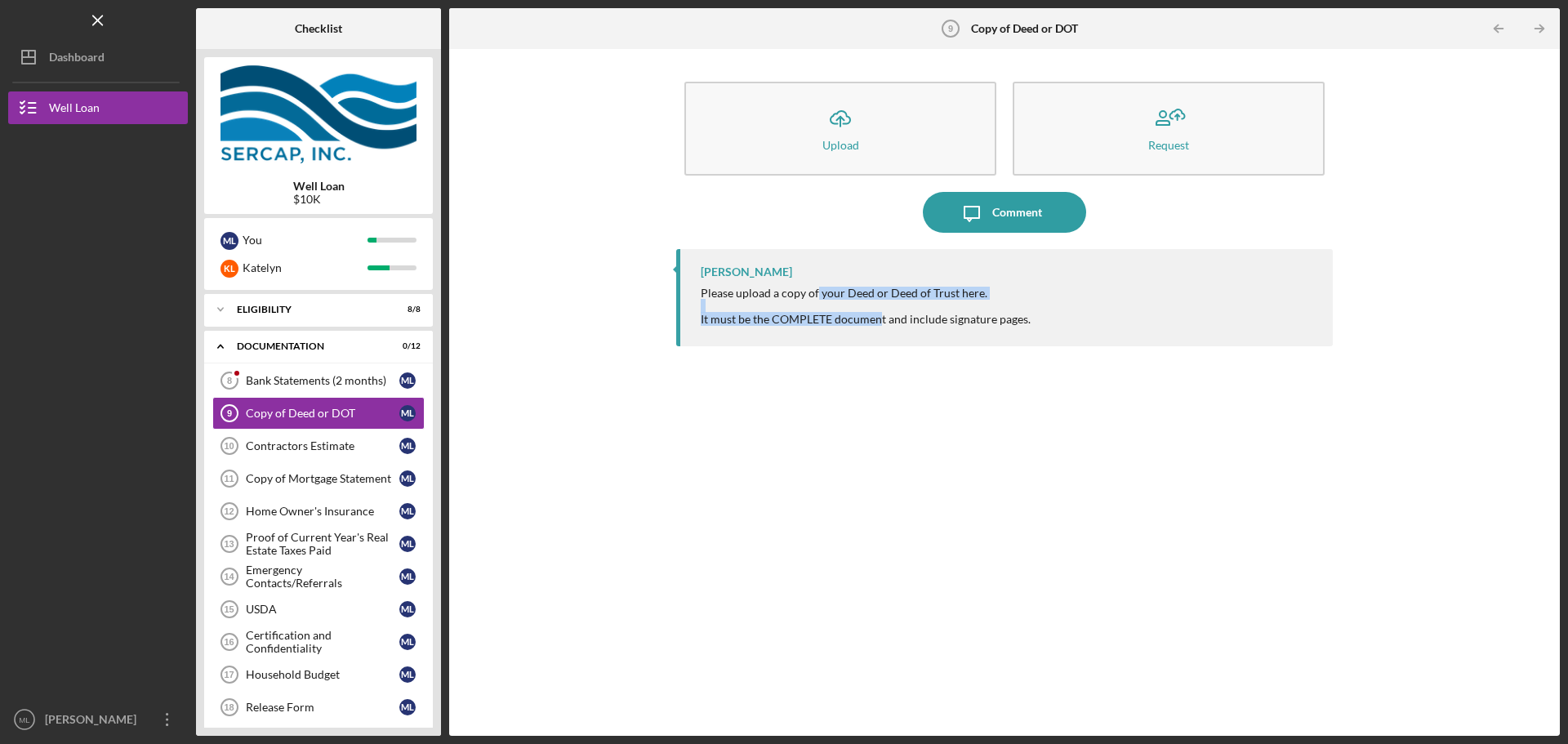
click at [815, 293] on div "Please upload a copy of your Deed or Deed of Trust here. It must be the COMPLET…" at bounding box center [865, 305] width 330 height 39
click at [814, 293] on div "Please upload a copy of your Deed or Deed of Trust here." at bounding box center [865, 293] width 330 height 13
drag, startPoint x: 807, startPoint y: 293, endPoint x: 888, endPoint y: 320, distance: 85.4
click at [888, 320] on div "Please upload a copy of your Deed or Deed of Trust here. It must be the COMPLET…" at bounding box center [865, 305] width 330 height 39
click at [888, 320] on div "It must be the COMPLETE document and include signature pages." at bounding box center [865, 320] width 330 height 13
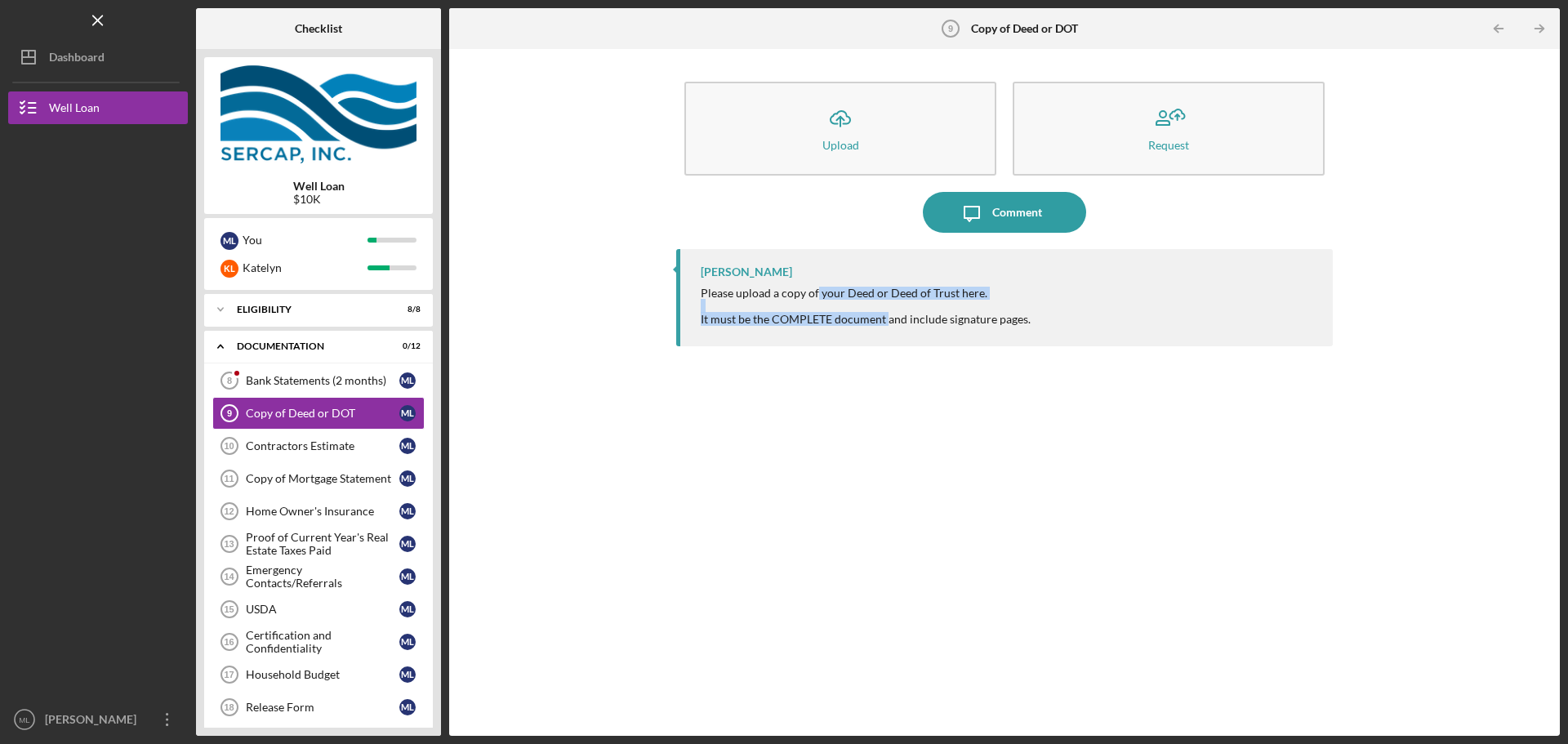
drag, startPoint x: 886, startPoint y: 320, endPoint x: 816, endPoint y: 296, distance: 74.0
click at [816, 296] on div "Please upload a copy of your Deed or Deed of Trust here. It must be the COMPLET…" at bounding box center [865, 305] width 330 height 39
click at [821, 292] on div "Please upload a copy of your Deed or Deed of Trust here." at bounding box center [865, 293] width 330 height 13
click at [816, 317] on div "It must be the COMPLETE document and include signature pages." at bounding box center [865, 320] width 330 height 13
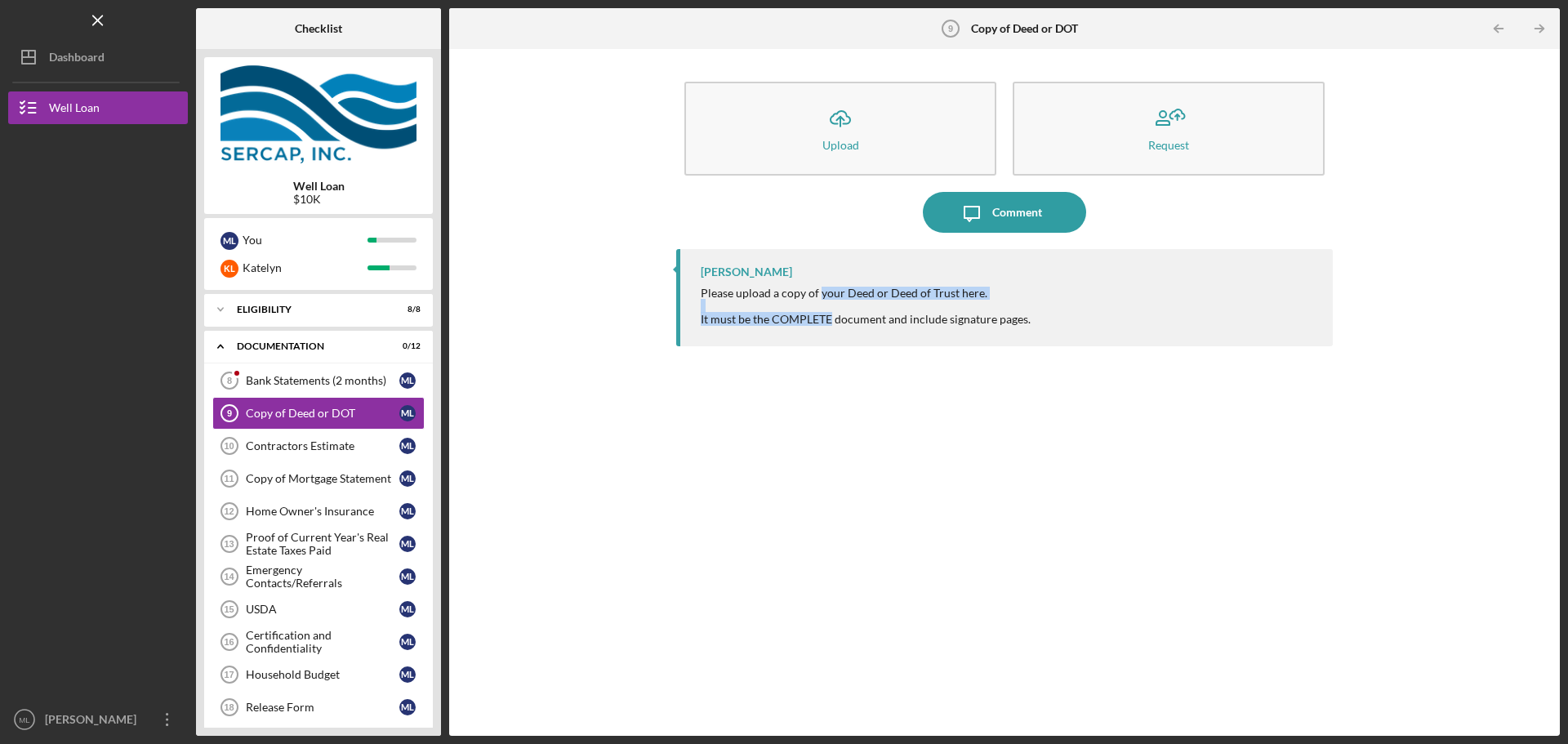
drag, startPoint x: 818, startPoint y: 294, endPoint x: 833, endPoint y: 320, distance: 30.0
click at [830, 318] on div "Please upload a copy of your Deed or Deed of Trust here. It must be the COMPLET…" at bounding box center [865, 305] width 330 height 39
click at [840, 322] on div "It must be the COMPLETE document and include signature pages." at bounding box center [865, 320] width 330 height 13
drag, startPoint x: 834, startPoint y: 320, endPoint x: 821, endPoint y: 297, distance: 26.4
click at [821, 297] on div "Please upload a copy of your Deed or Deed of Trust here. It must be the COMPLET…" at bounding box center [865, 305] width 330 height 39
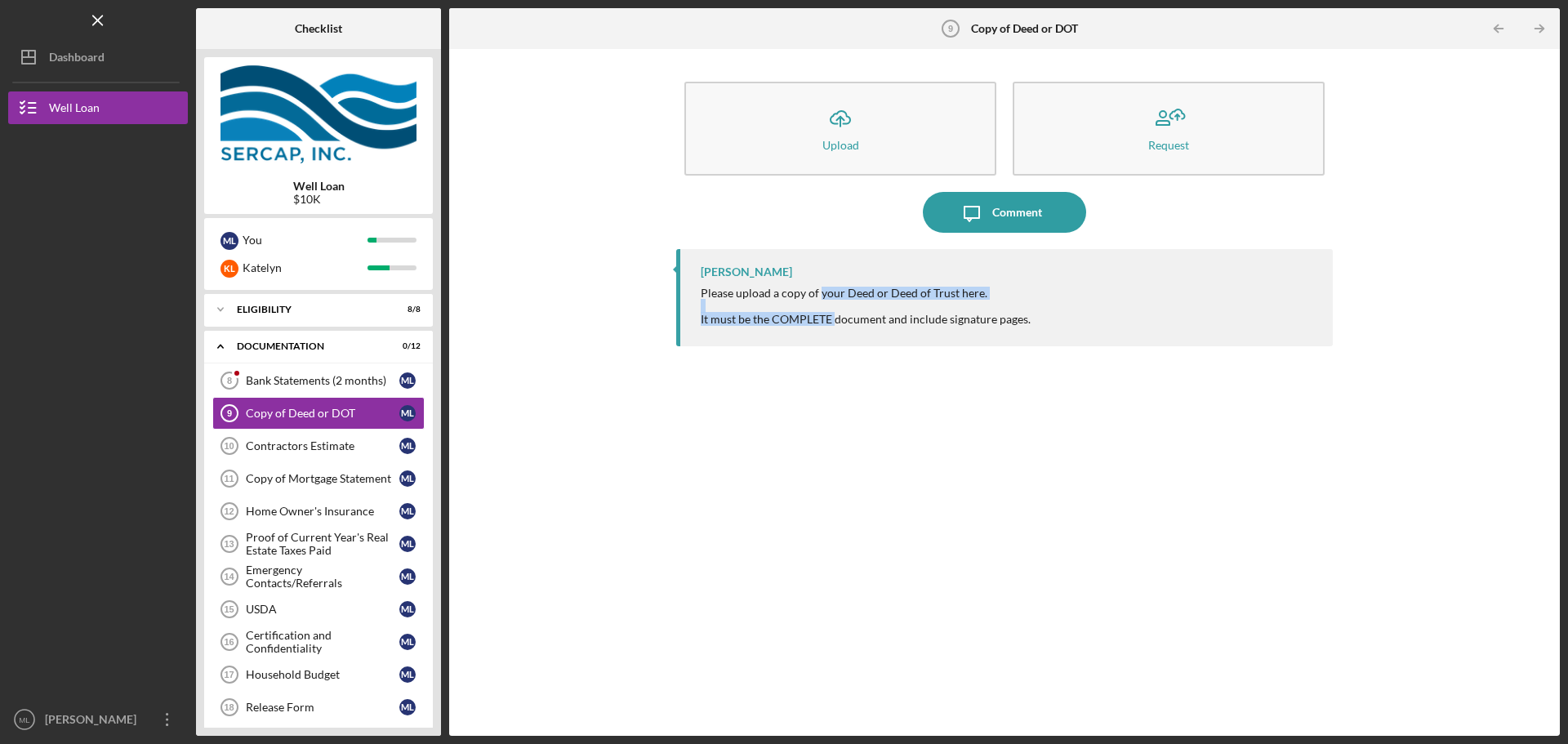
click at [821, 297] on div "Please upload a copy of your Deed or Deed of Trust here." at bounding box center [865, 293] width 330 height 13
drag, startPoint x: 819, startPoint y: 295, endPoint x: 833, endPoint y: 318, distance: 26.9
click at [833, 318] on div "Please upload a copy of your Deed or Deed of Trust here. It must be the COMPLET…" at bounding box center [865, 305] width 330 height 39
click at [833, 318] on div "It must be the COMPLETE document and include signature pages." at bounding box center [865, 320] width 330 height 13
drag, startPoint x: 833, startPoint y: 318, endPoint x: 822, endPoint y: 296, distance: 24.6
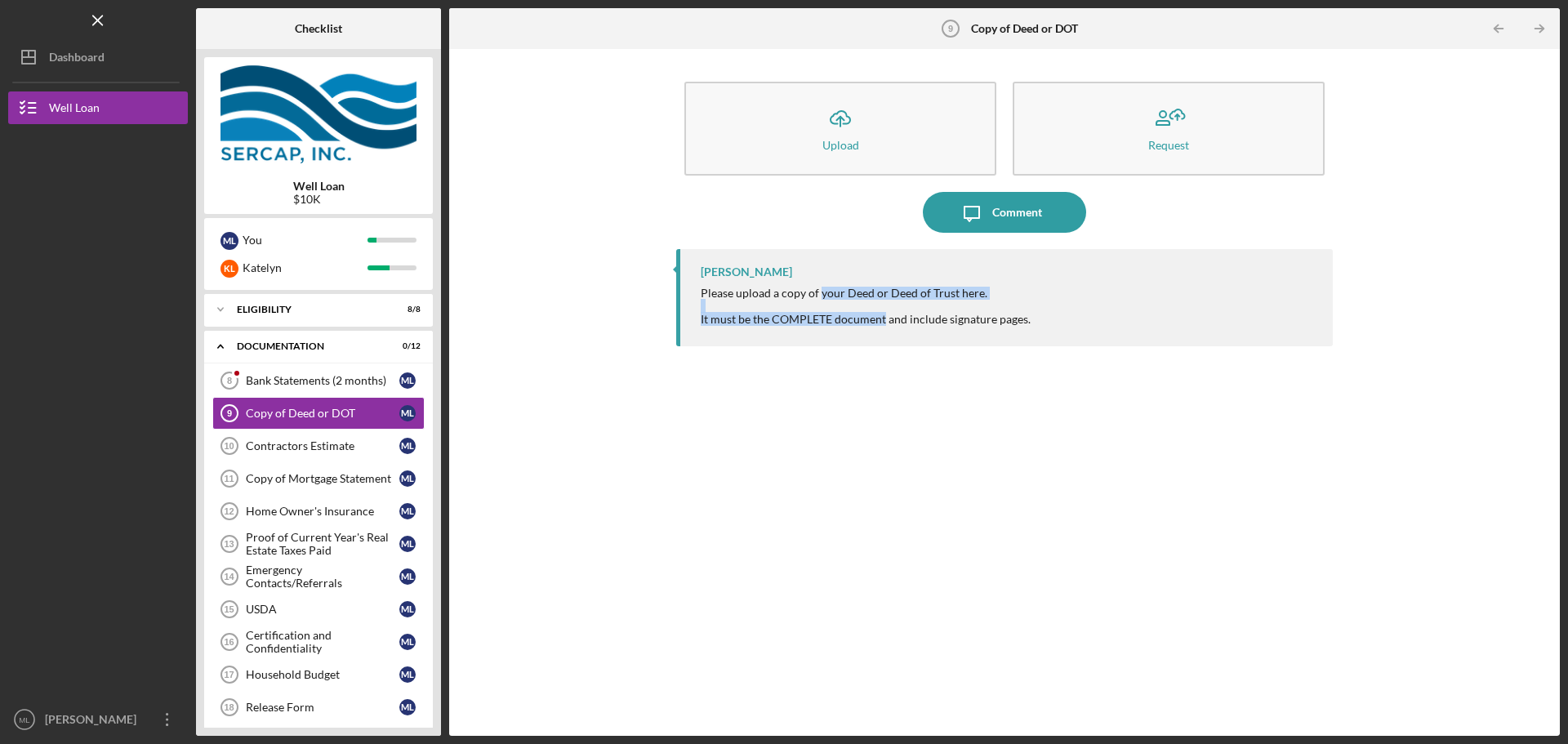
click at [822, 296] on div "Please upload a copy of your Deed or Deed of Trust here. It must be the COMPLET…" at bounding box center [865, 305] width 330 height 39
click at [822, 296] on div "Please upload a copy of your Deed or Deed of Trust here." at bounding box center [865, 293] width 330 height 13
drag, startPoint x: 818, startPoint y: 294, endPoint x: 832, endPoint y: 323, distance: 32.2
click at [832, 323] on div "Please upload a copy of your Deed or Deed of Trust here. It must be the COMPLET…" at bounding box center [865, 305] width 330 height 39
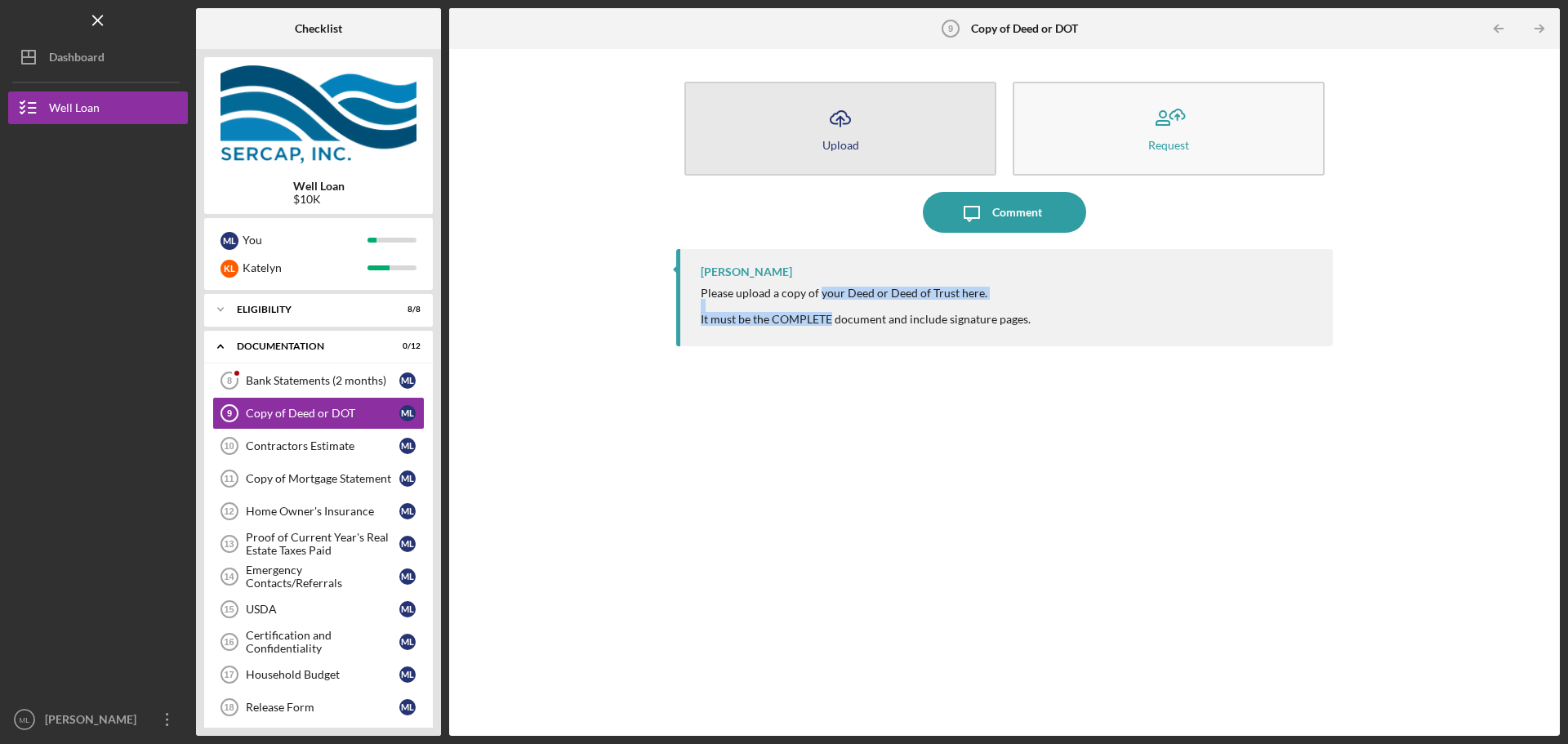
click at [773, 169] on button "Icon/Upload Upload" at bounding box center [841, 128] width 312 height 94
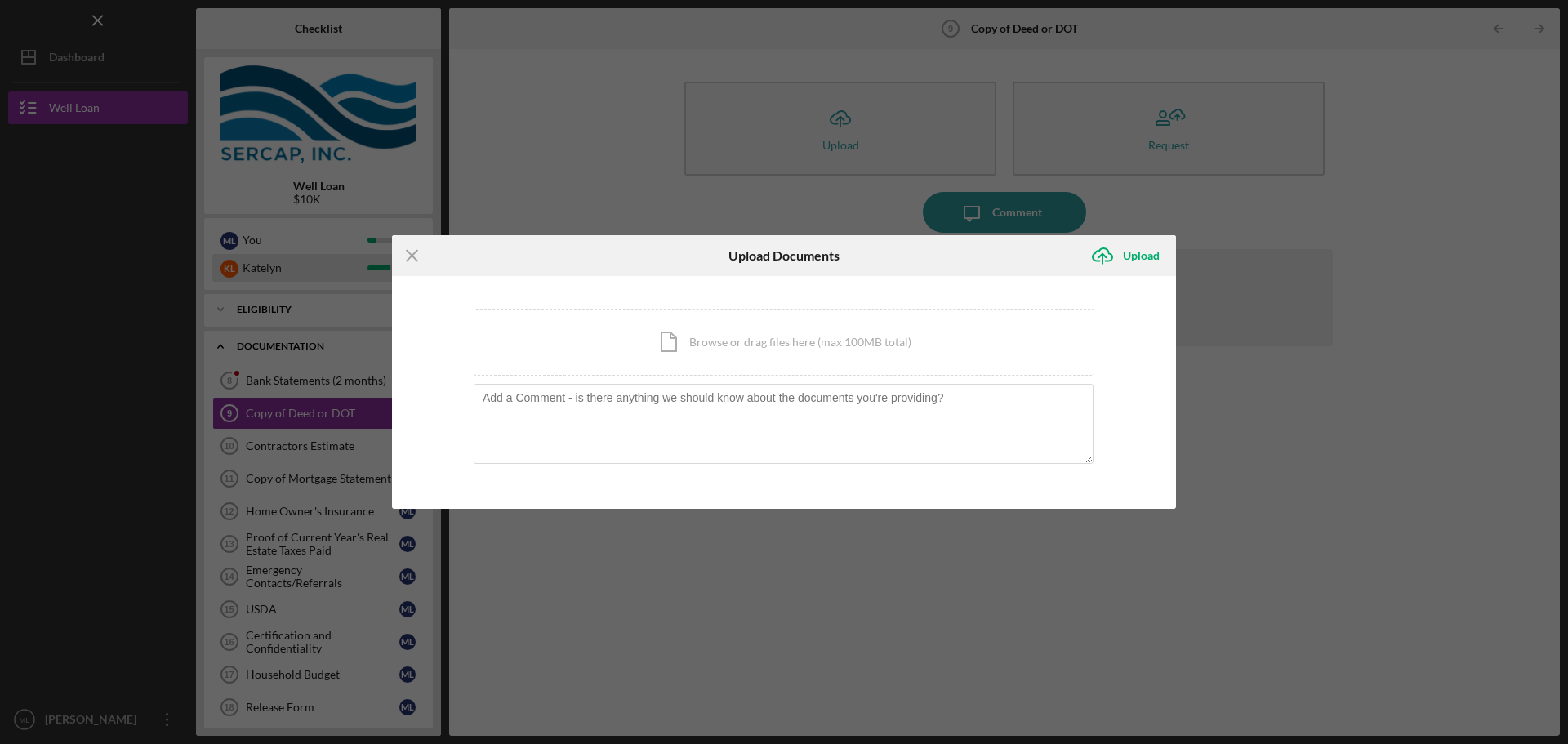
drag, startPoint x: 395, startPoint y: 249, endPoint x: 405, endPoint y: 254, distance: 11.2
click at [396, 250] on icon "Icon/Menu Close" at bounding box center [411, 255] width 41 height 41
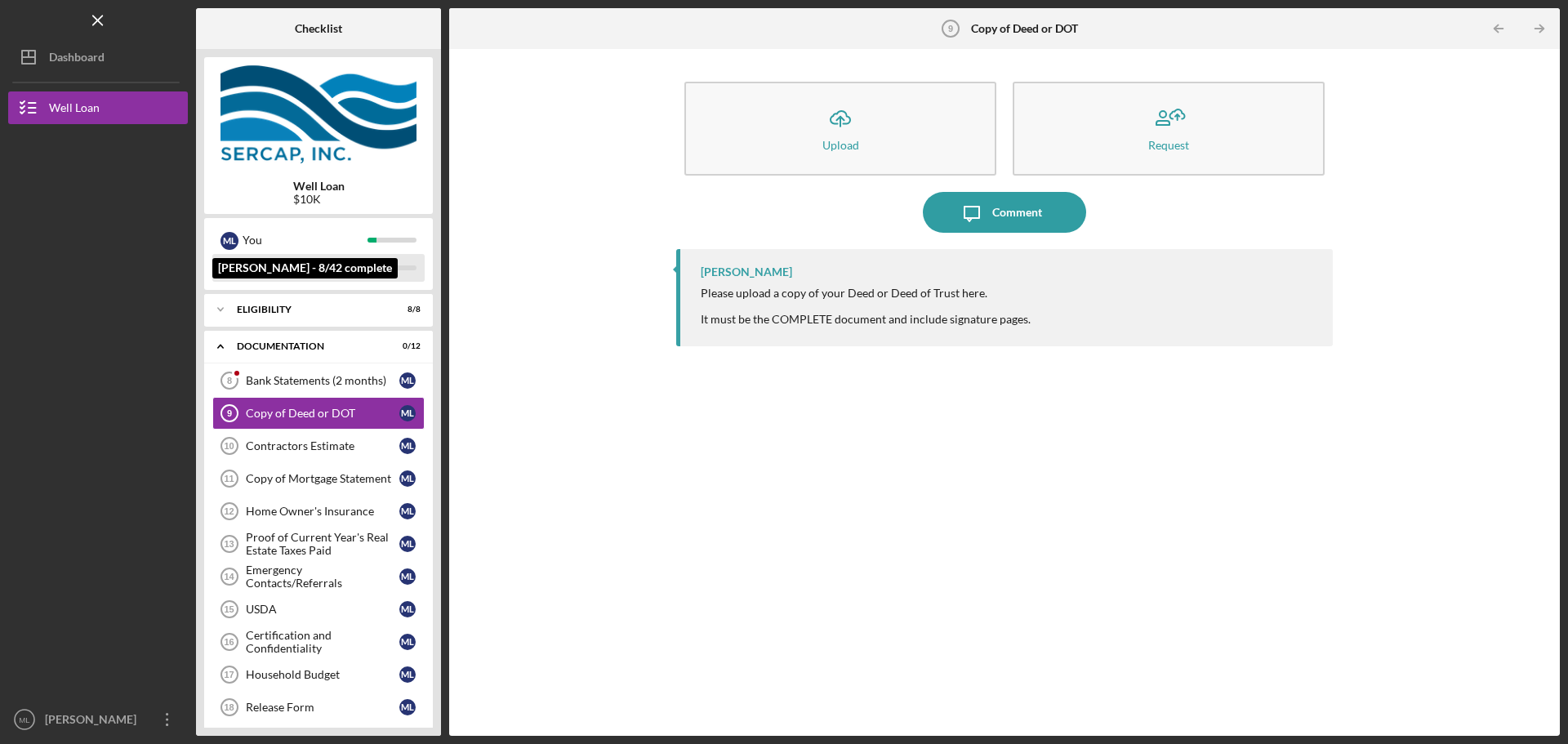
click at [405, 254] on div "K L [PERSON_NAME]" at bounding box center [319, 268] width 213 height 27
click at [362, 238] on div "You" at bounding box center [305, 239] width 125 height 27
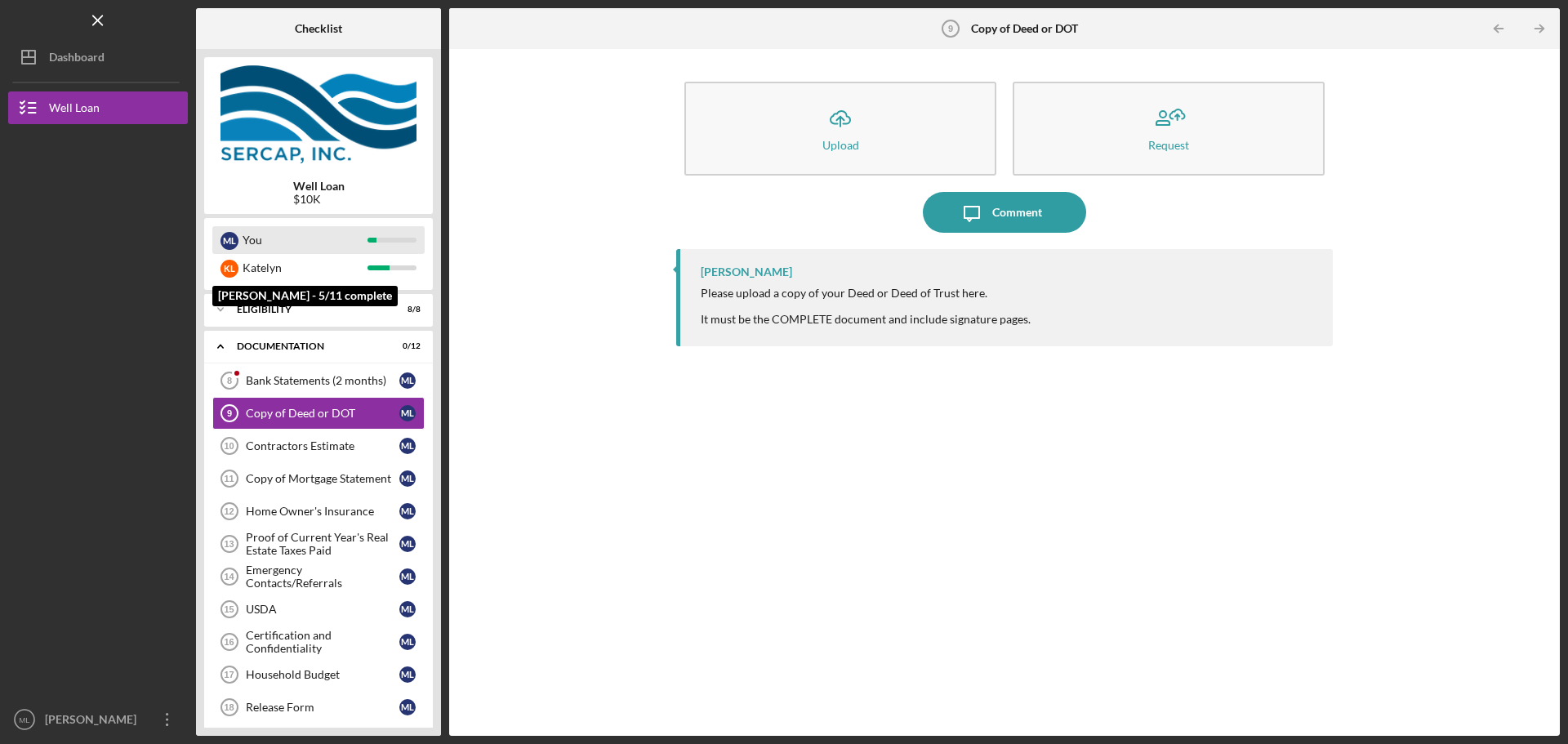
click at [276, 251] on div "You" at bounding box center [305, 239] width 125 height 27
